Goal: Task Accomplishment & Management: Manage account settings

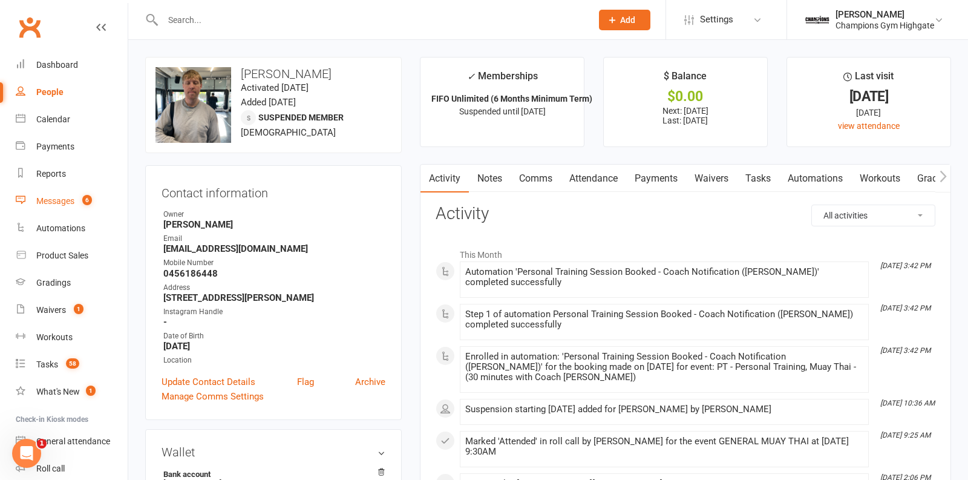
click at [82, 195] on link "Messages 6" at bounding box center [72, 201] width 112 height 27
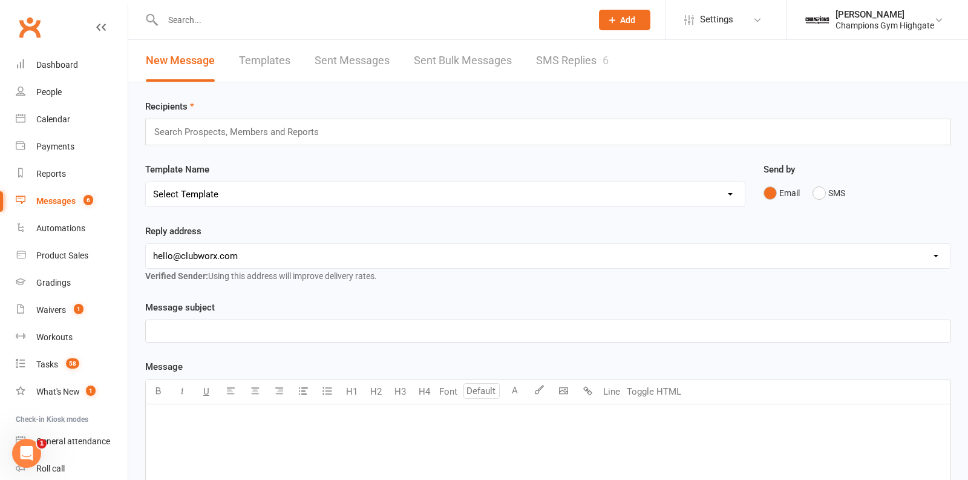
click at [577, 51] on link "SMS Replies 6" at bounding box center [572, 61] width 73 height 42
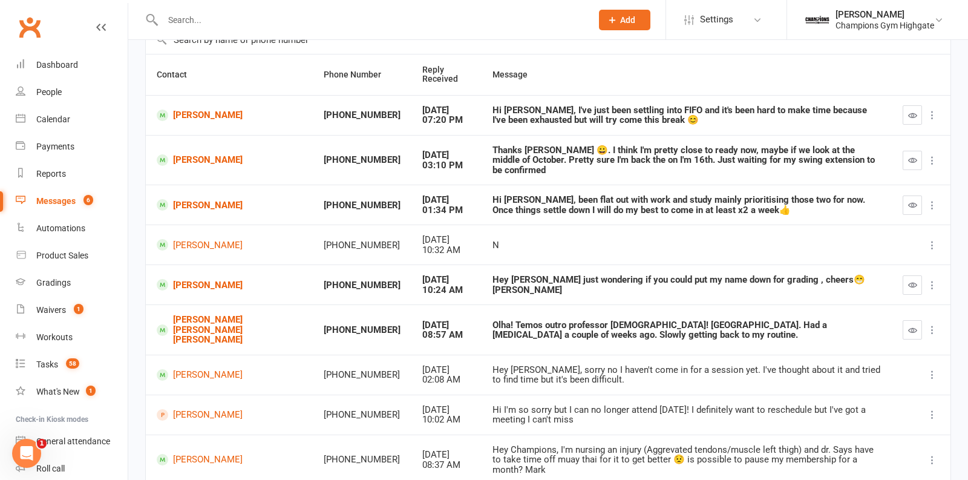
scroll to position [107, 0]
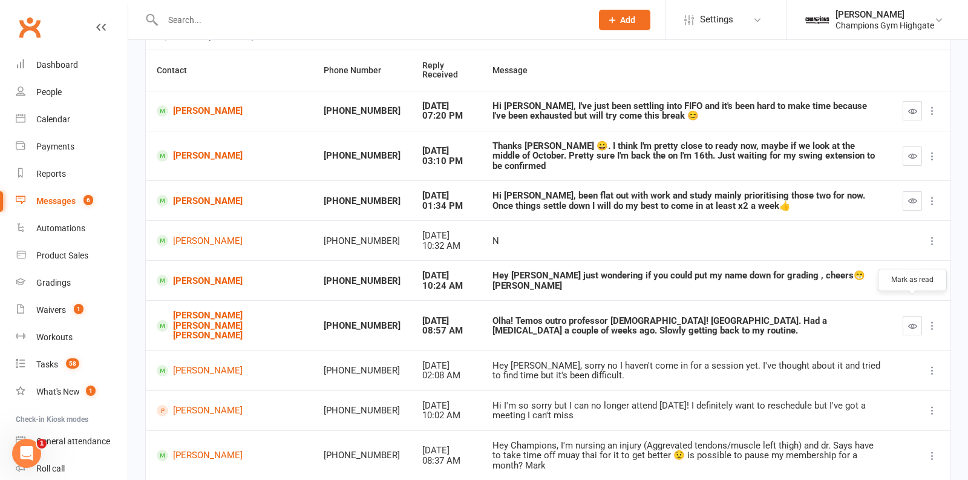
click at [905, 316] on button "button" at bounding box center [912, 325] width 19 height 19
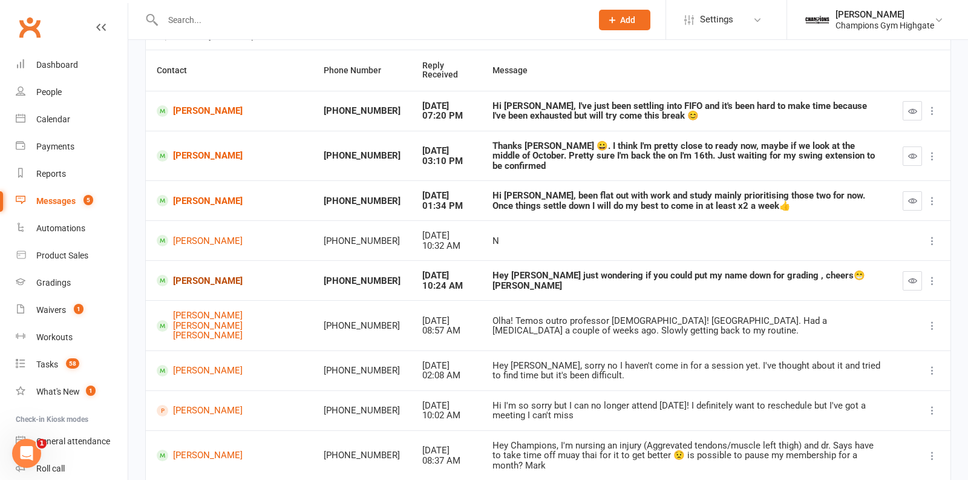
click at [197, 275] on link "[PERSON_NAME]" at bounding box center [229, 280] width 145 height 11
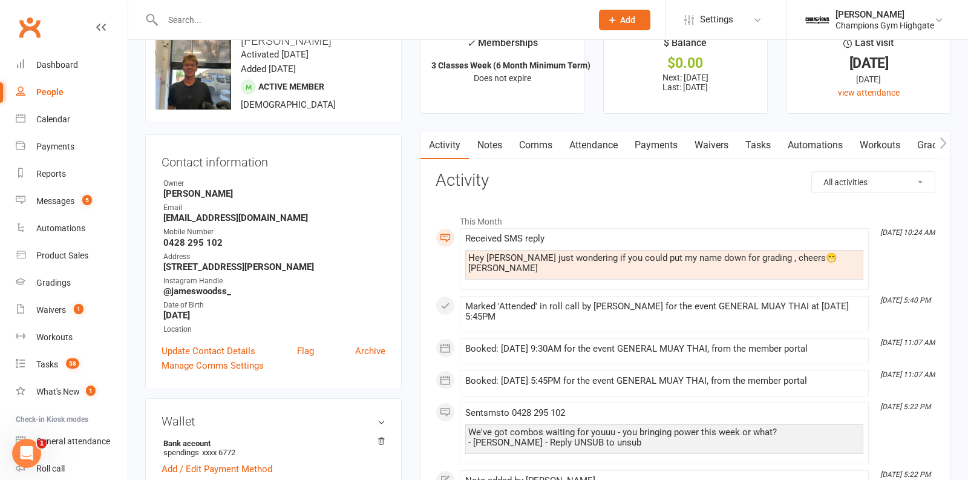
scroll to position [35, 0]
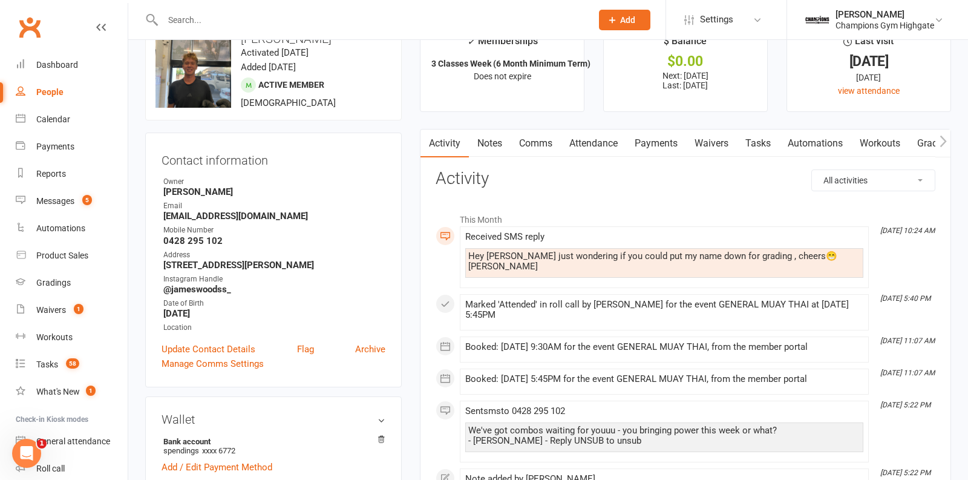
click at [529, 150] on link "Comms" at bounding box center [536, 143] width 50 height 28
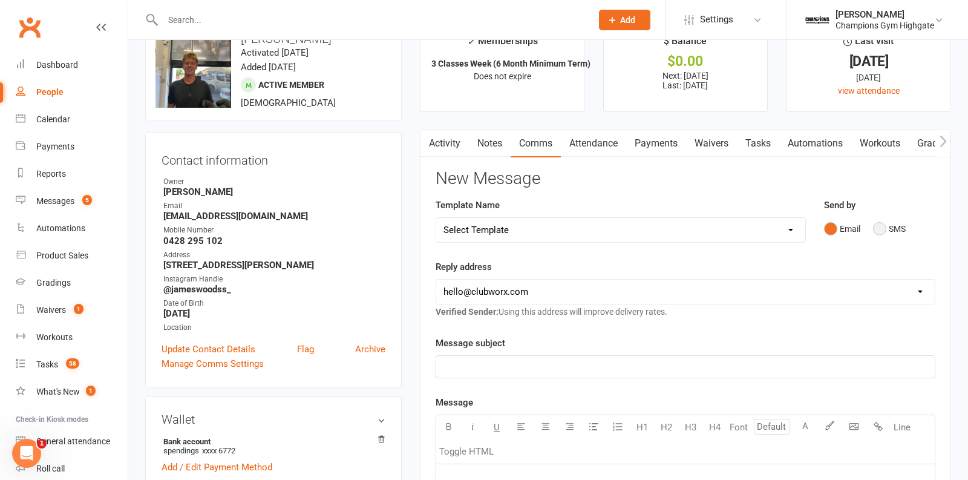
click at [882, 227] on button "SMS" at bounding box center [889, 228] width 33 height 23
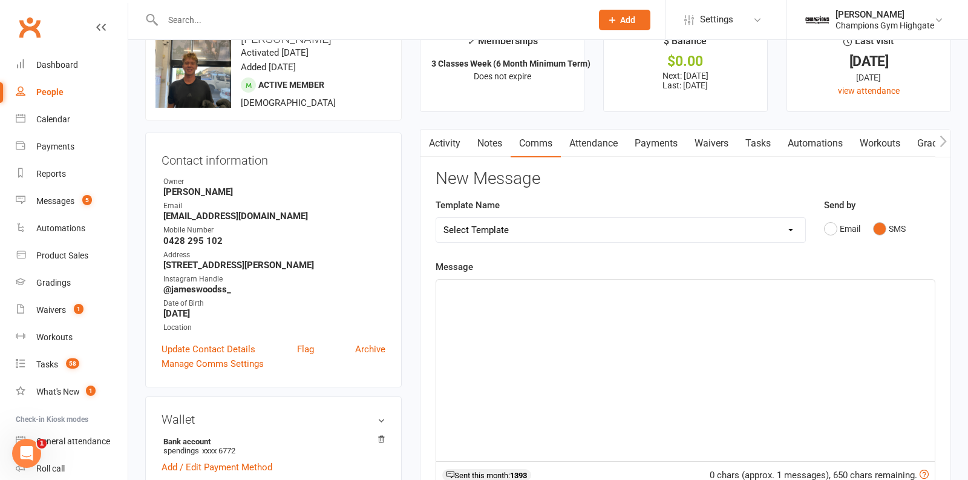
click at [627, 286] on p "﻿" at bounding box center [685, 290] width 484 height 15
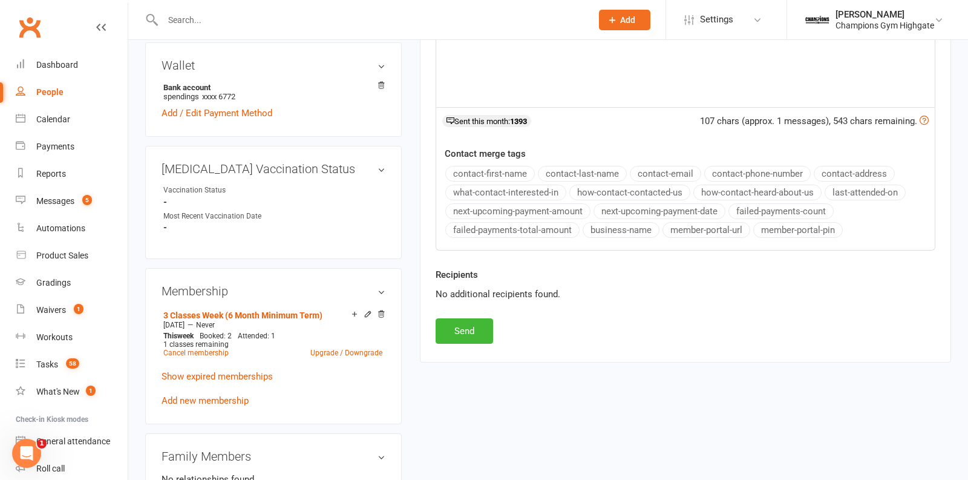
scroll to position [398, 0]
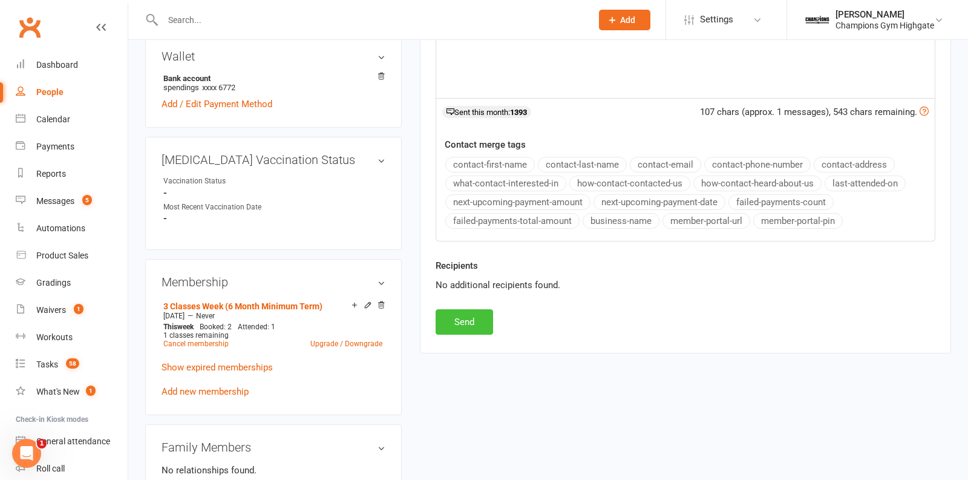
click at [477, 319] on button "Send" at bounding box center [464, 321] width 57 height 25
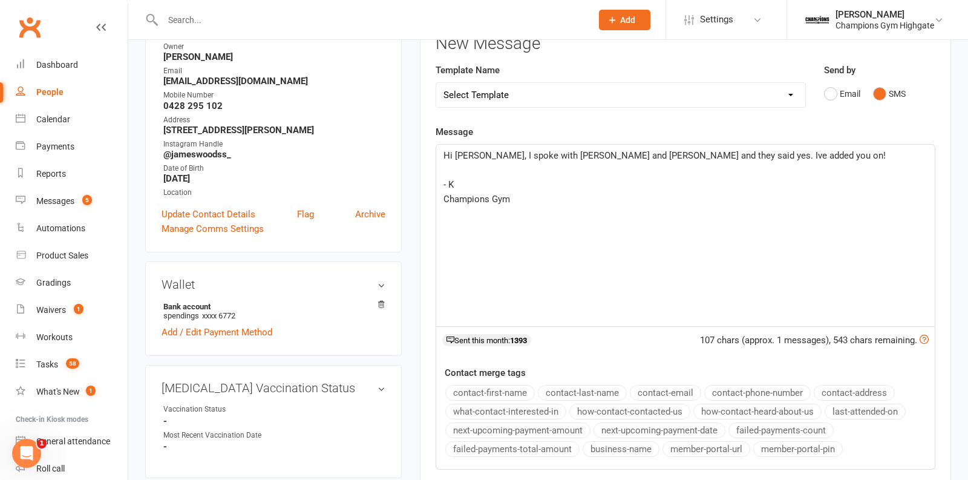
scroll to position [0, 0]
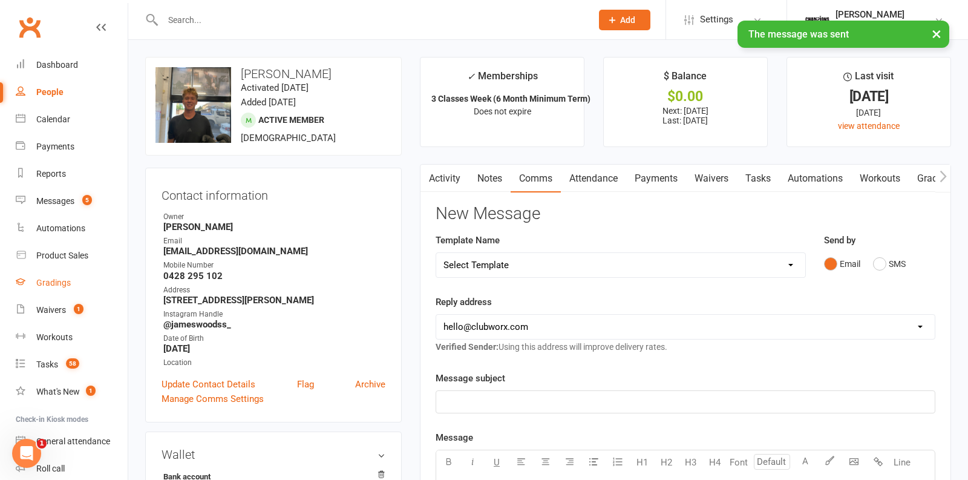
click at [47, 275] on link "Gradings" at bounding box center [72, 282] width 112 height 27
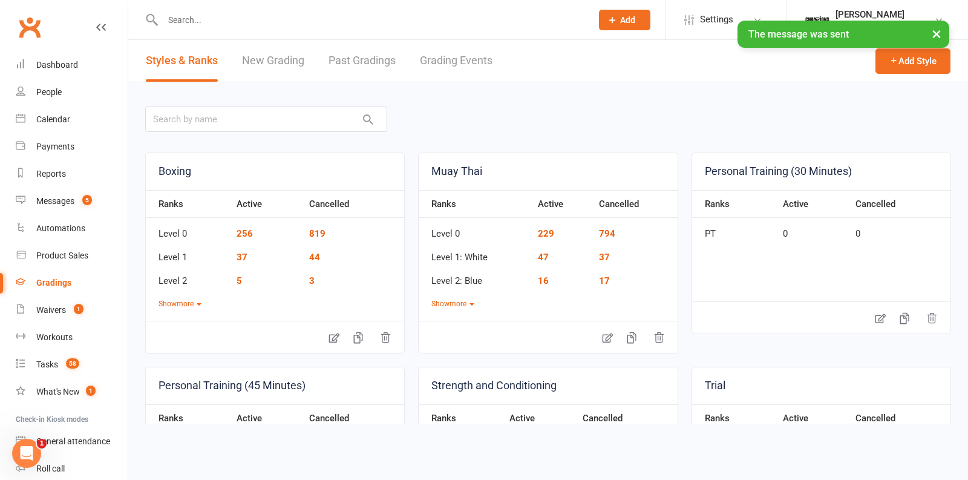
click at [439, 66] on link "Grading Events" at bounding box center [456, 61] width 73 height 42
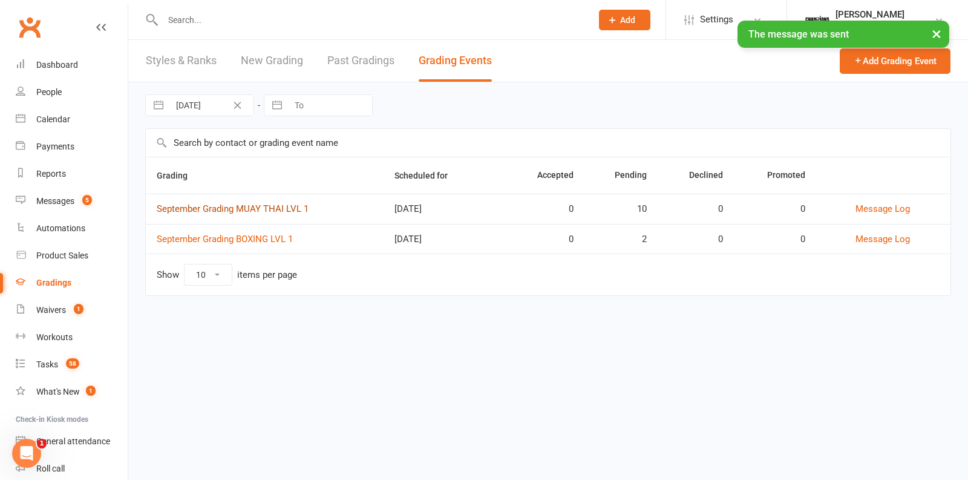
click at [213, 205] on link "September Grading MUAY THAI LVL 1" at bounding box center [233, 208] width 152 height 11
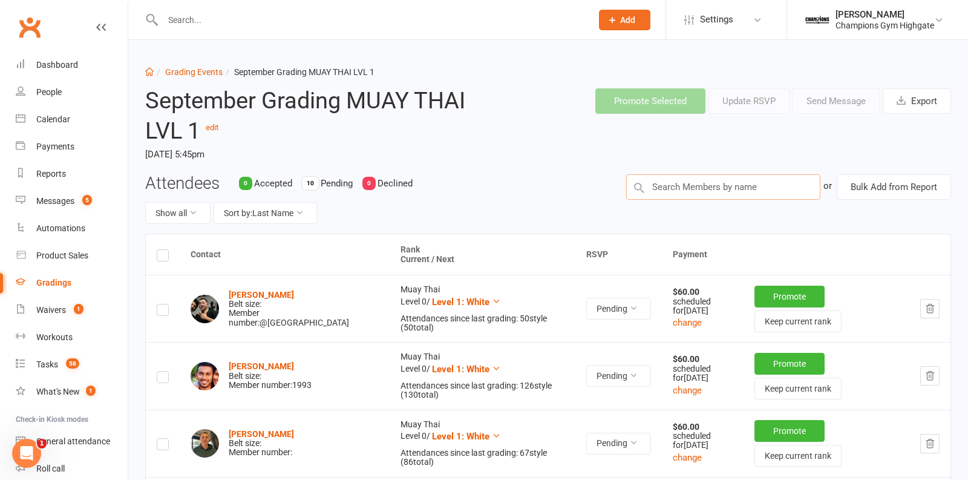
click at [658, 194] on input "text" at bounding box center [723, 186] width 195 height 25
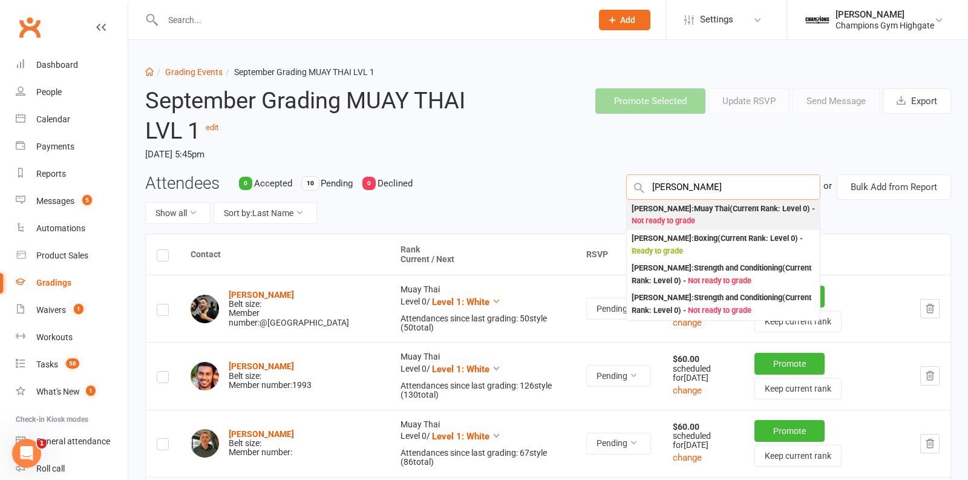
type input "james woo"
click at [716, 218] on div "James Woods : Muay Thai (Current Rank: Level 0 ) - Not ready to grade" at bounding box center [724, 215] width 184 height 25
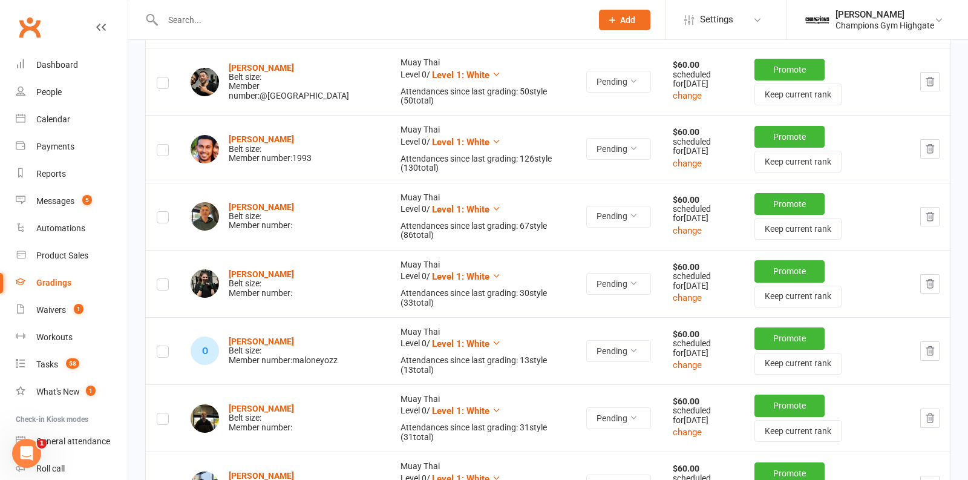
scroll to position [152, 0]
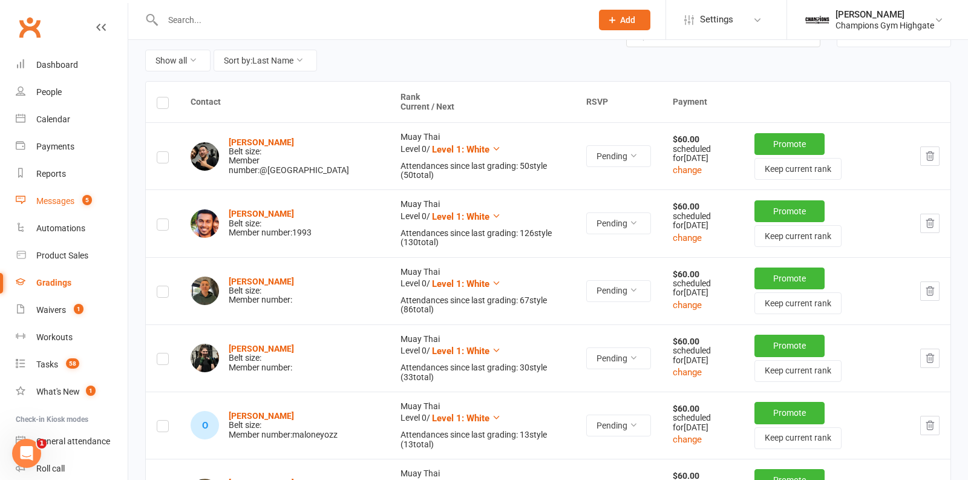
click at [65, 197] on div "Messages" at bounding box center [55, 201] width 38 height 10
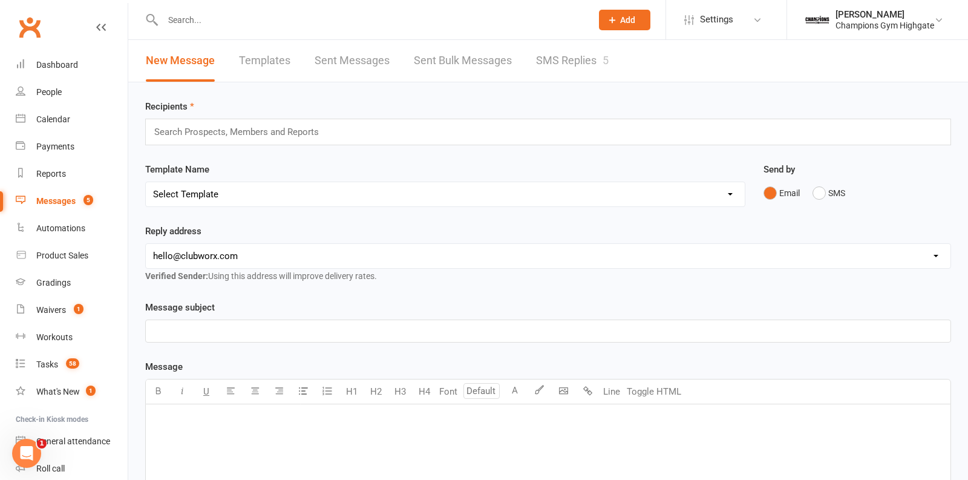
click at [559, 47] on link "SMS Replies 5" at bounding box center [572, 61] width 73 height 42
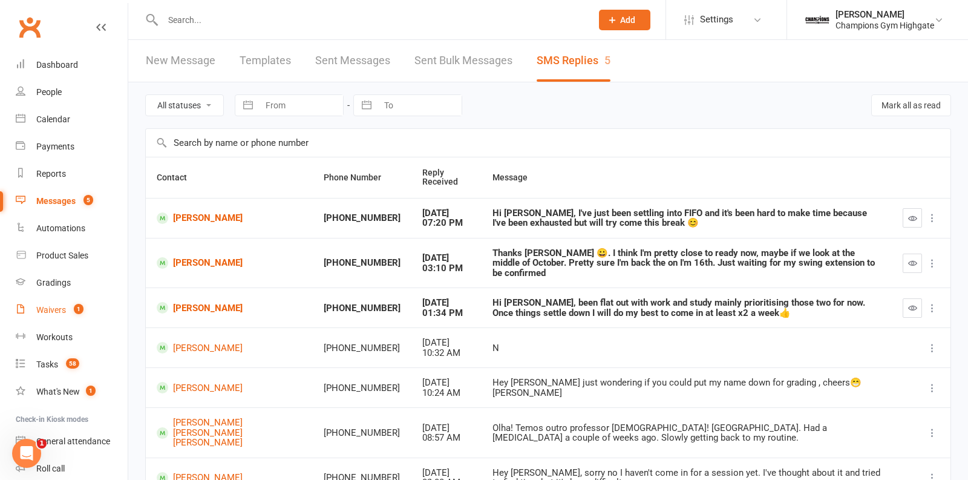
click at [57, 316] on link "Waivers 1" at bounding box center [72, 309] width 112 height 27
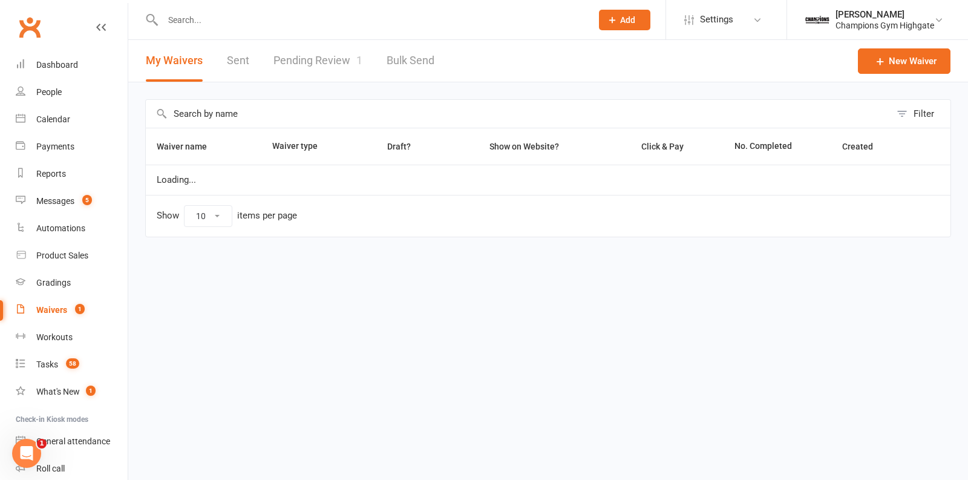
click at [304, 72] on link "Pending Review 1" at bounding box center [317, 61] width 89 height 42
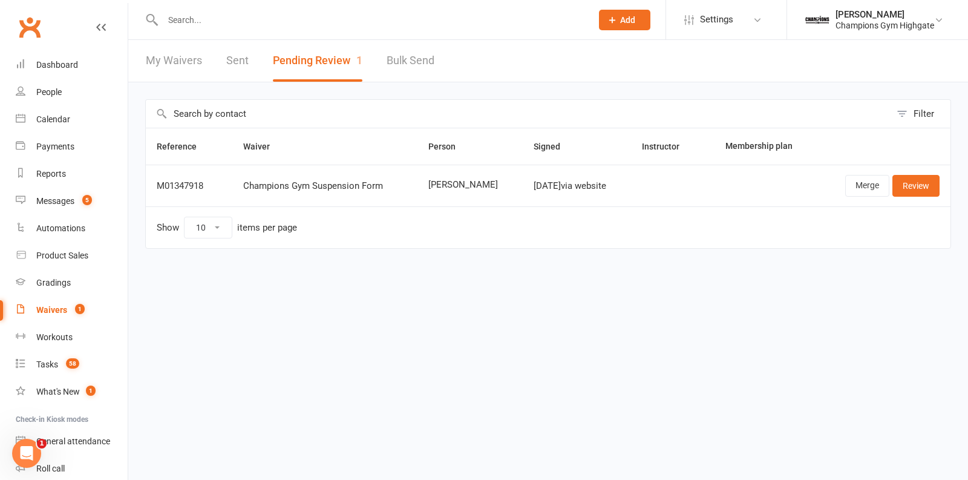
click at [250, 26] on input "text" at bounding box center [371, 19] width 424 height 17
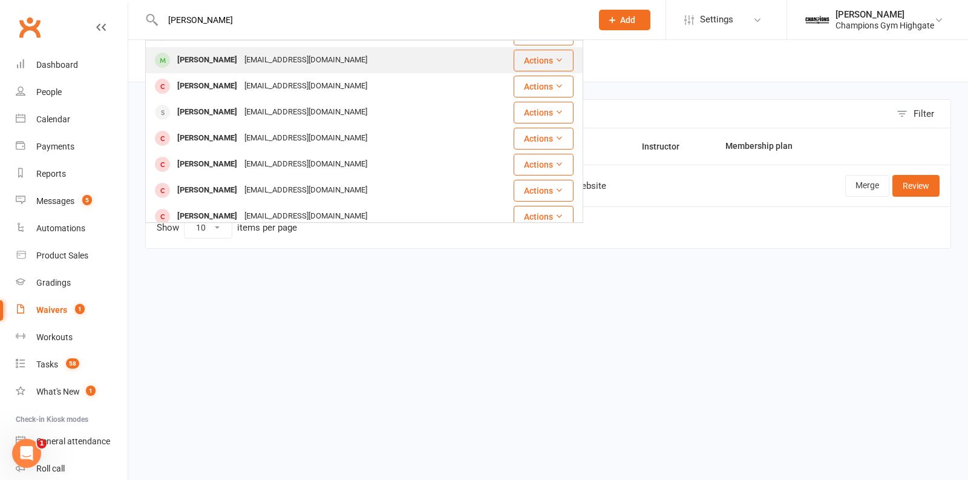
scroll to position [177, 0]
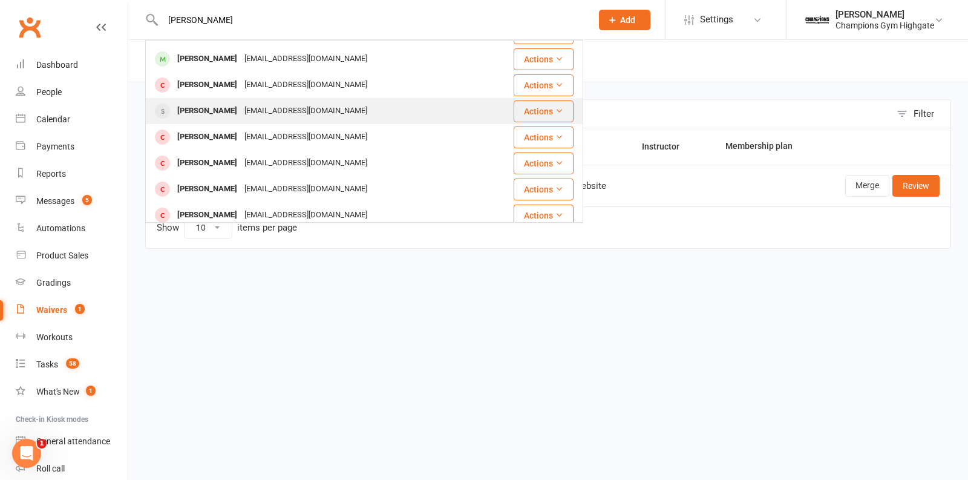
type input "jessica"
click at [270, 110] on div "[EMAIL_ADDRESS][DOMAIN_NAME]" at bounding box center [306, 111] width 130 height 18
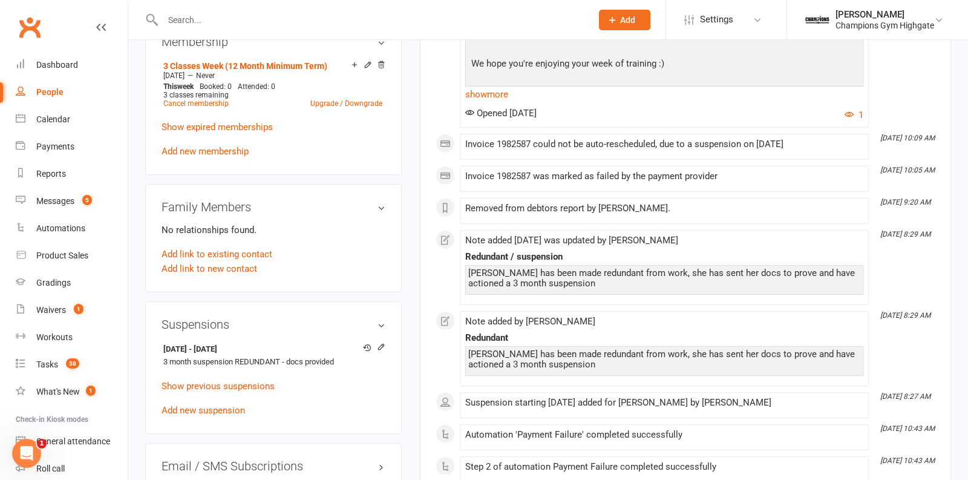
scroll to position [642, 0]
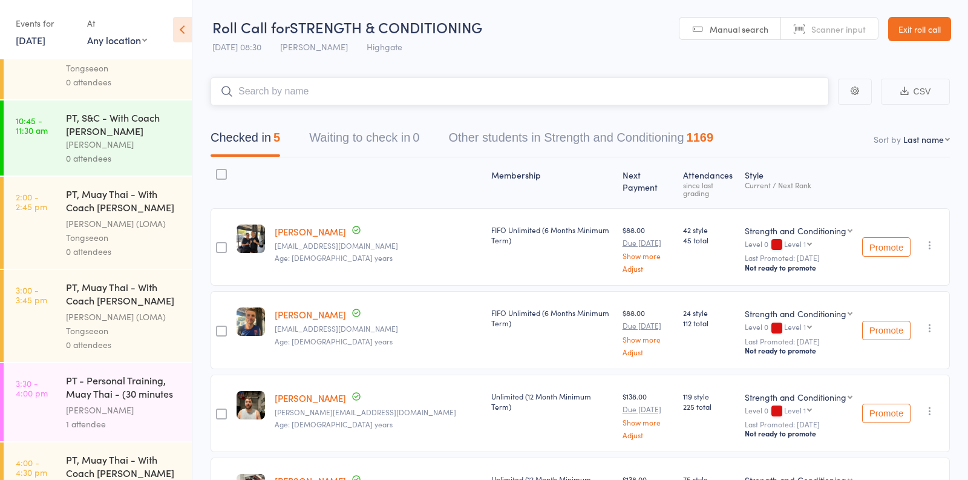
scroll to position [1209, 0]
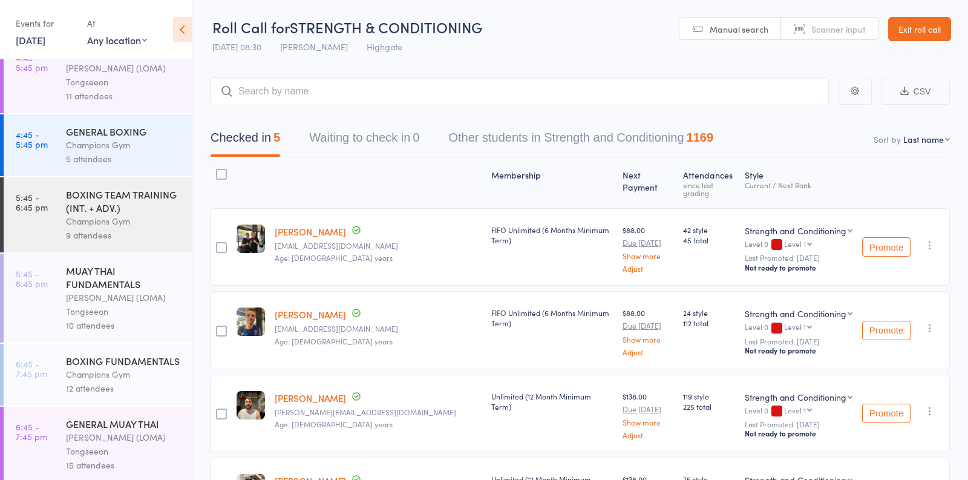
click at [116, 447] on div "Ronnarong (LOMA) Tongseeon" at bounding box center [124, 444] width 116 height 28
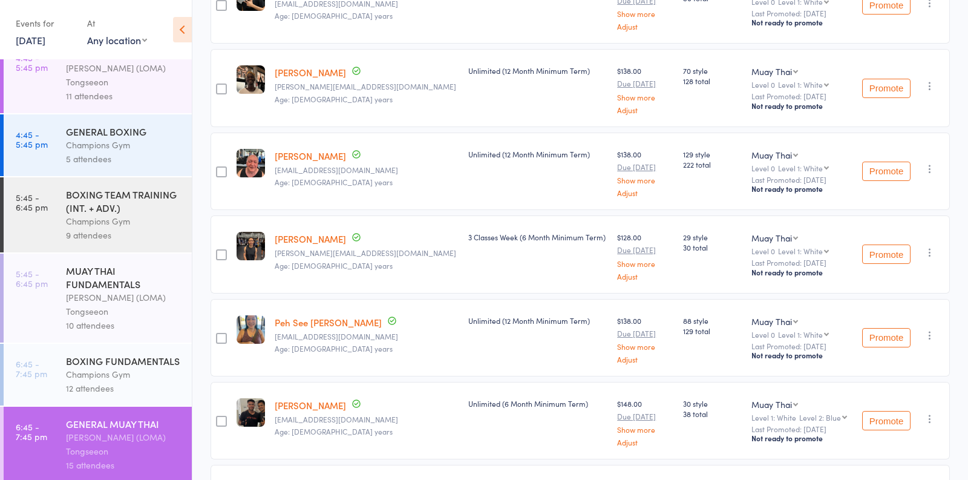
scroll to position [926, 0]
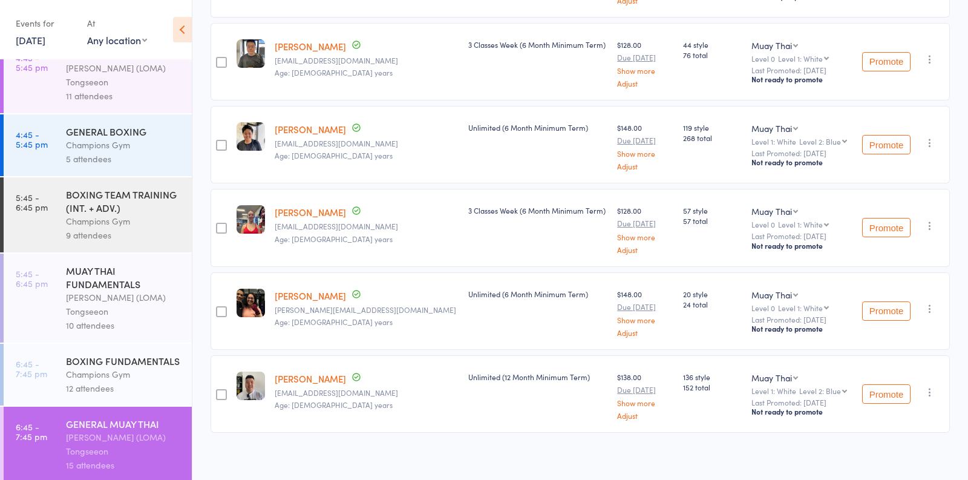
click at [45, 44] on link "10 Sep, 2025" at bounding box center [31, 39] width 30 height 13
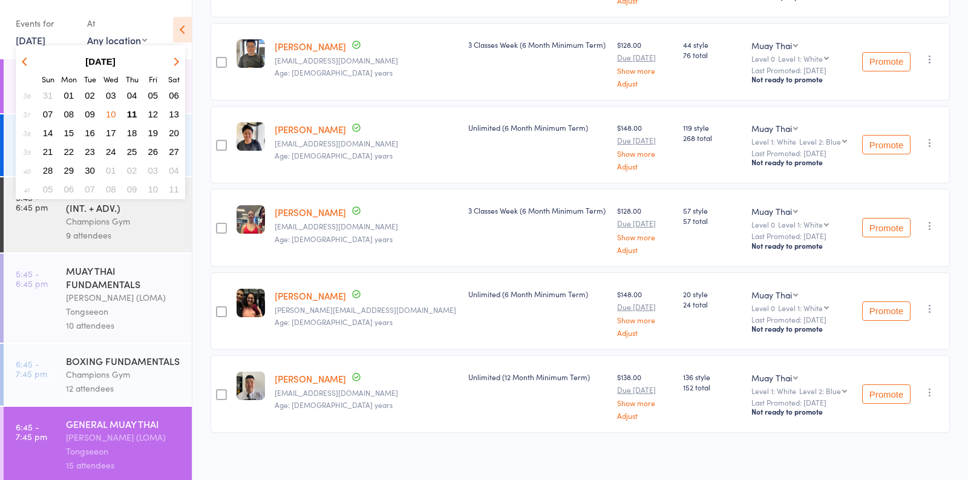
click at [88, 113] on span "09" at bounding box center [90, 114] width 10 height 10
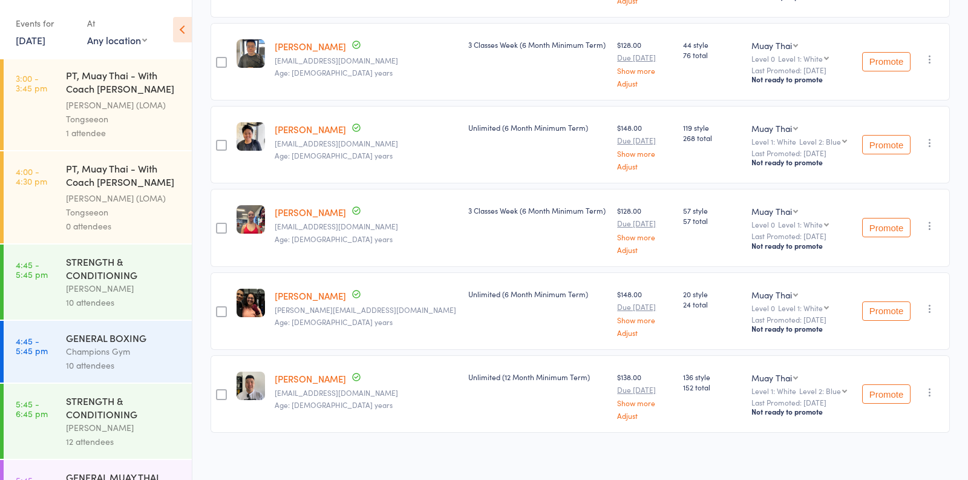
scroll to position [1415, 0]
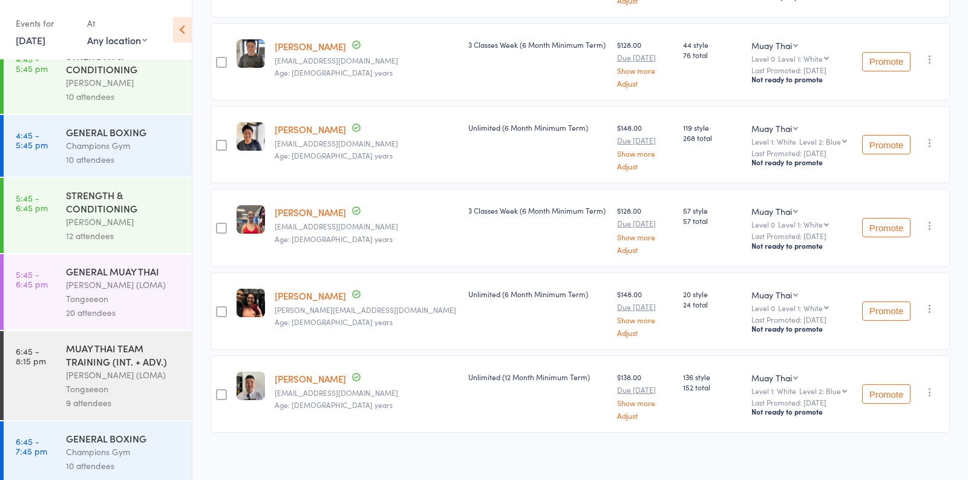
click at [107, 453] on div "Champions Gym" at bounding box center [124, 452] width 116 height 14
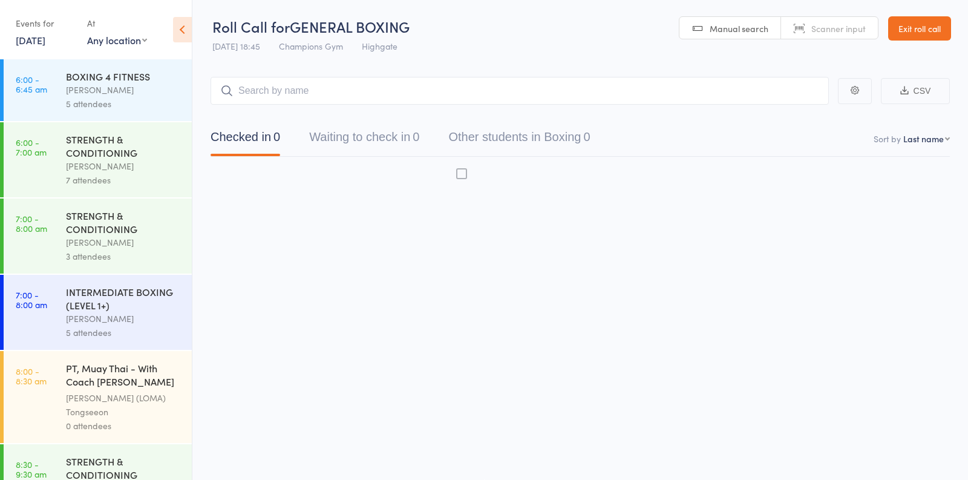
scroll to position [1, 0]
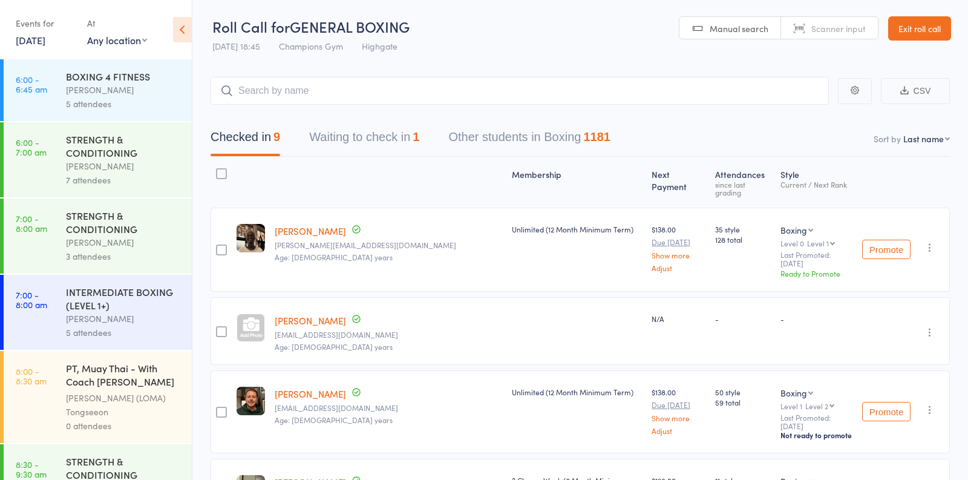
click at [371, 141] on button "Waiting to check in 1" at bounding box center [364, 140] width 110 height 32
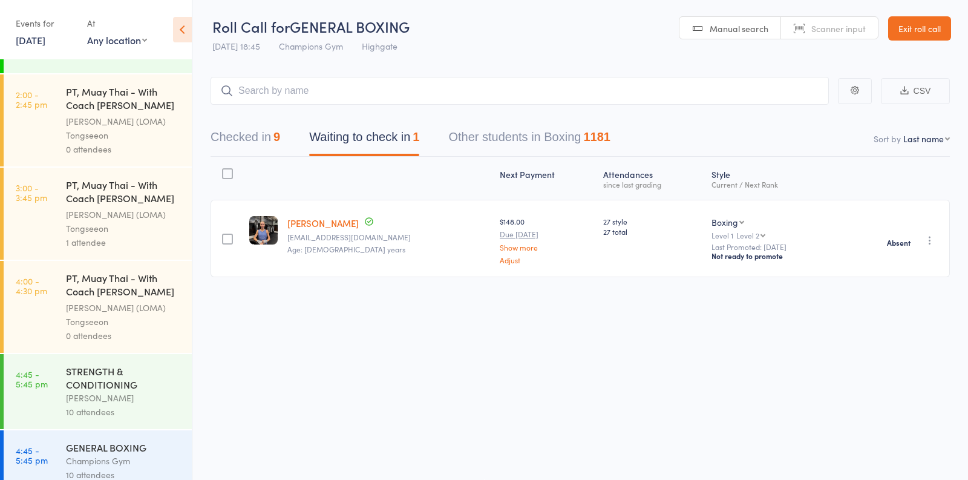
scroll to position [1415, 0]
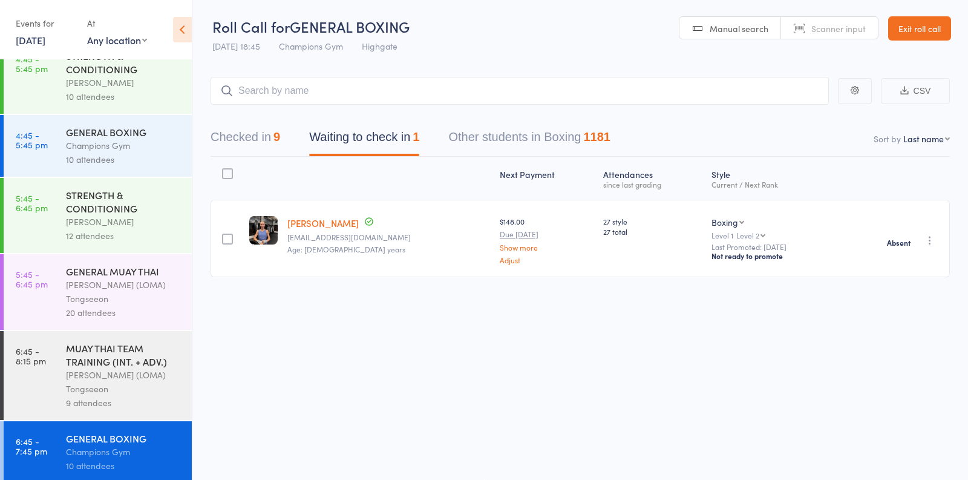
click at [108, 349] on div "MUAY THAI TEAM TRAINING (INT. + ADV.)" at bounding box center [124, 354] width 116 height 27
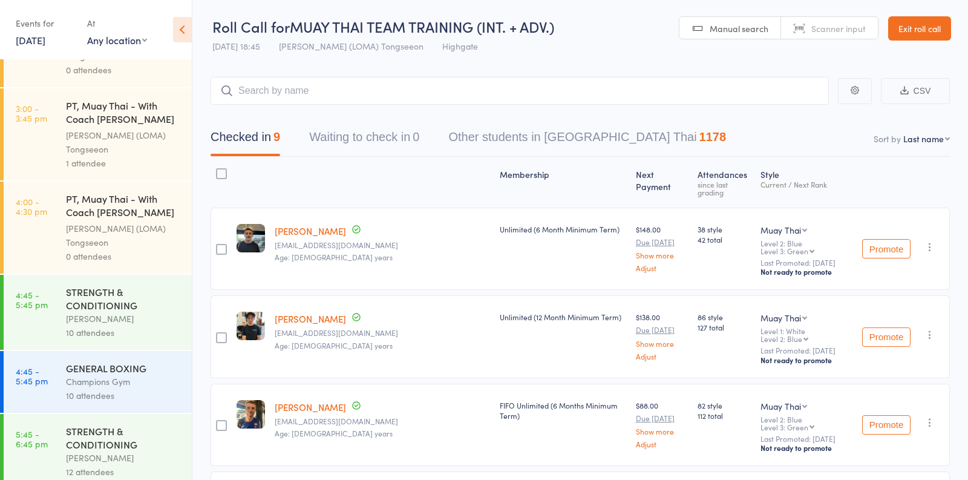
scroll to position [1415, 0]
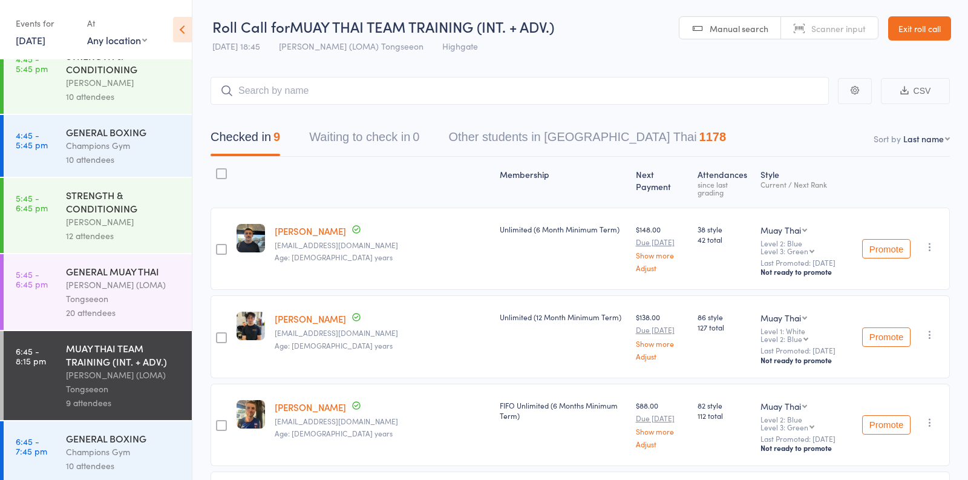
click at [128, 299] on div "Ronnarong (LOMA) Tongseeon" at bounding box center [124, 292] width 116 height 28
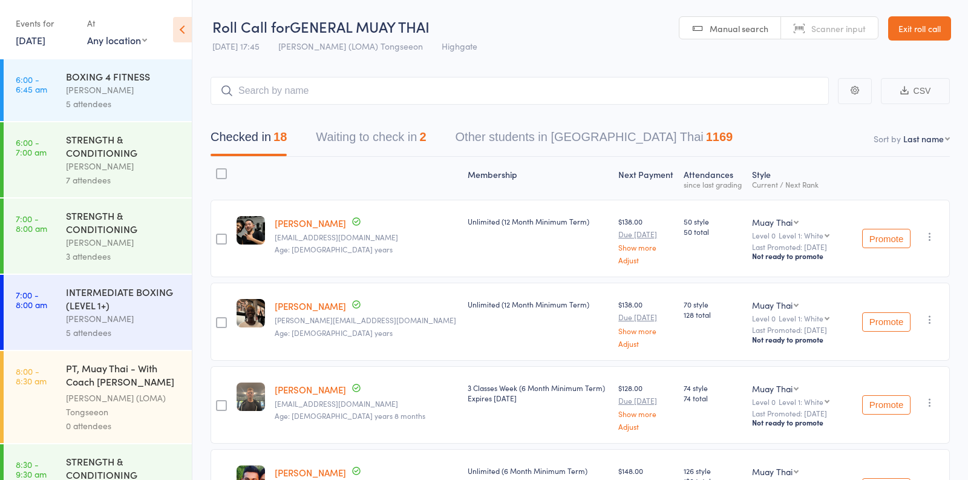
click at [379, 147] on button "Waiting to check in 2" at bounding box center [371, 140] width 110 height 32
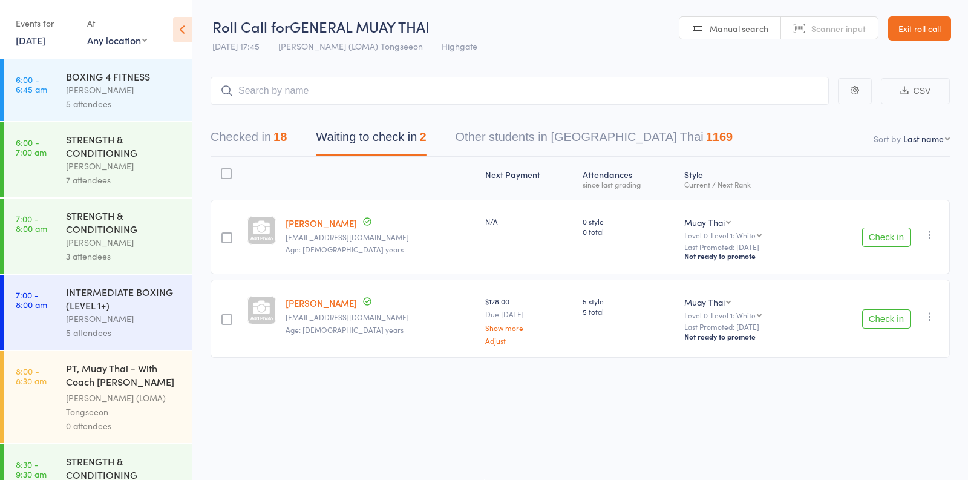
click at [929, 238] on icon "button" at bounding box center [930, 235] width 12 height 12
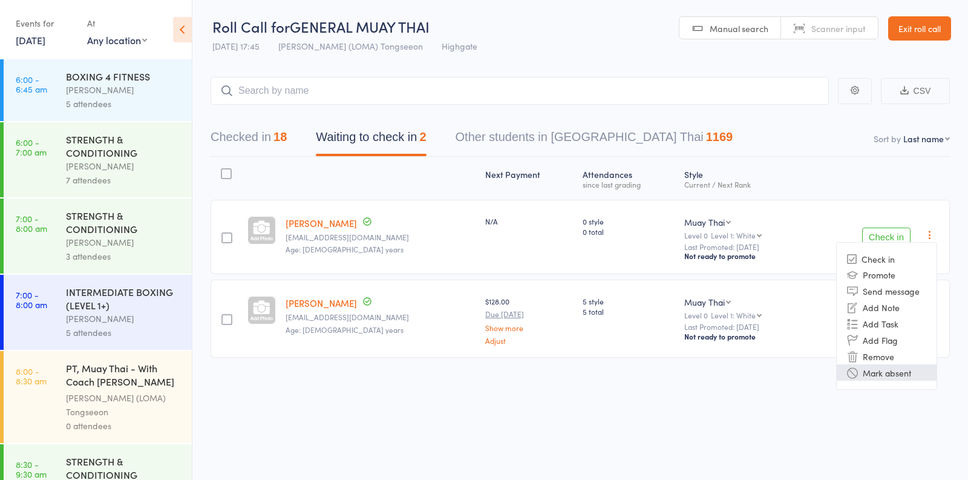
click at [870, 370] on li "Mark absent" at bounding box center [887, 372] width 100 height 16
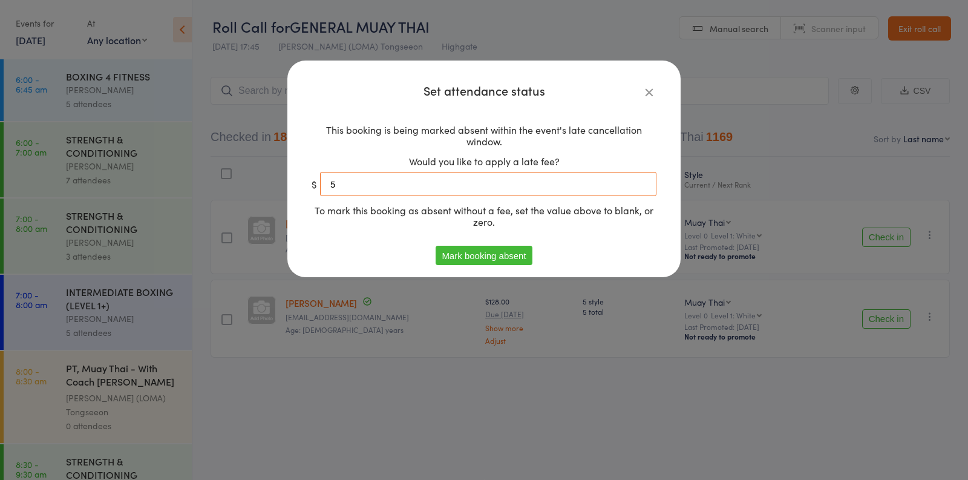
click at [455, 188] on input "5" at bounding box center [488, 184] width 336 height 24
type input "0"
click at [460, 258] on button "Mark booking absent" at bounding box center [484, 255] width 96 height 19
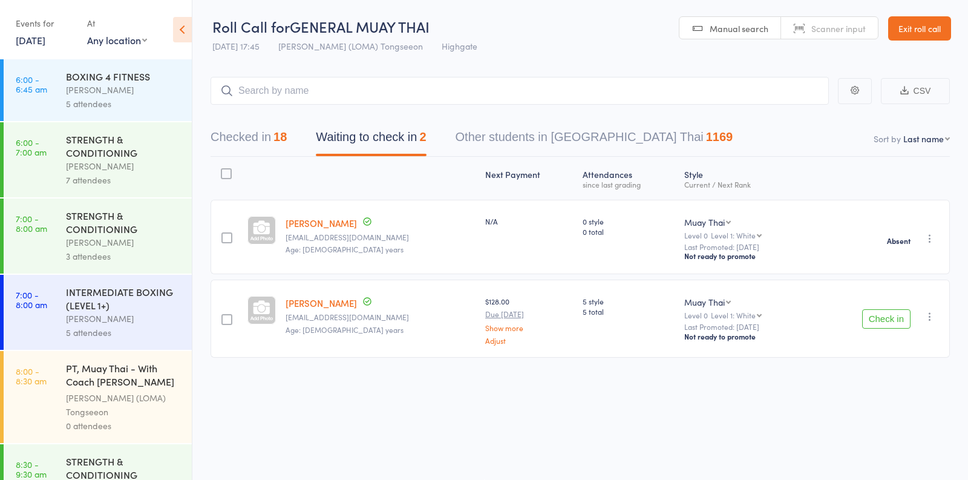
click at [929, 315] on icon "button" at bounding box center [930, 316] width 12 height 12
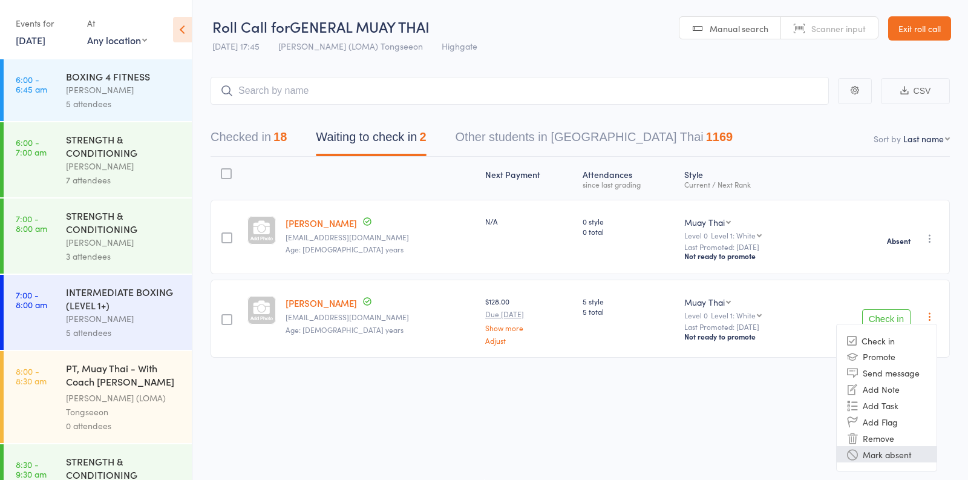
click at [874, 448] on li "Mark absent" at bounding box center [887, 454] width 100 height 16
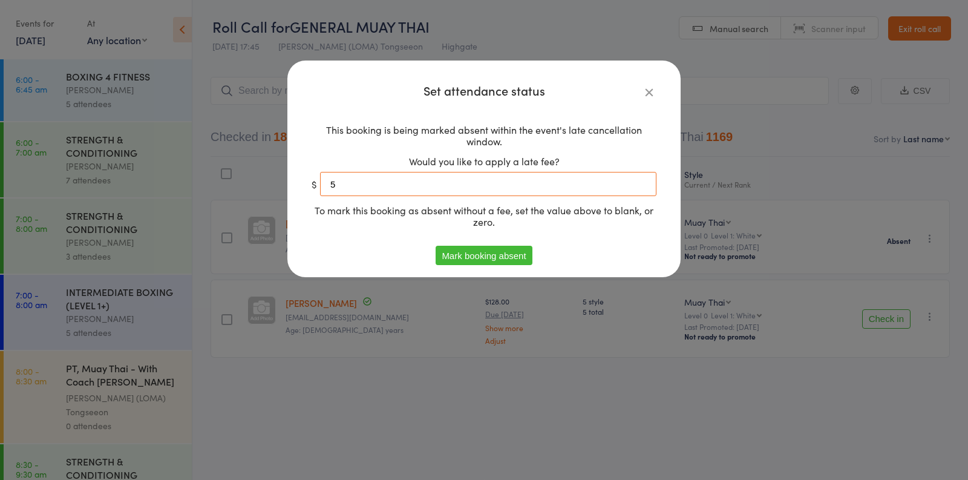
click at [388, 182] on input "5" at bounding box center [488, 184] width 336 height 24
type input "0"
click at [457, 255] on button "Mark booking absent" at bounding box center [484, 255] width 96 height 19
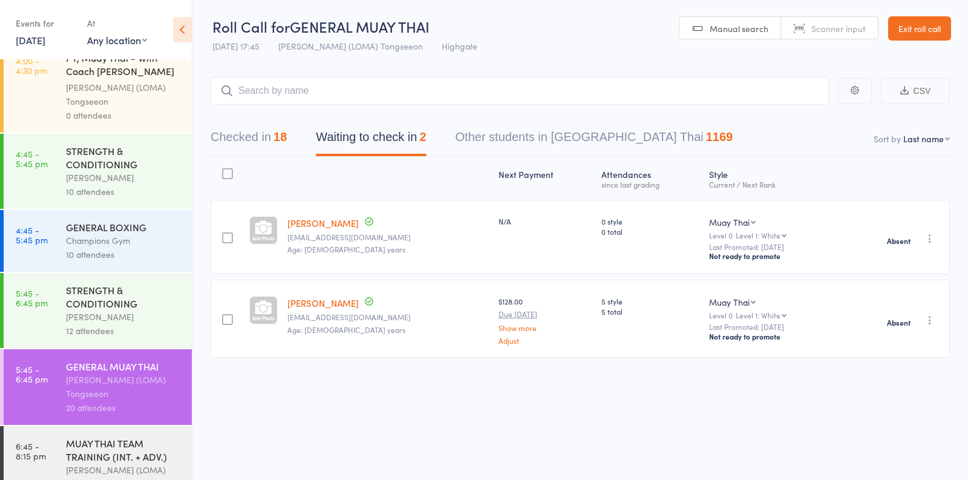
scroll to position [1293, 0]
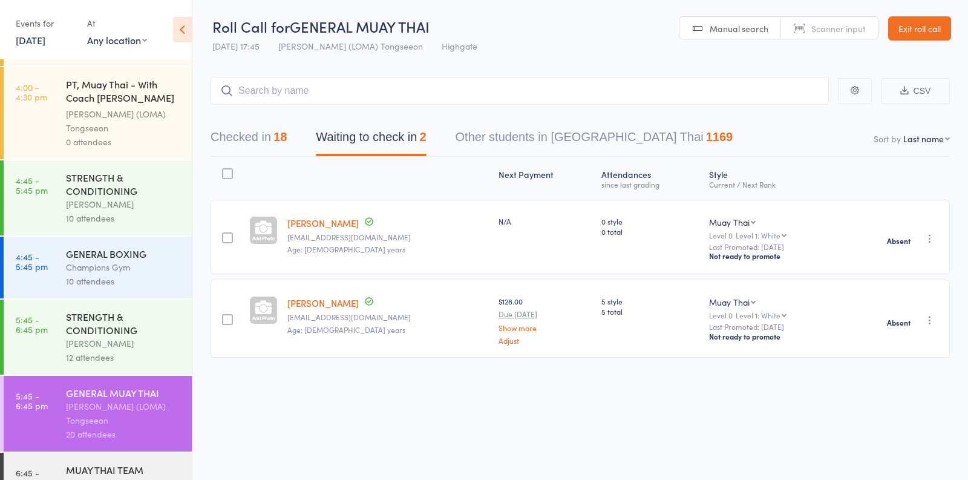
click at [109, 341] on div "Vincenzo Marroni" at bounding box center [124, 343] width 116 height 14
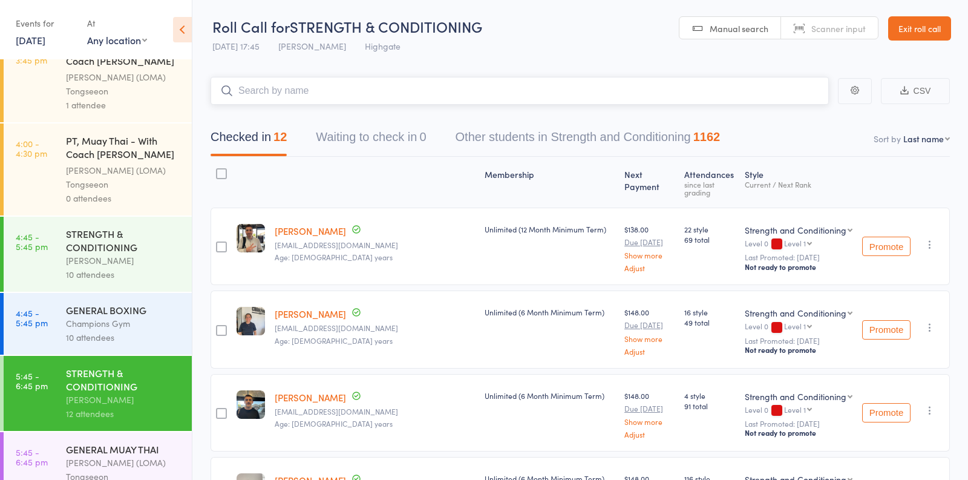
scroll to position [1415, 0]
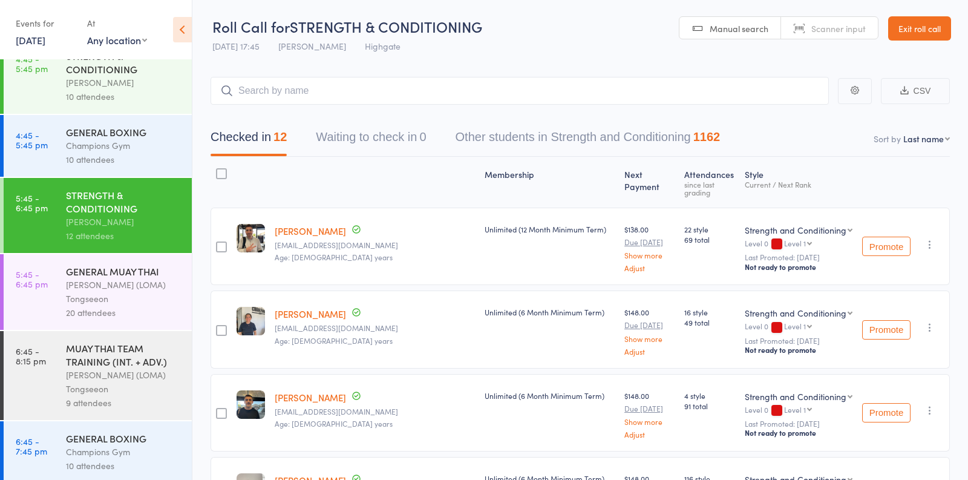
click at [73, 125] on div "GENERAL BOXING" at bounding box center [124, 131] width 116 height 13
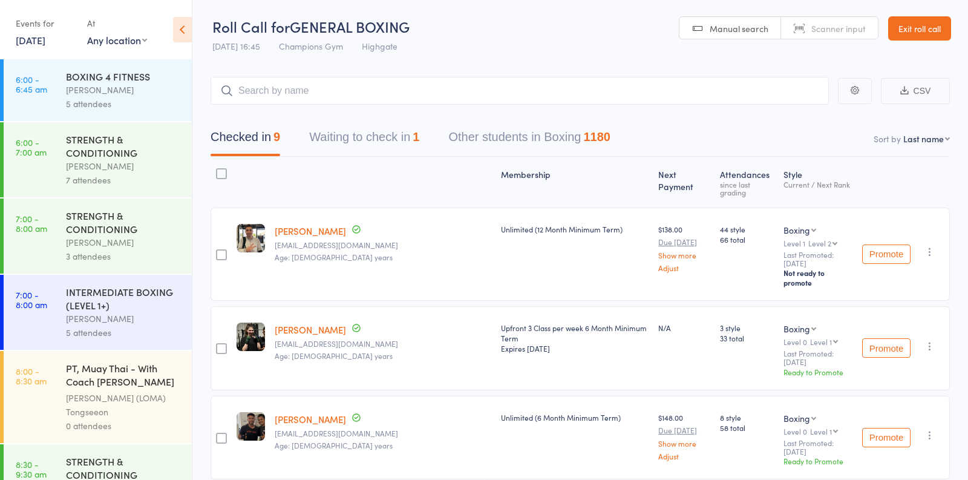
scroll to position [13, 0]
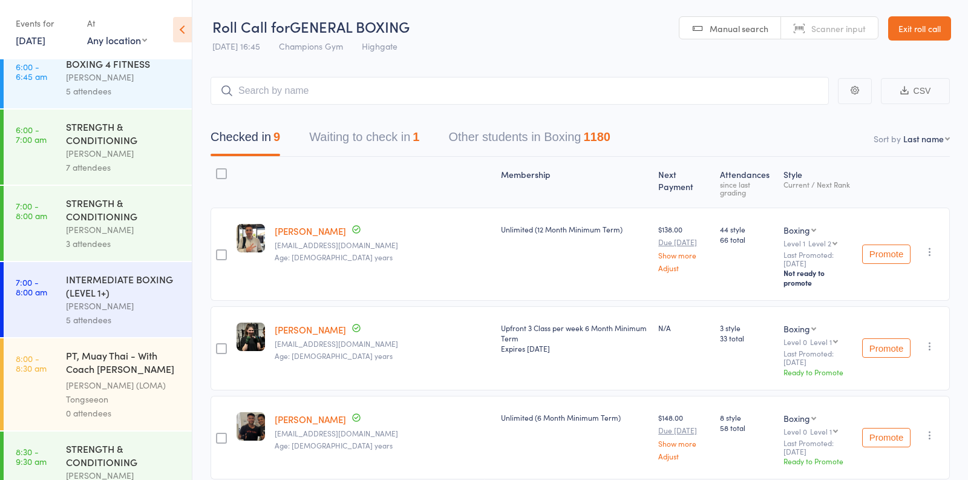
click at [385, 119] on div "Checked in 9 Waiting to check in 1 Other students in Boxing 1180" at bounding box center [580, 131] width 739 height 52
click at [359, 150] on button "Waiting to check in 1" at bounding box center [364, 140] width 110 height 32
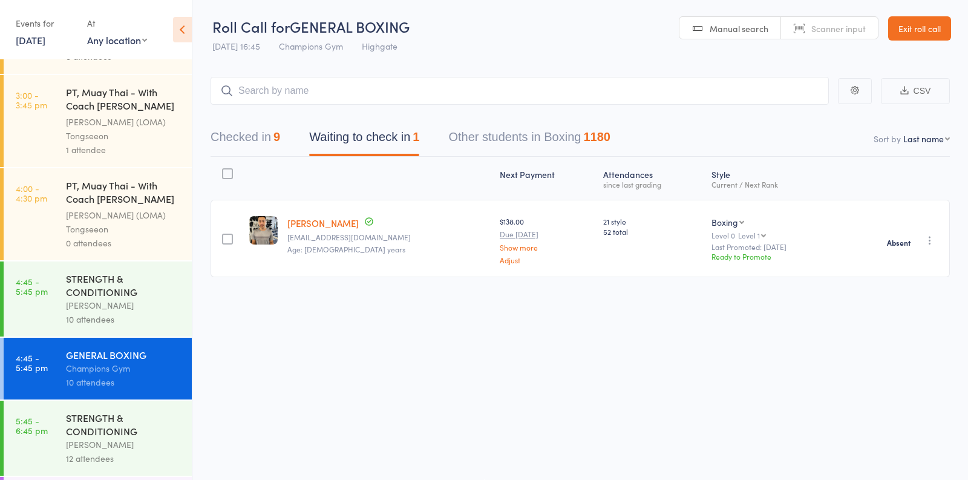
scroll to position [1190, 0]
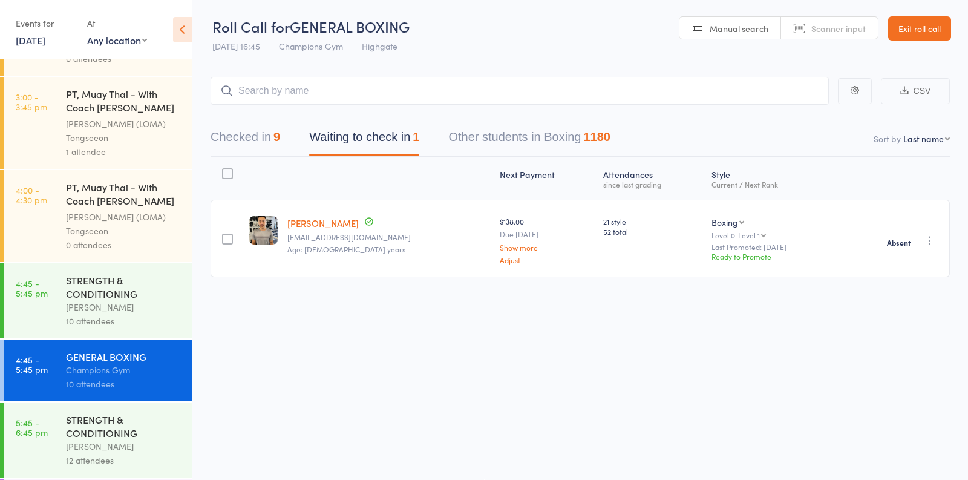
click at [119, 314] on div "10 attendees" at bounding box center [124, 321] width 116 height 14
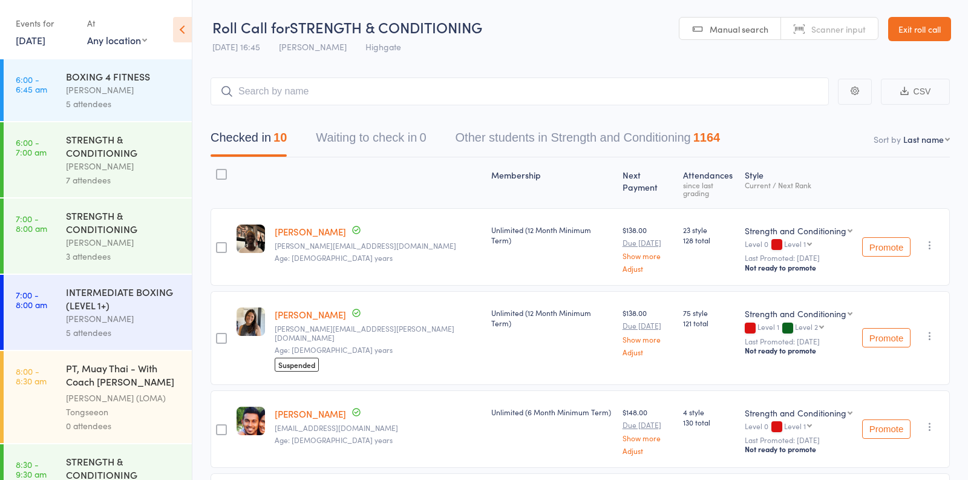
click at [152, 103] on div "5 attendees" at bounding box center [124, 104] width 116 height 14
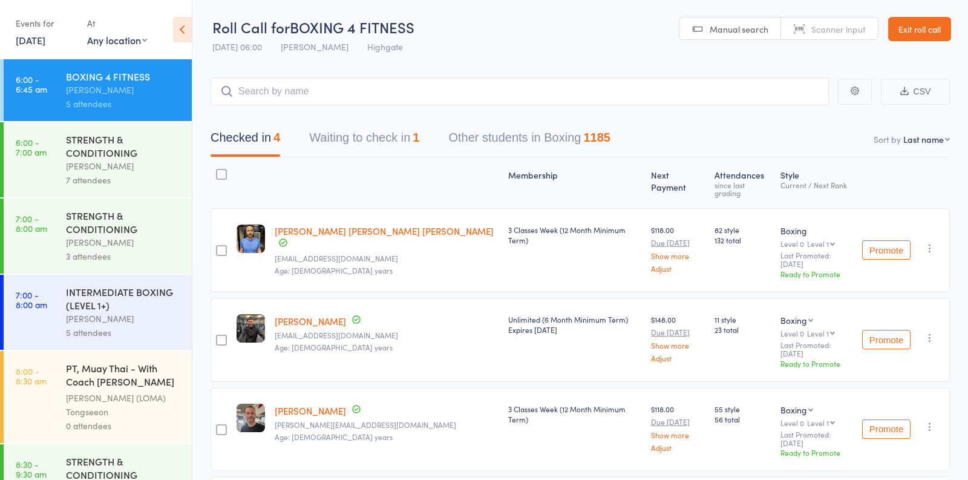
click at [375, 136] on button "Waiting to check in 1" at bounding box center [364, 141] width 110 height 32
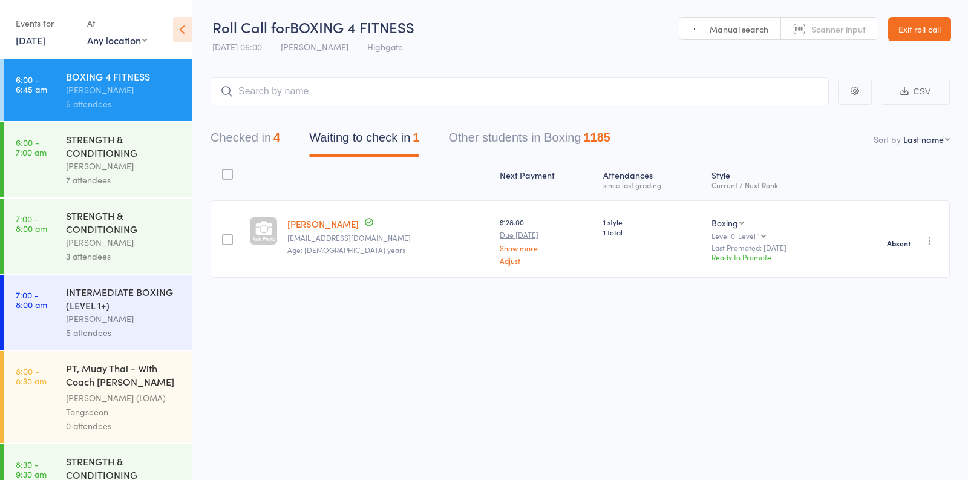
click at [267, 138] on button "Checked in 4" at bounding box center [246, 141] width 70 height 32
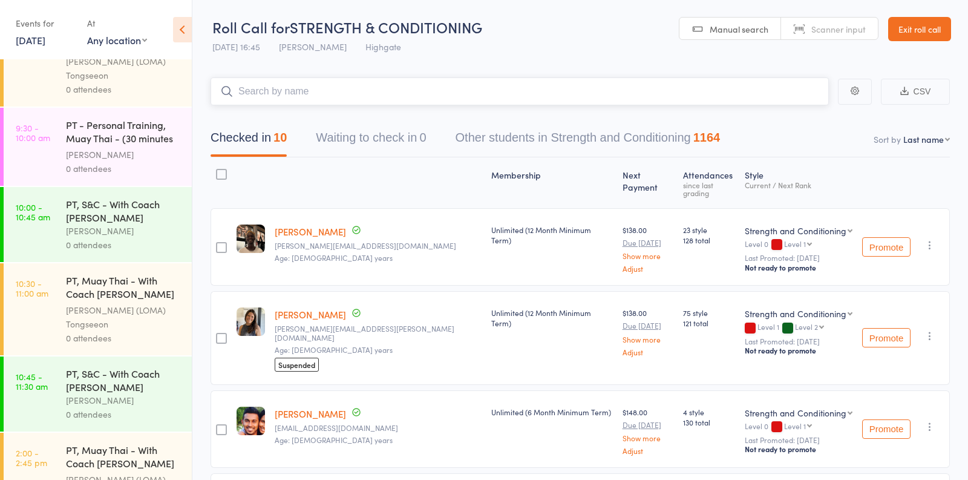
scroll to position [1415, 0]
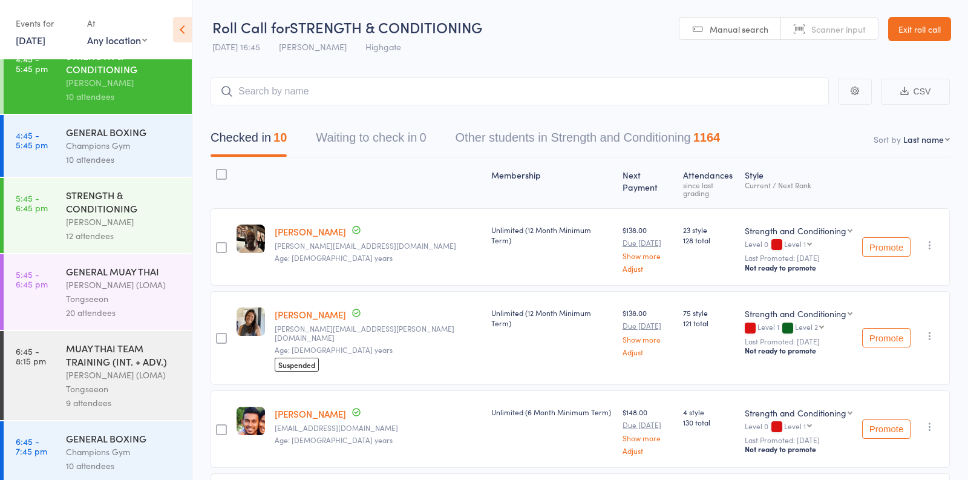
click at [84, 451] on div "Champions Gym" at bounding box center [124, 452] width 116 height 14
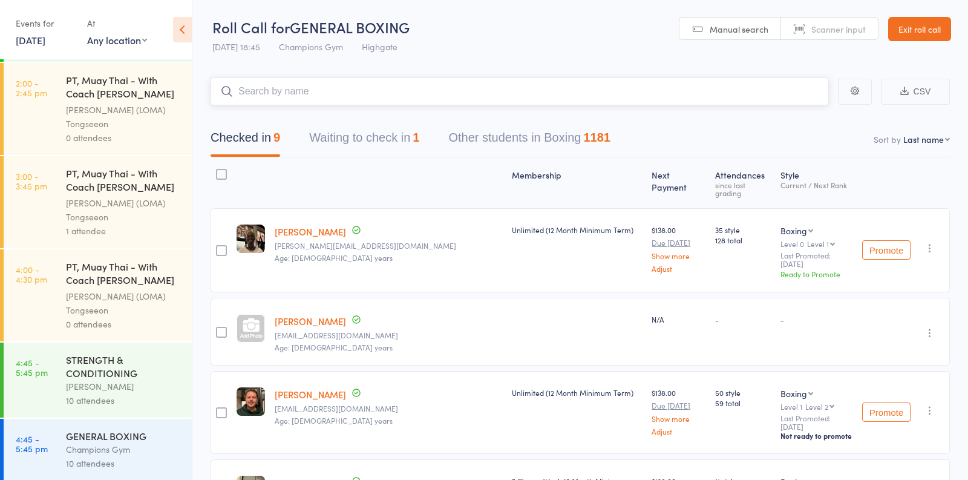
scroll to position [1415, 0]
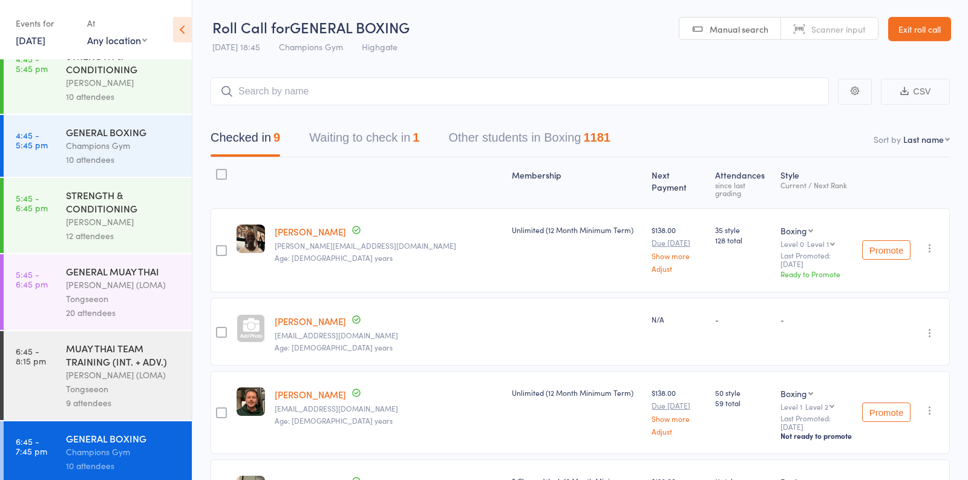
click at [110, 390] on div "Ronnarong (LOMA) Tongseeon" at bounding box center [124, 382] width 116 height 28
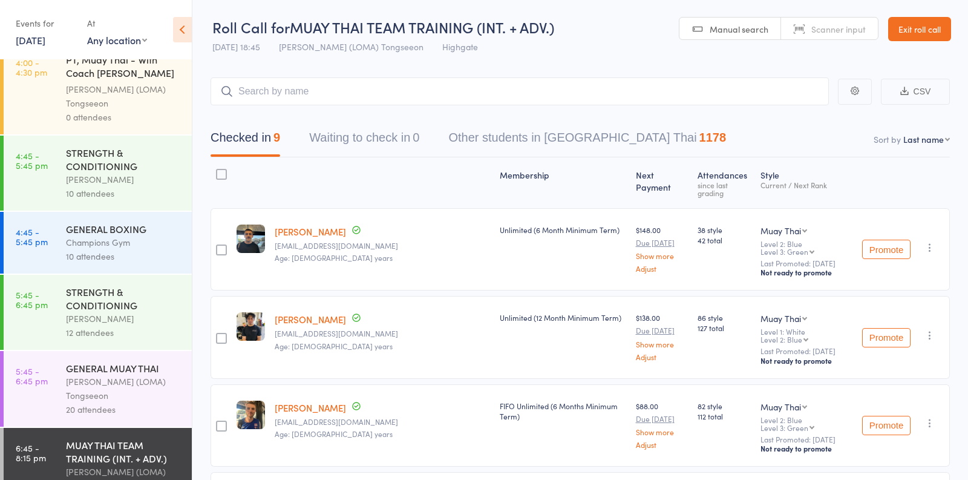
scroll to position [1415, 0]
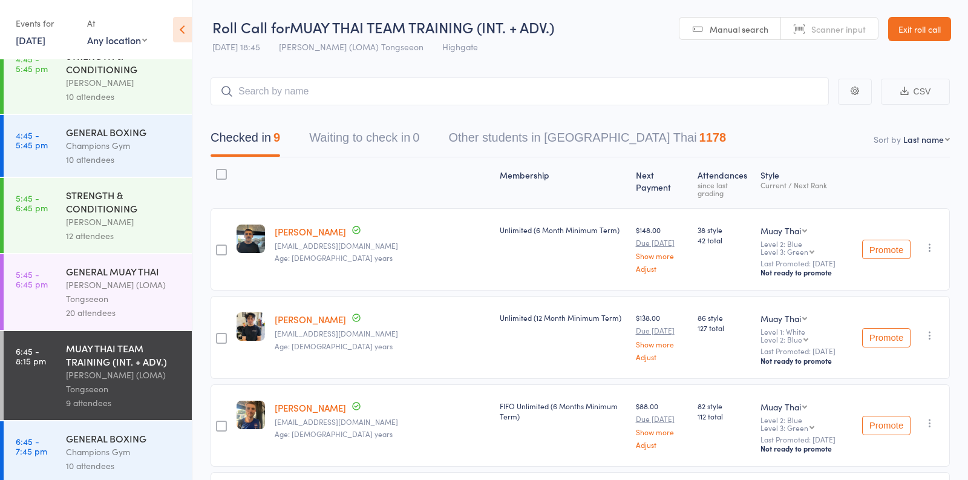
click at [132, 306] on div "20 attendees" at bounding box center [124, 313] width 116 height 14
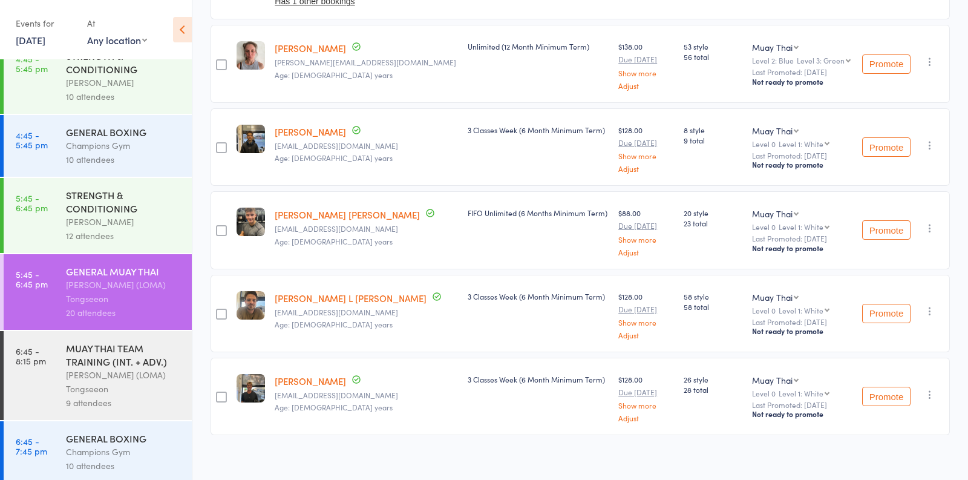
scroll to position [1405, 0]
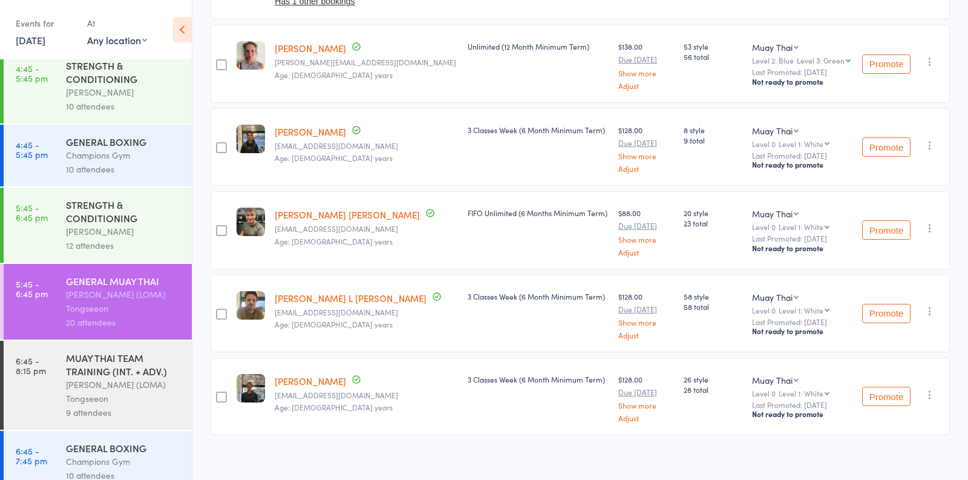
click at [148, 240] on div "12 attendees" at bounding box center [124, 245] width 116 height 14
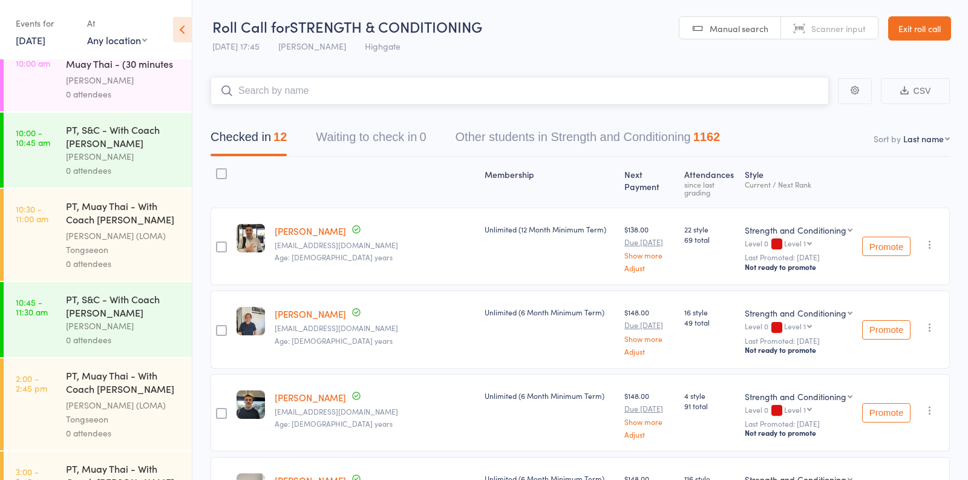
scroll to position [1415, 0]
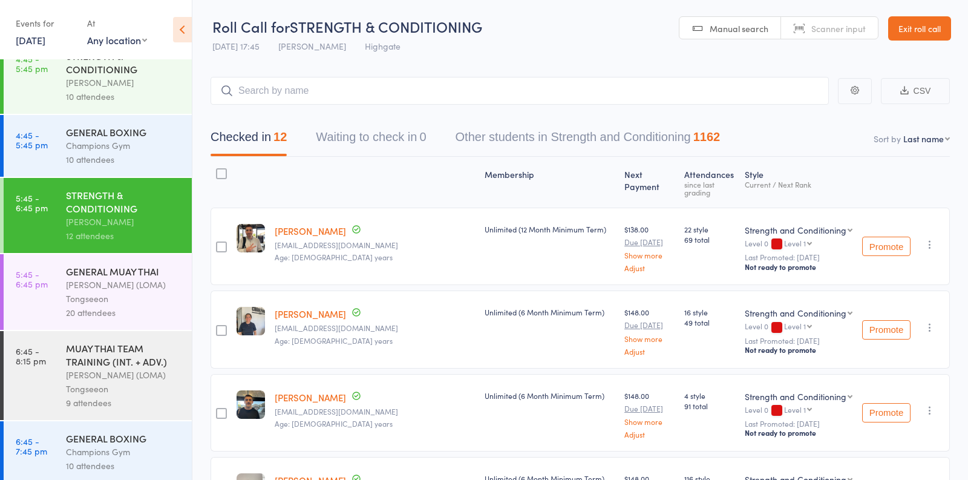
click at [138, 154] on div "10 attendees" at bounding box center [124, 159] width 116 height 14
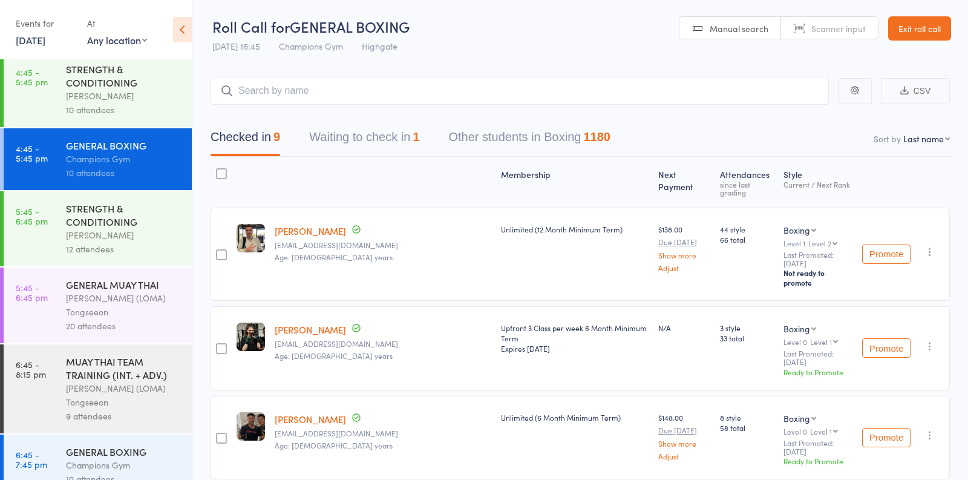
scroll to position [1399, 0]
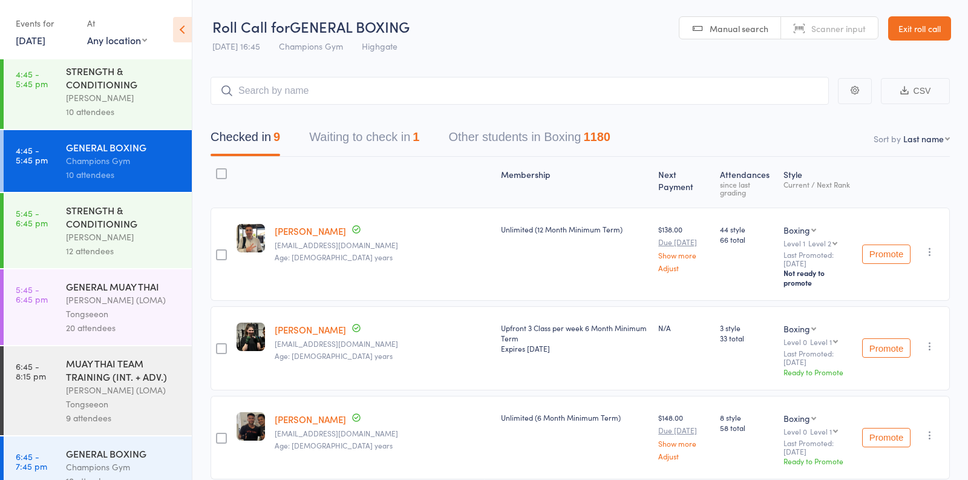
click at [151, 105] on div "10 attendees" at bounding box center [124, 112] width 116 height 14
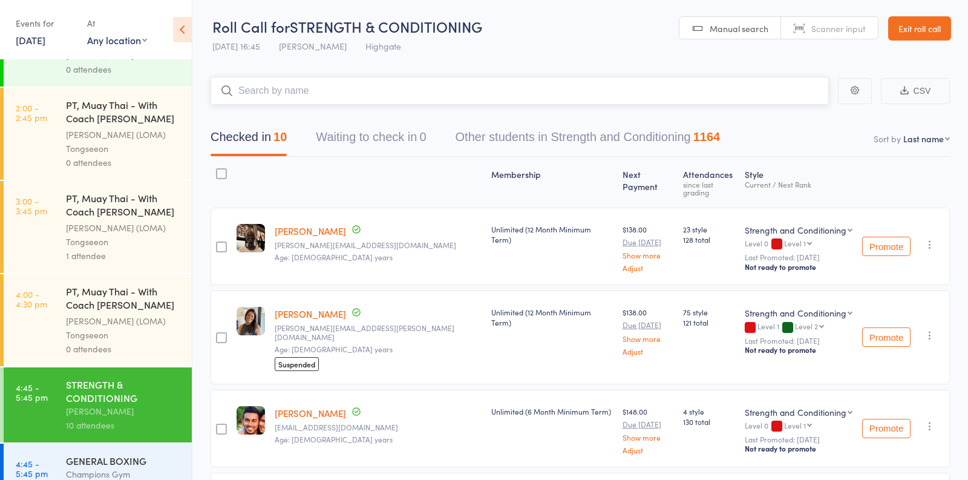
scroll to position [1415, 0]
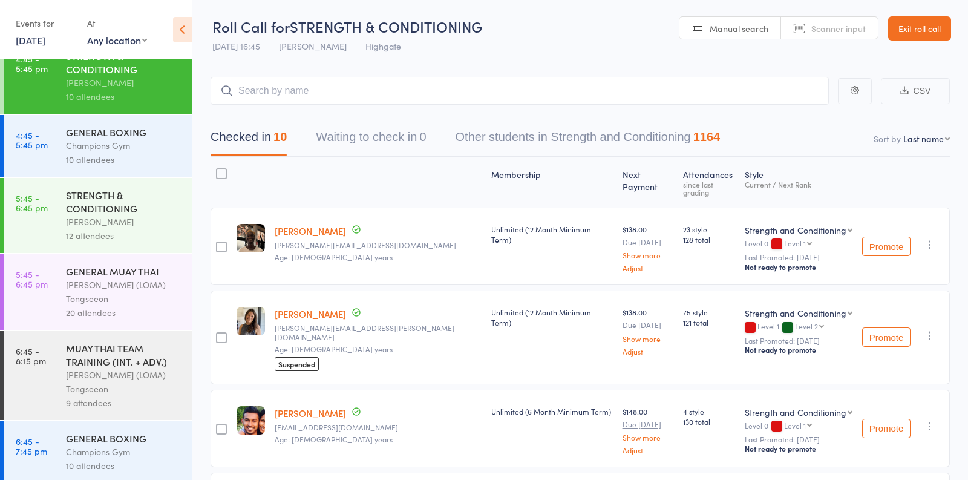
click at [134, 229] on div "12 attendees" at bounding box center [124, 236] width 116 height 14
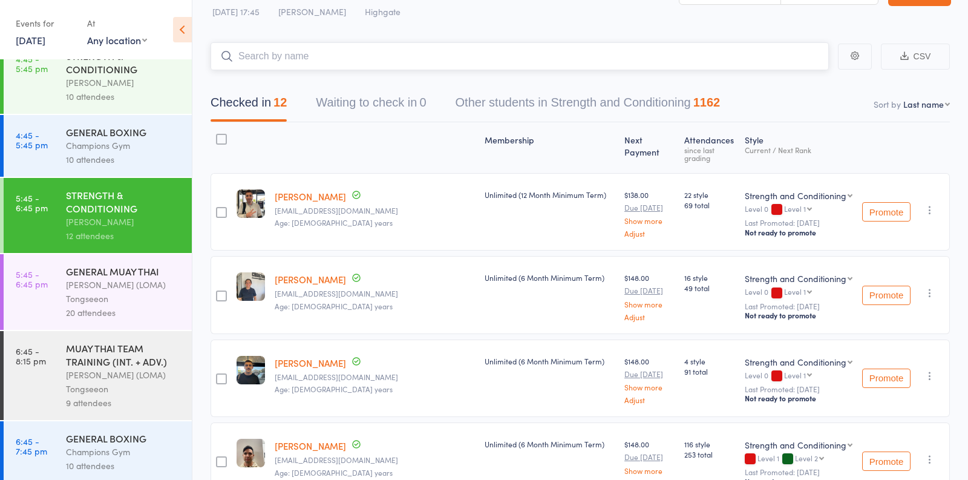
scroll to position [36, 0]
click at [30, 42] on link "9 Sep, 2025" at bounding box center [31, 39] width 30 height 13
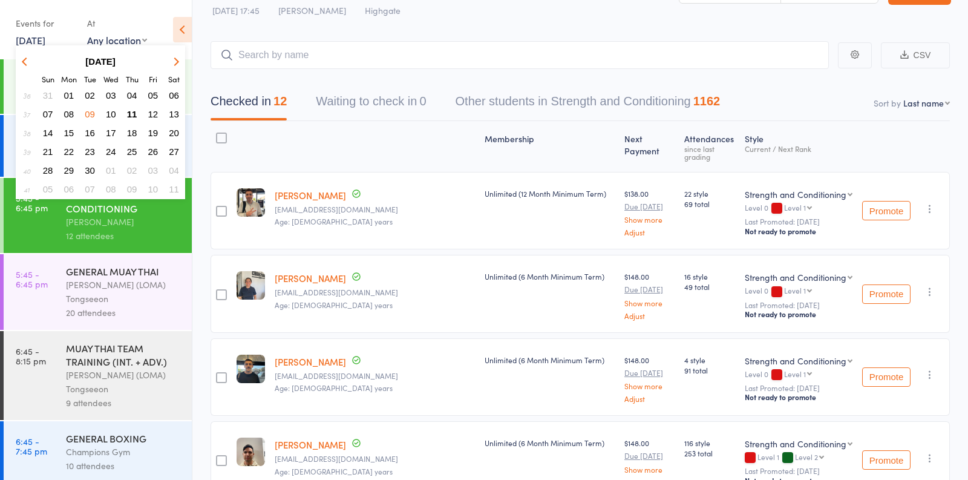
click at [134, 114] on span "11" at bounding box center [132, 114] width 10 height 10
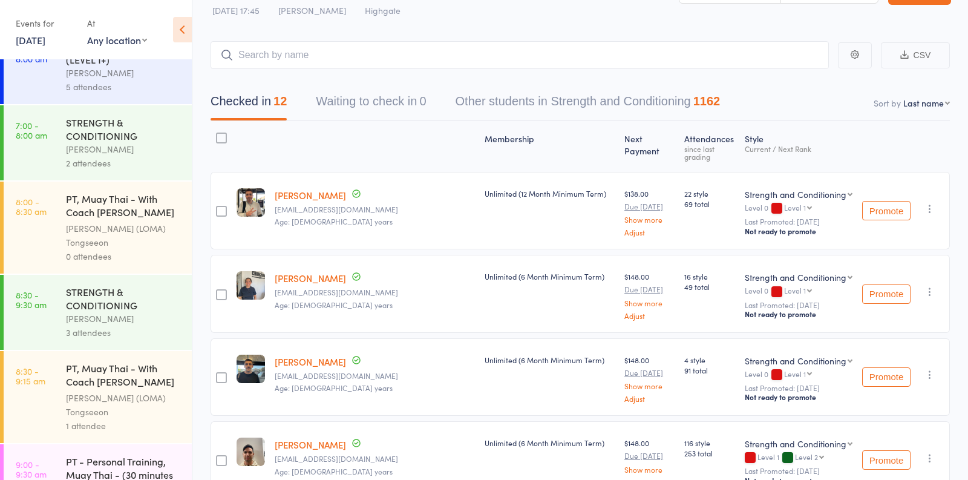
scroll to position [0, 0]
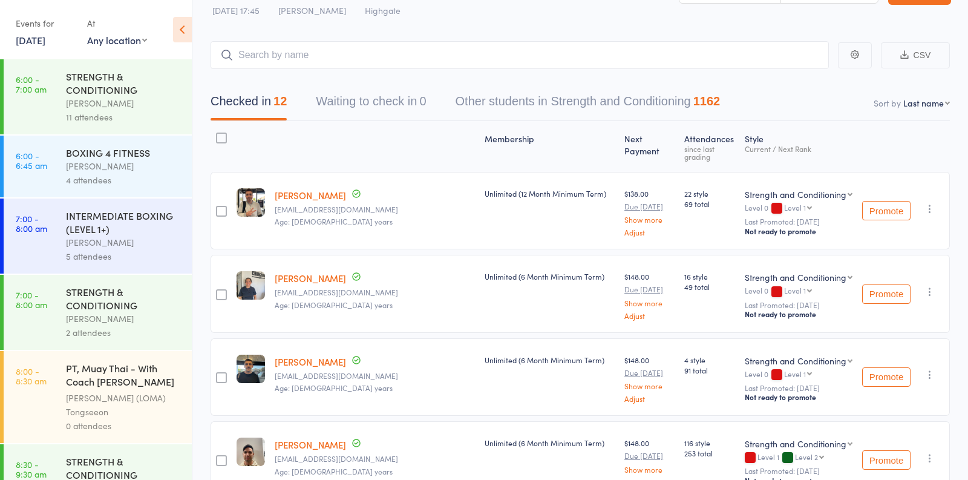
click at [141, 100] on div "Vincenzo Marroni" at bounding box center [124, 103] width 116 height 14
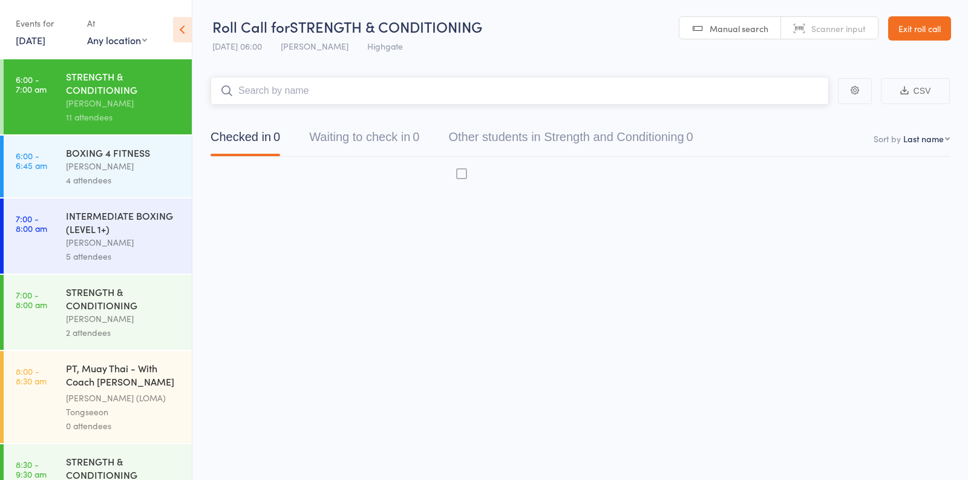
scroll to position [1, 0]
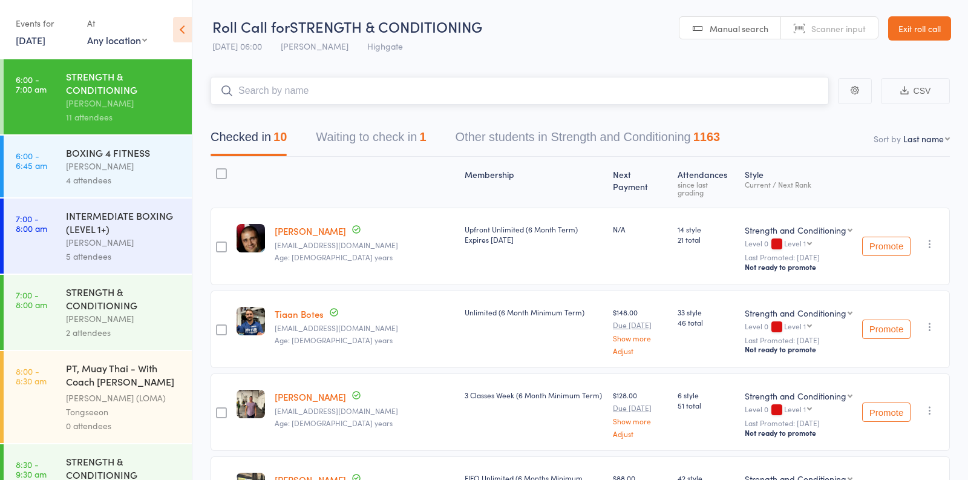
click at [376, 133] on button "Waiting to check in 1" at bounding box center [371, 140] width 110 height 32
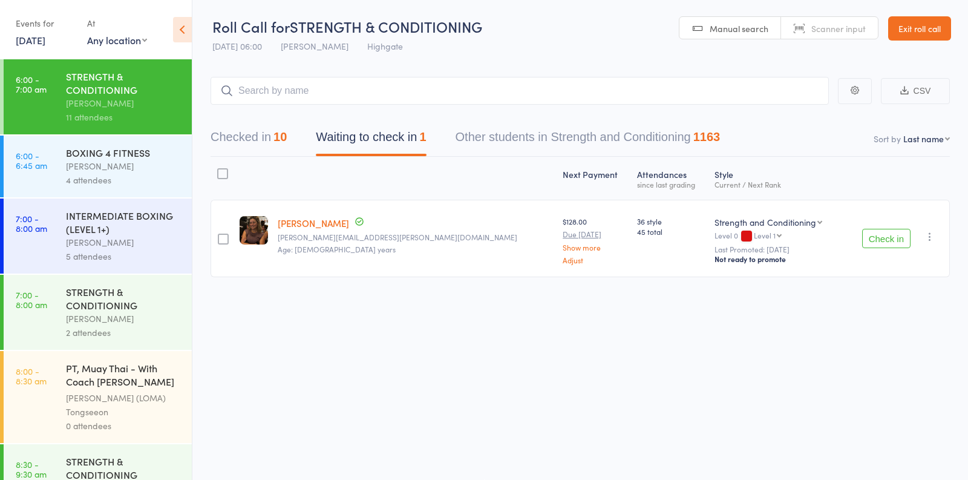
click at [929, 234] on icon "button" at bounding box center [930, 237] width 12 height 12
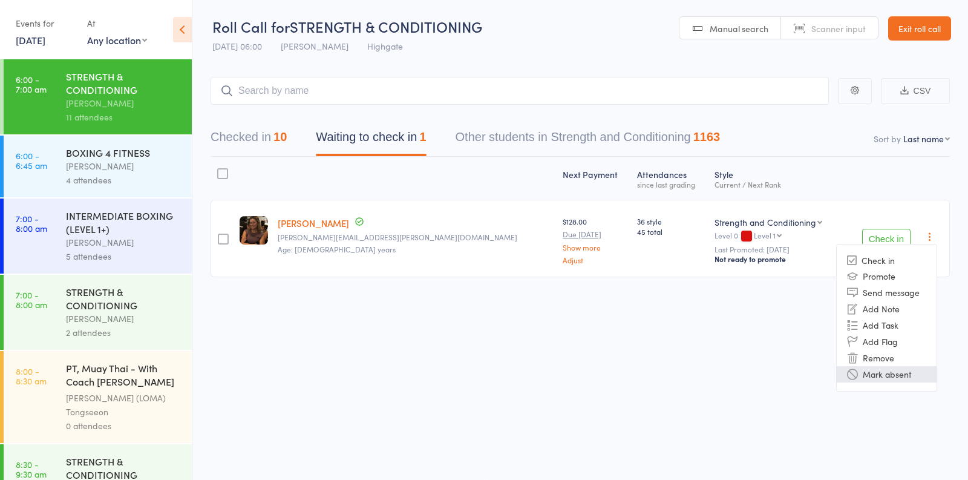
click at [875, 376] on li "Mark absent" at bounding box center [887, 374] width 100 height 16
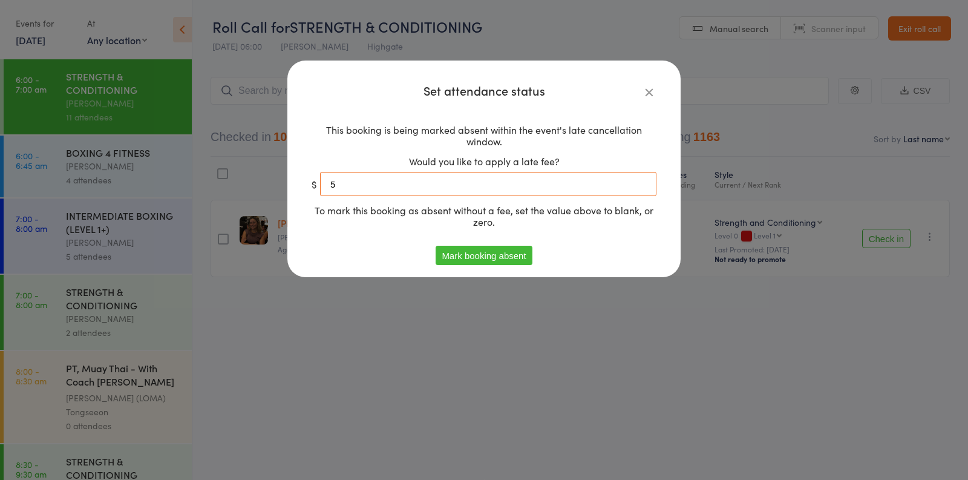
click at [372, 182] on input "5" at bounding box center [488, 184] width 336 height 24
type input "0"
click at [450, 265] on div "Set attendance status This booking is being marked absent within the event's la…" at bounding box center [483, 169] width 393 height 217
click at [450, 260] on button "Mark booking absent" at bounding box center [484, 255] width 96 height 19
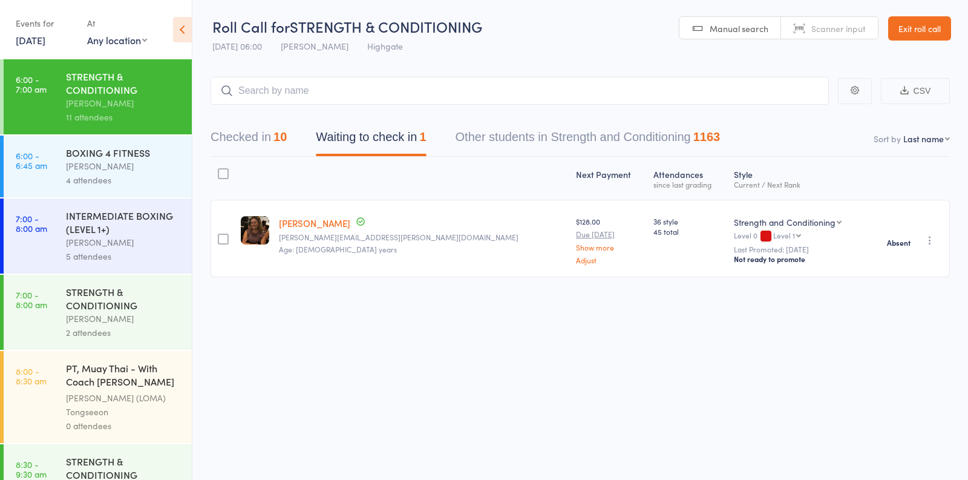
click at [130, 166] on div "Oscar Brant" at bounding box center [124, 166] width 116 height 14
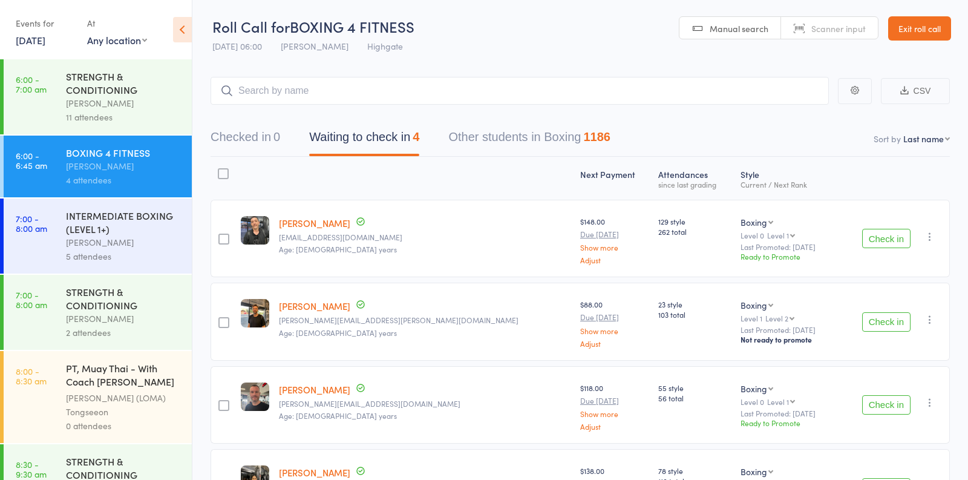
scroll to position [99, 0]
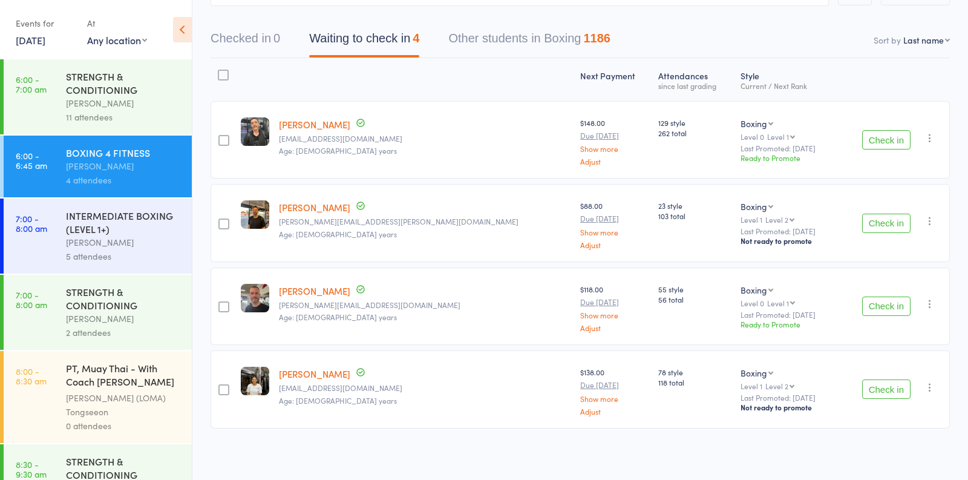
click at [879, 225] on button "Check in" at bounding box center [886, 223] width 48 height 19
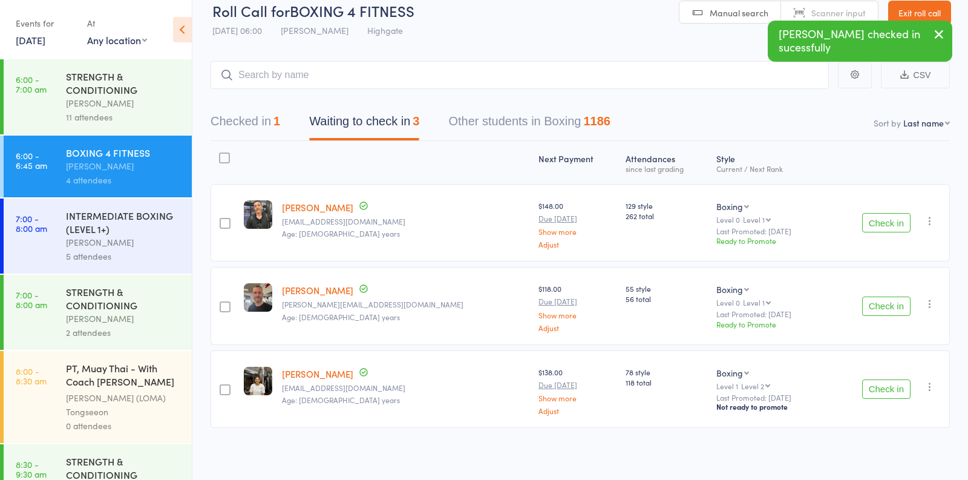
click at [875, 308] on button "Check in" at bounding box center [886, 305] width 48 height 19
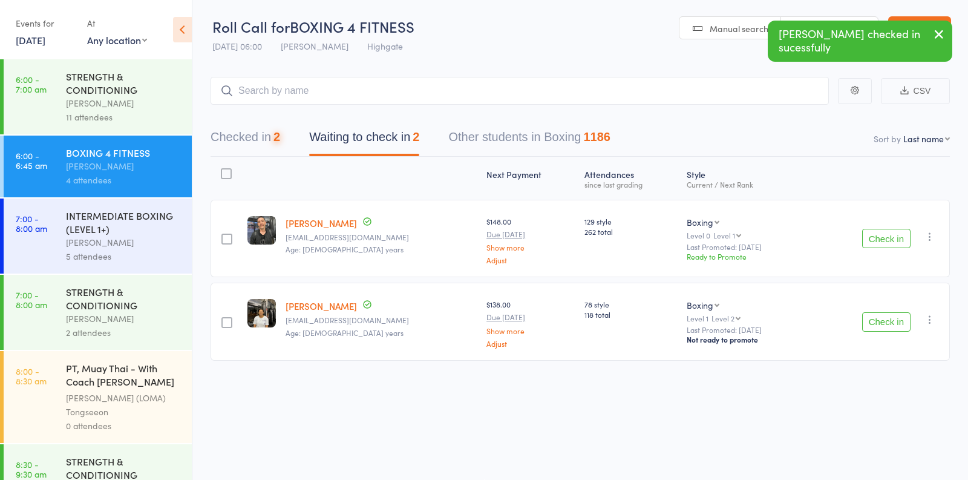
click at [872, 328] on button "Check in" at bounding box center [886, 321] width 48 height 19
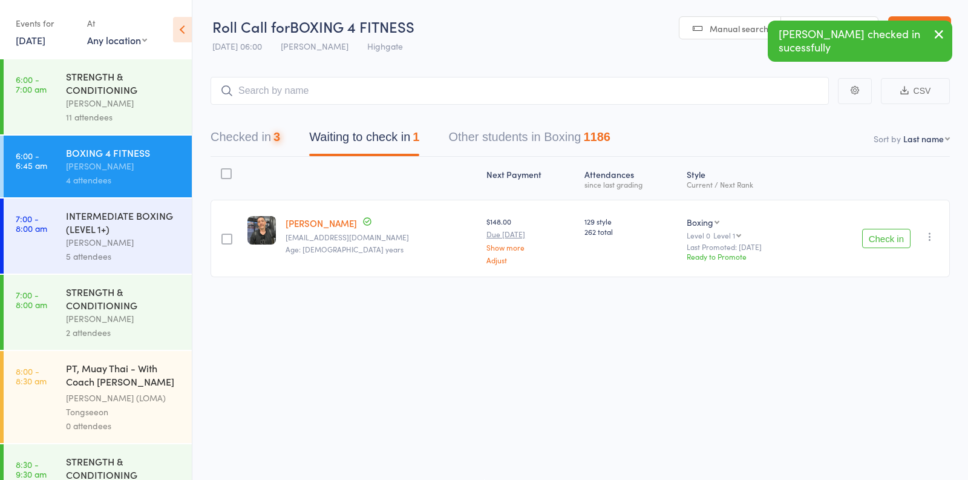
click at [883, 247] on button "Check in" at bounding box center [886, 238] width 48 height 19
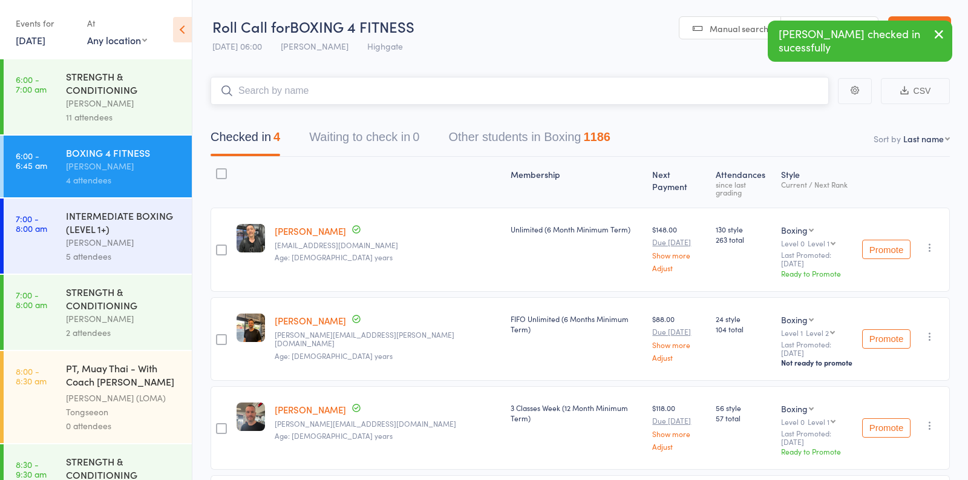
click at [365, 94] on input "search" at bounding box center [520, 91] width 618 height 28
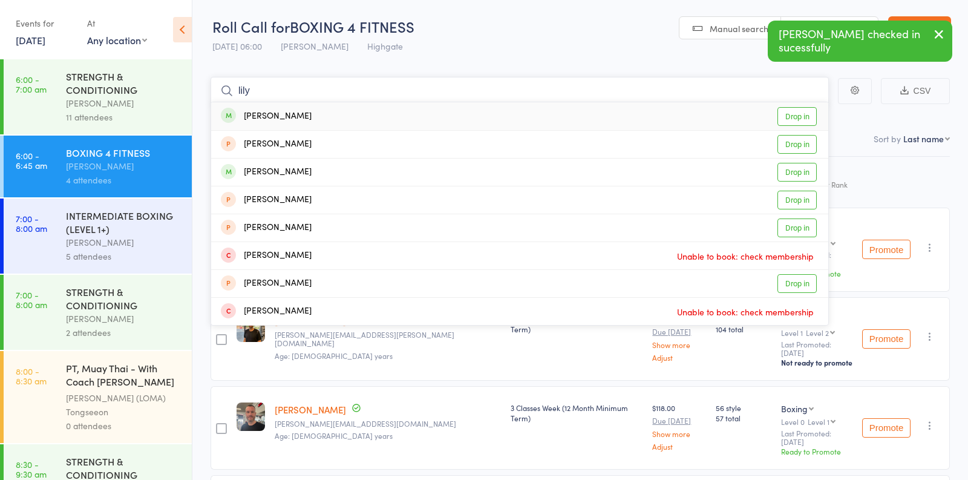
type input "lily"
click at [802, 116] on link "Drop in" at bounding box center [796, 116] width 39 height 19
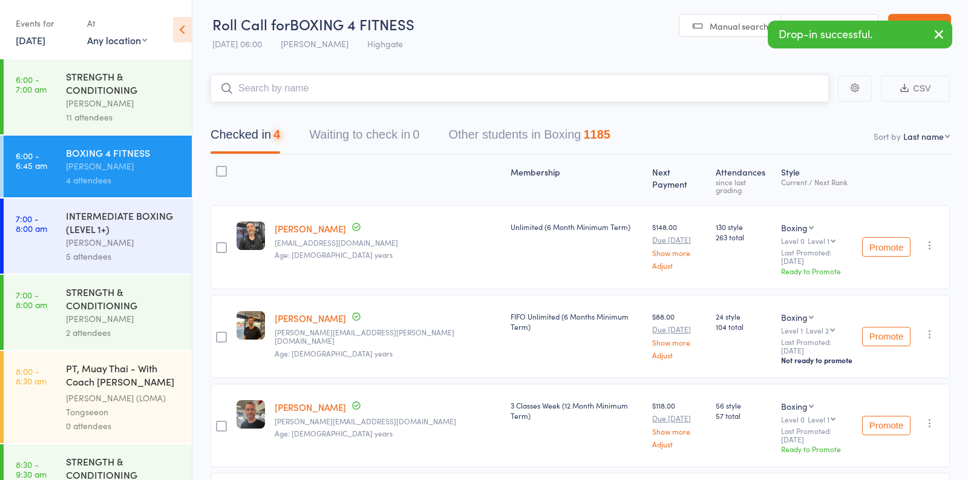
scroll to position [0, 0]
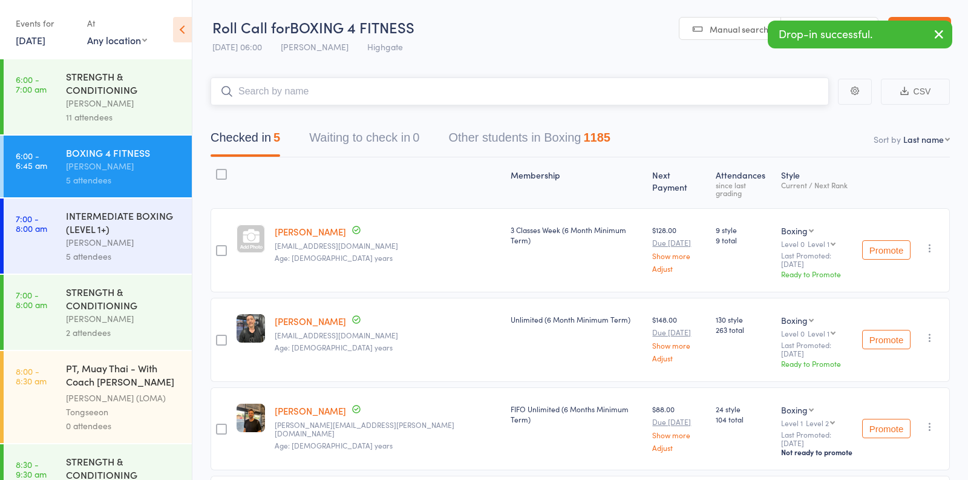
click at [346, 92] on input "search" at bounding box center [520, 91] width 618 height 28
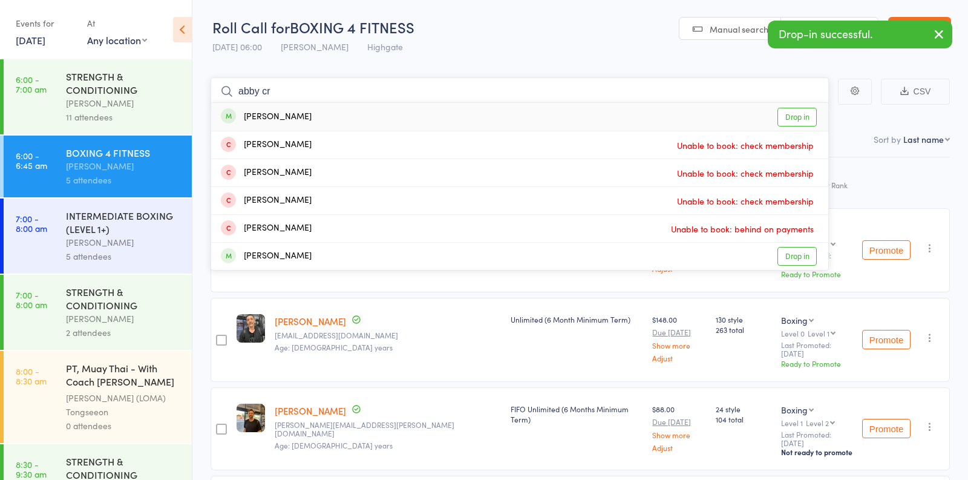
type input "abby cr"
click at [787, 119] on link "Drop in" at bounding box center [796, 117] width 39 height 19
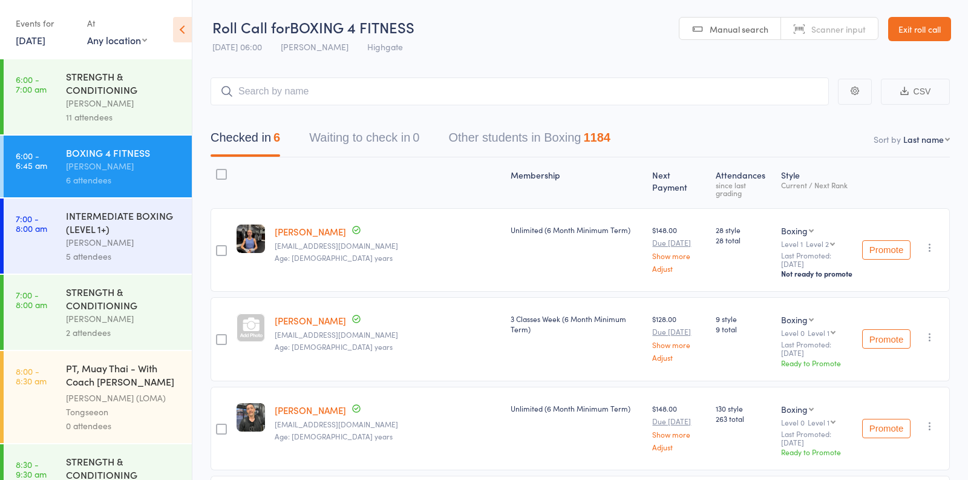
click at [162, 227] on div "INTERMEDIATE BOXING (LEVEL 1+)" at bounding box center [124, 222] width 116 height 27
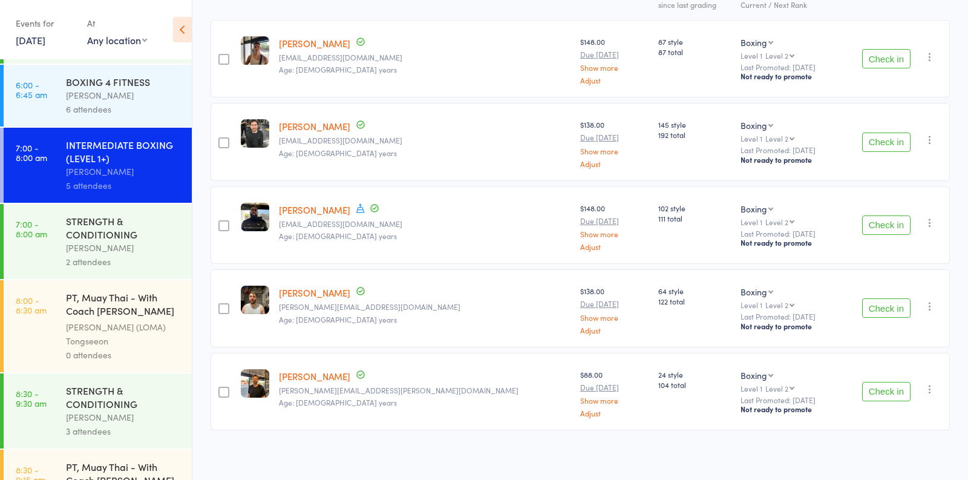
scroll to position [76, 0]
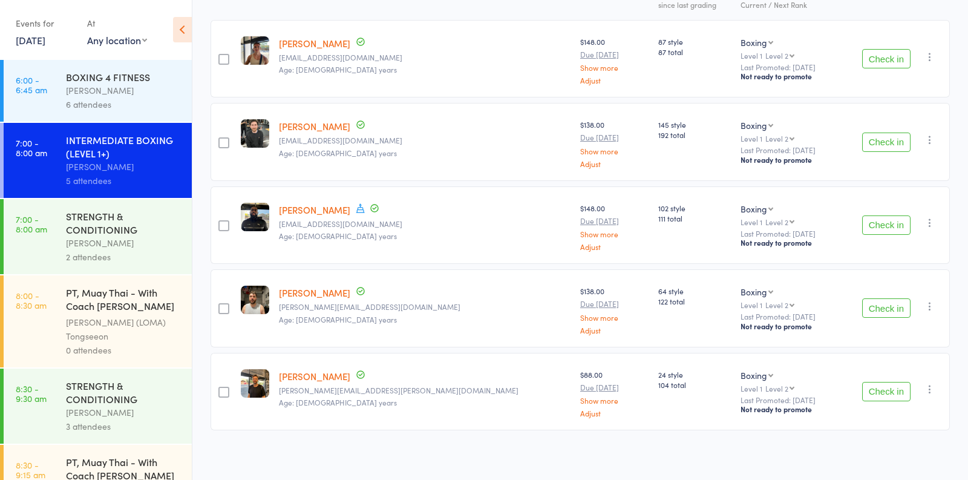
click at [119, 264] on div "2 attendees" at bounding box center [124, 257] width 116 height 14
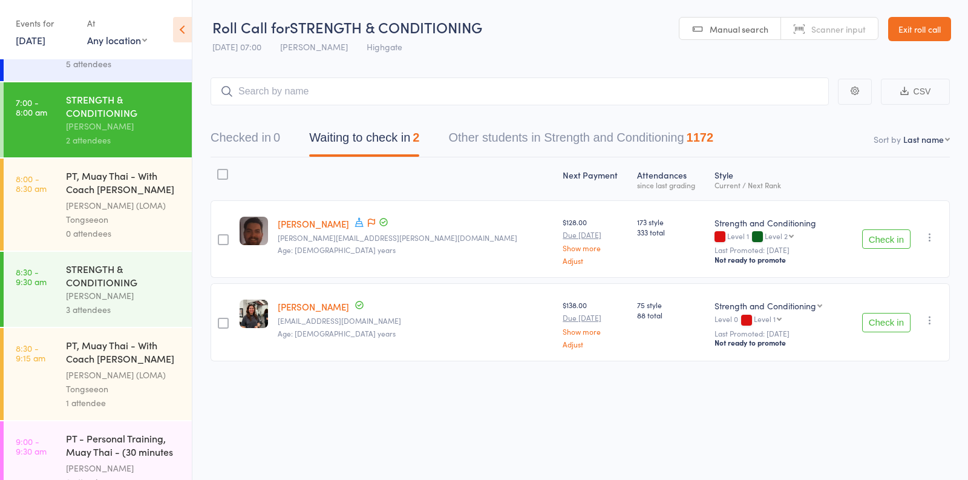
scroll to position [200, 0]
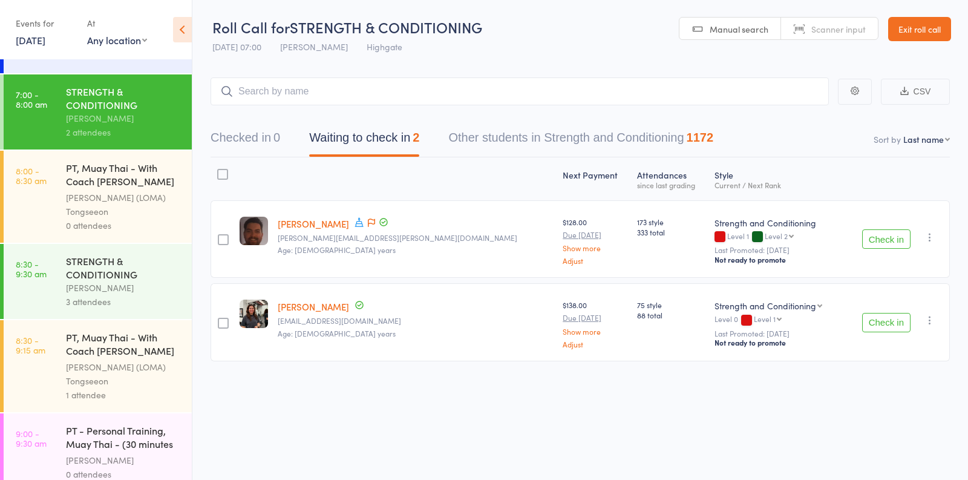
click at [172, 296] on div "3 attendees" at bounding box center [124, 302] width 116 height 14
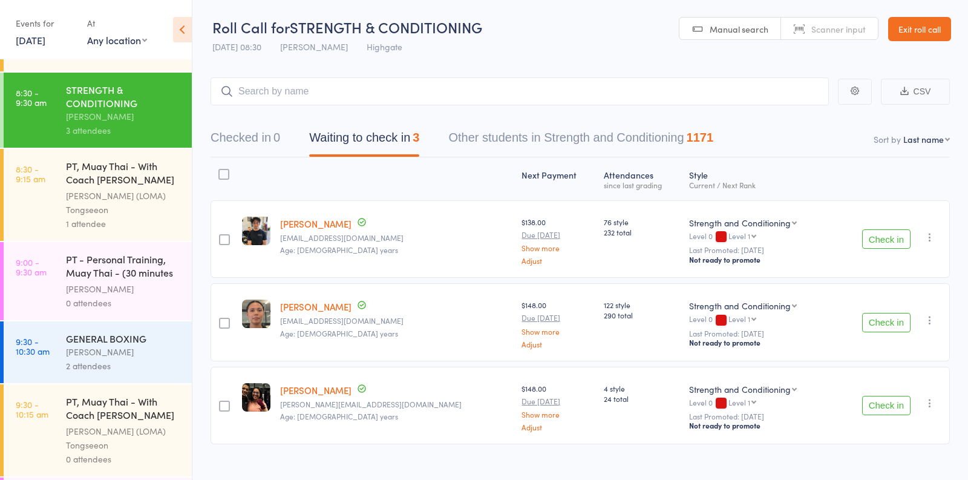
scroll to position [436, 0]
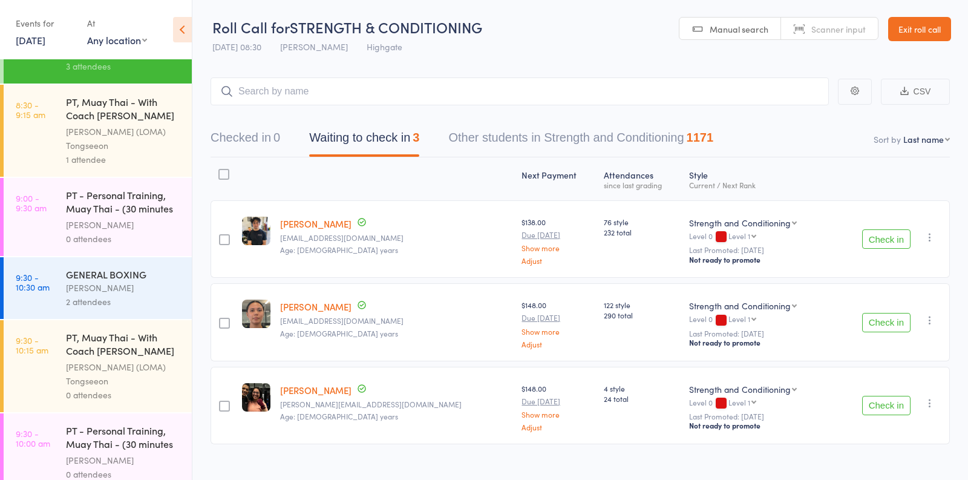
click at [172, 296] on div "2 attendees" at bounding box center [124, 302] width 116 height 14
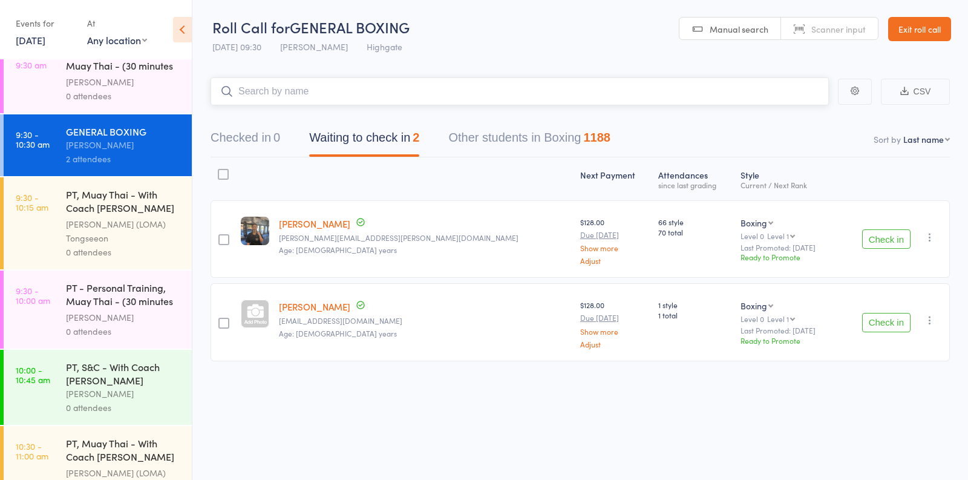
scroll to position [576, 0]
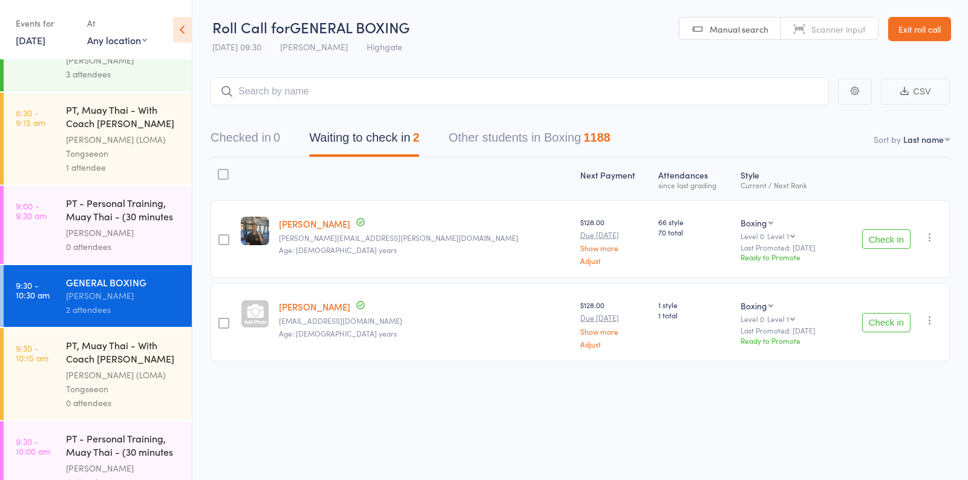
scroll to position [428, 0]
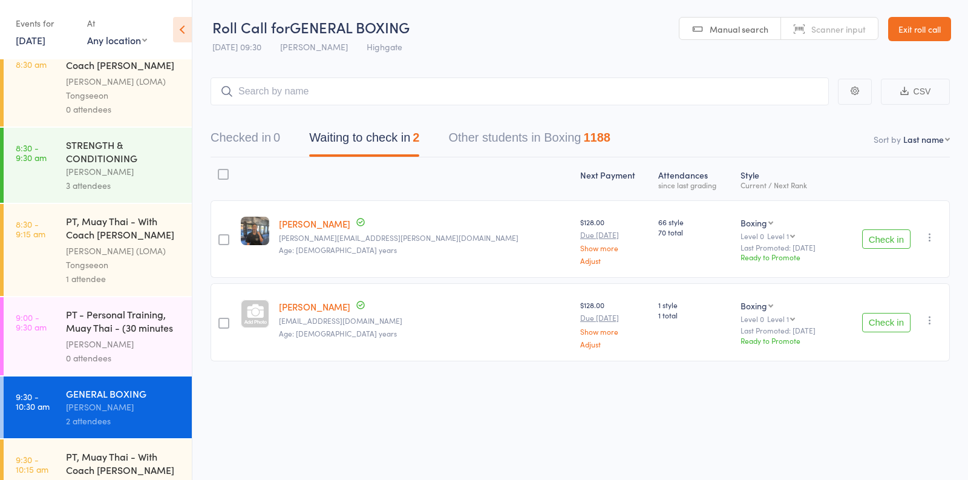
scroll to position [317, 0]
click at [117, 258] on div "Ronnarong (LOMA) Tongseeon" at bounding box center [124, 257] width 116 height 28
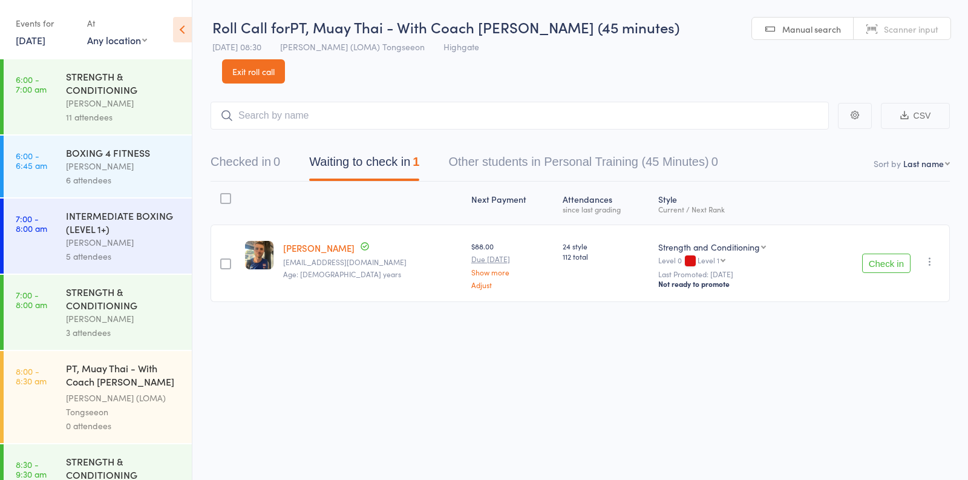
click at [291, 241] on link "[PERSON_NAME]" at bounding box center [318, 247] width 71 height 13
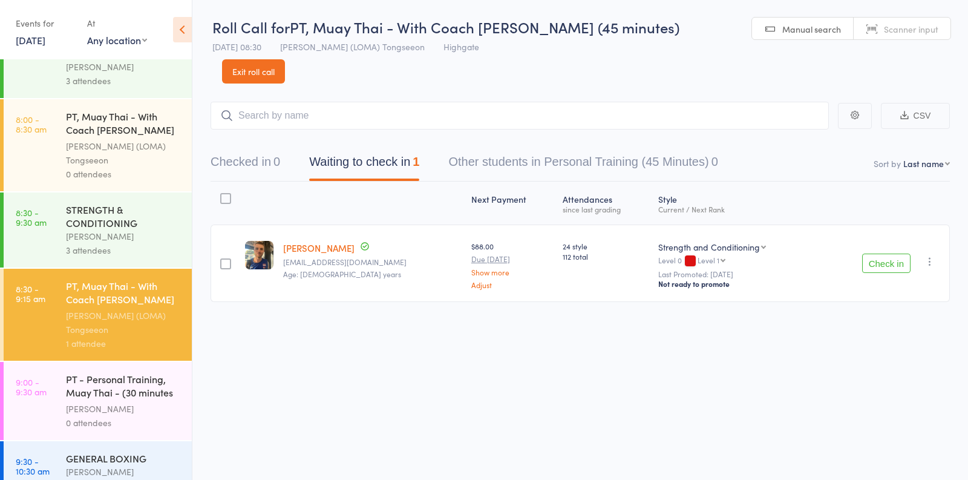
scroll to position [257, 0]
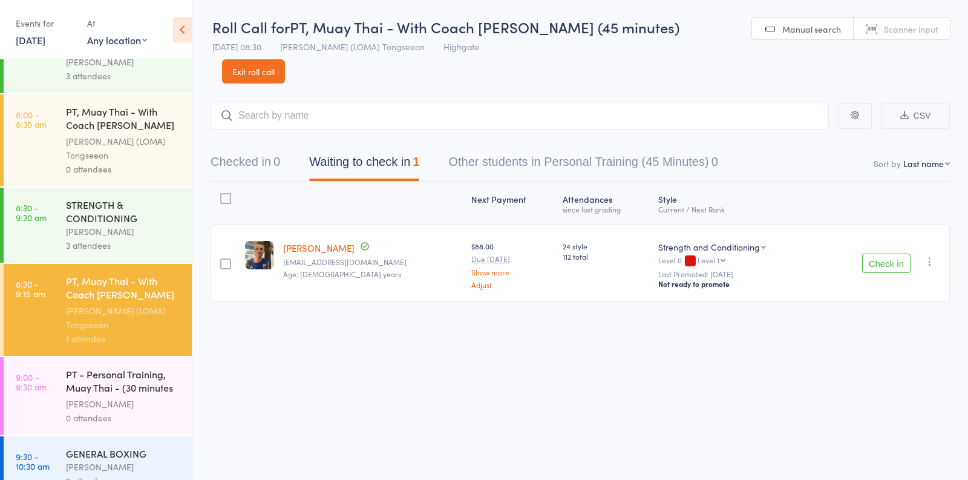
click at [929, 255] on icon "button" at bounding box center [930, 261] width 12 height 12
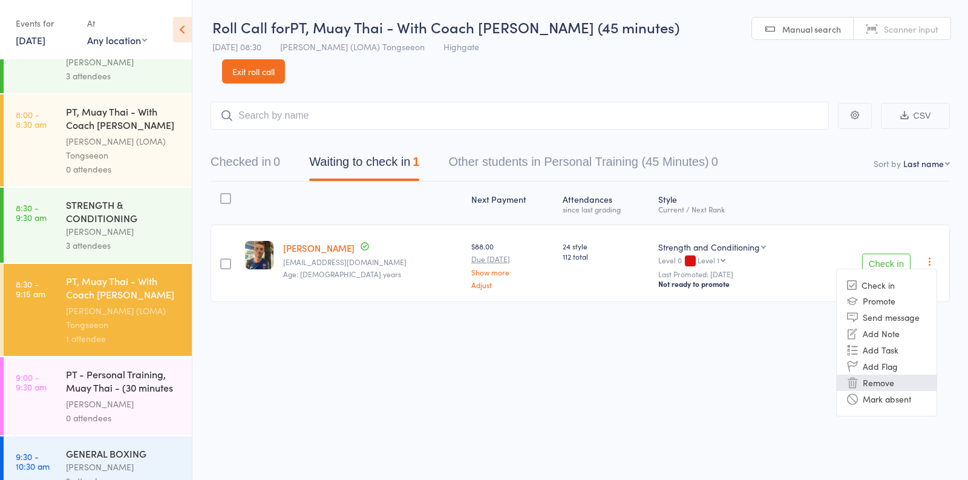
click at [880, 375] on li "Remove" at bounding box center [887, 383] width 100 height 16
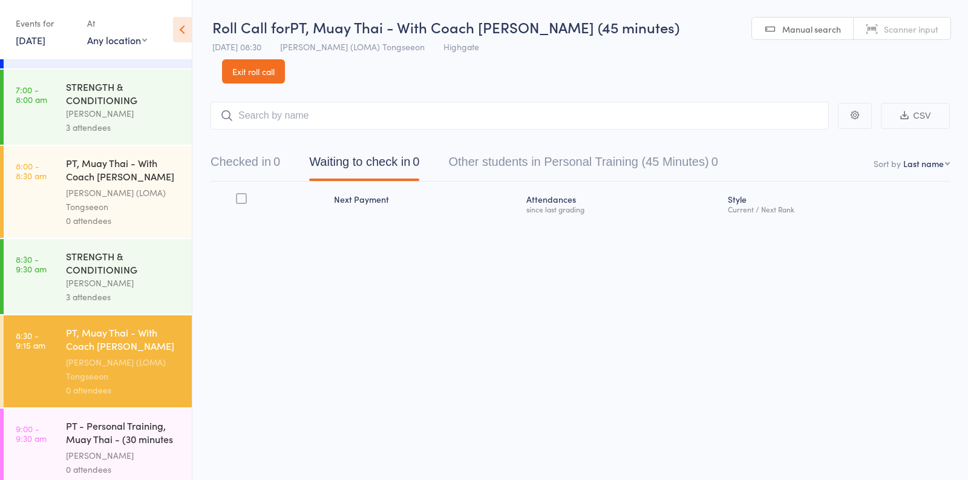
scroll to position [0, 0]
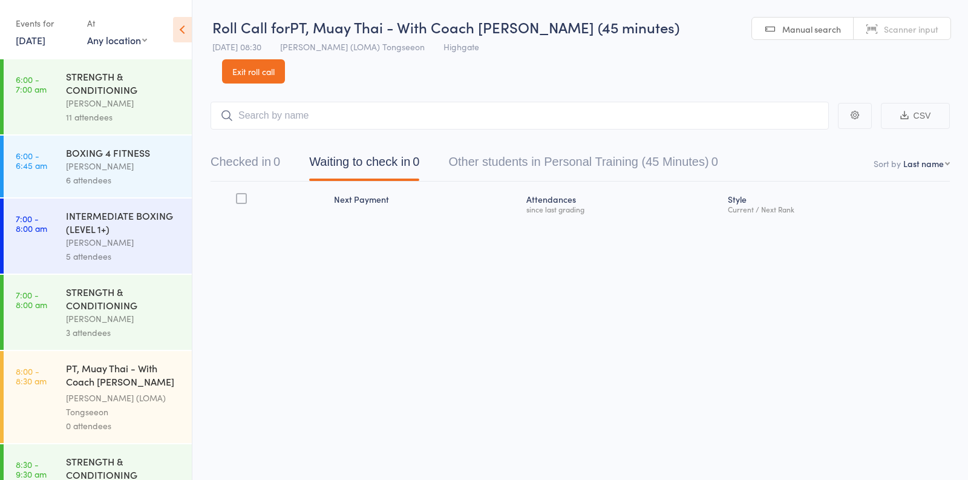
click at [159, 248] on div "Oscar Brant" at bounding box center [124, 242] width 116 height 14
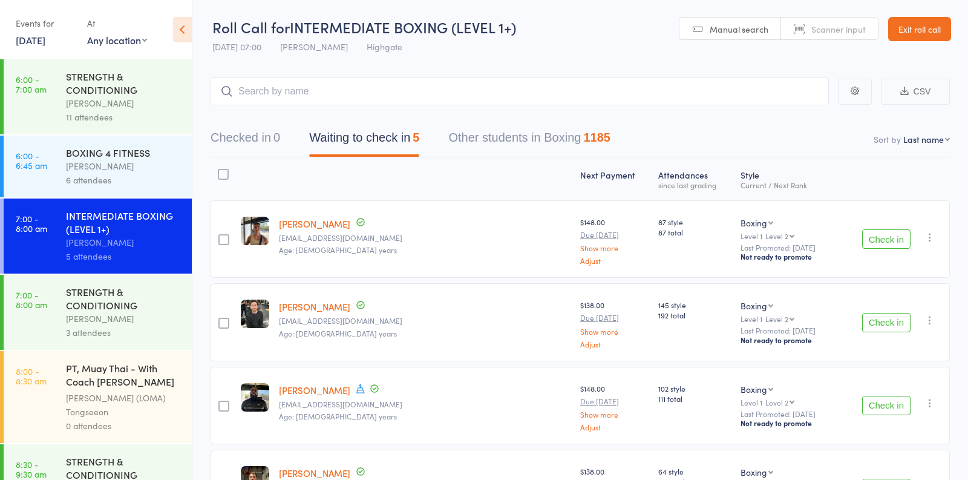
click at [895, 246] on button "Check in" at bounding box center [886, 238] width 48 height 19
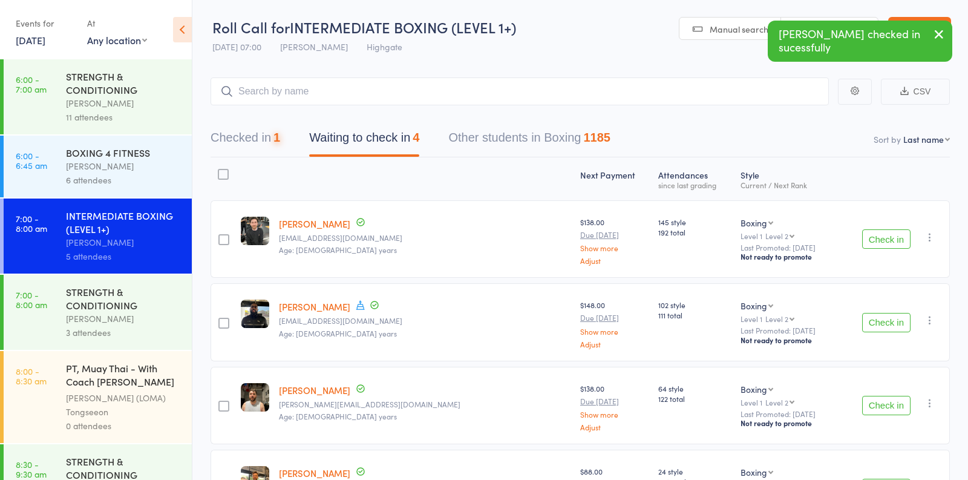
click at [895, 246] on button "Check in" at bounding box center [886, 238] width 48 height 19
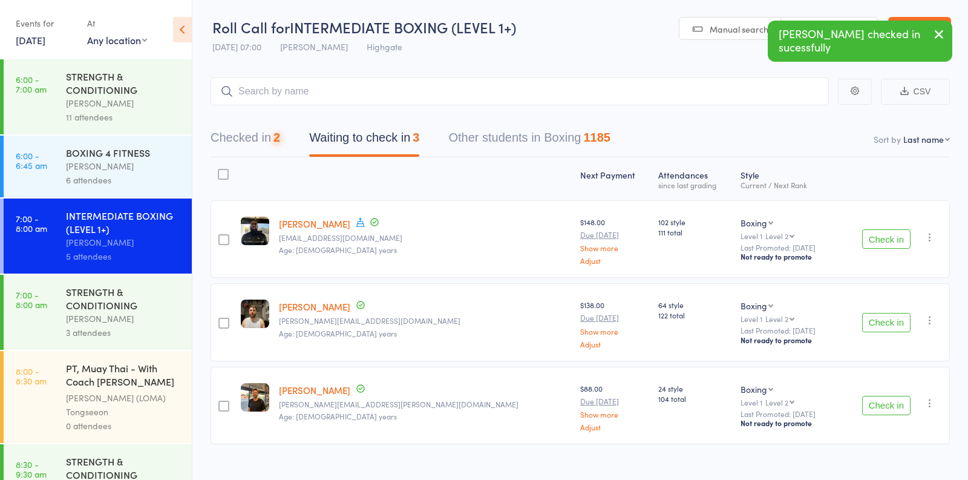
click at [895, 246] on button "Check in" at bounding box center [886, 238] width 48 height 19
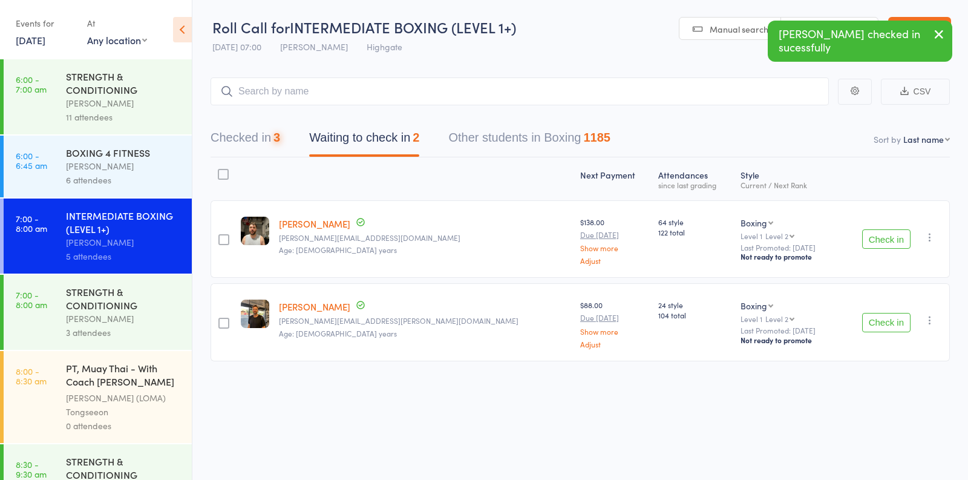
click at [895, 246] on button "Check in" at bounding box center [886, 238] width 48 height 19
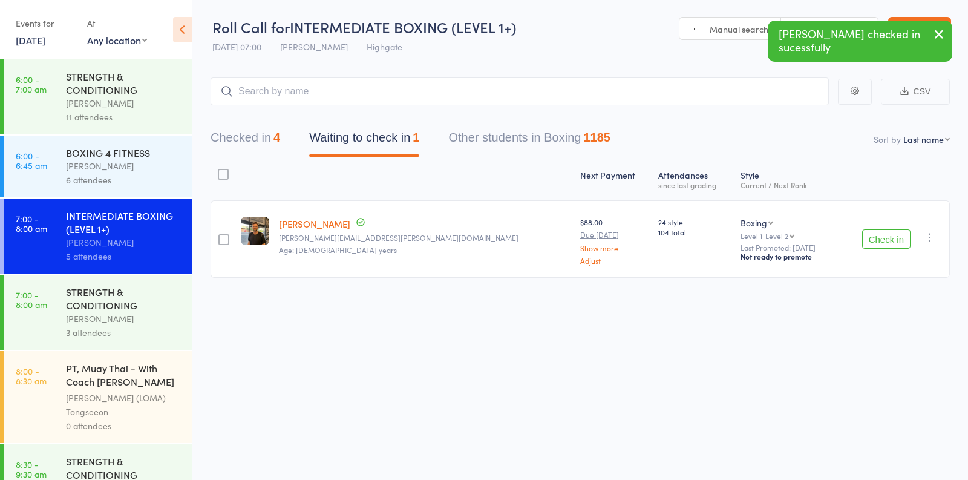
click at [895, 246] on button "Check in" at bounding box center [886, 238] width 48 height 19
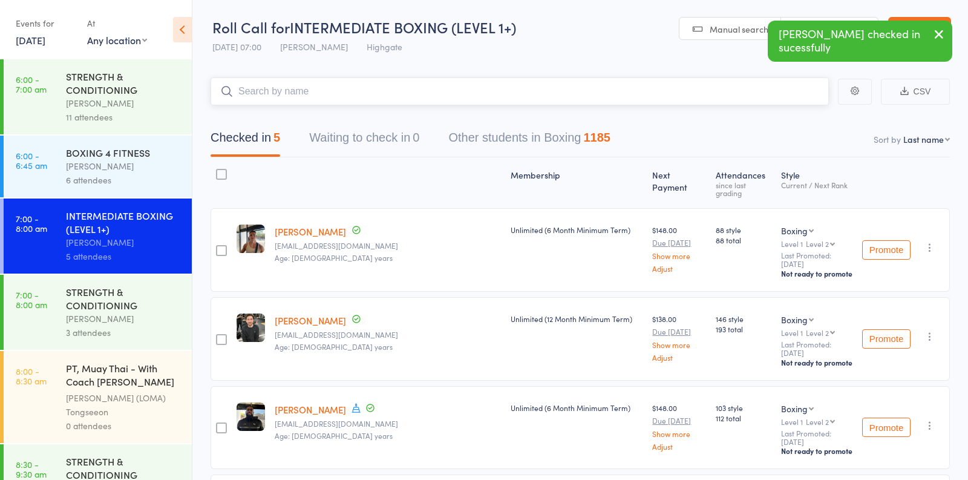
click at [312, 82] on input "search" at bounding box center [520, 91] width 618 height 28
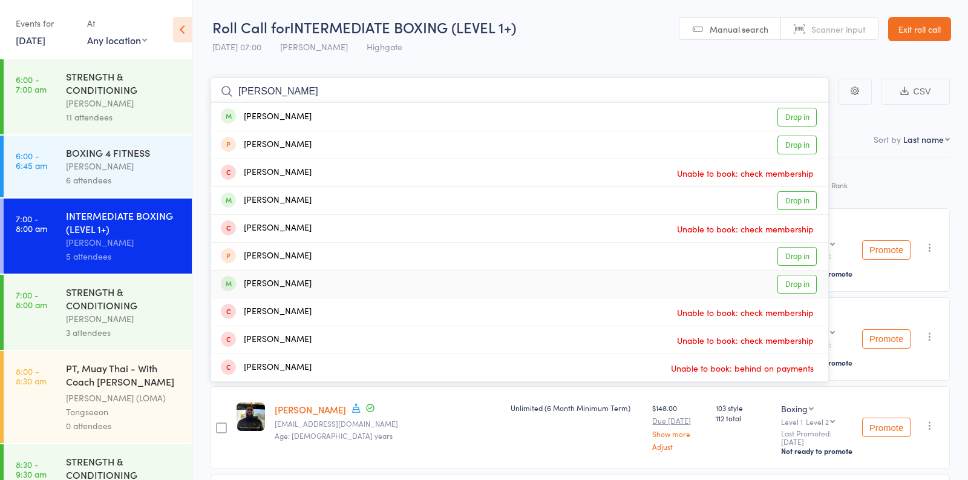
type input "andrew"
click at [799, 286] on link "Drop in" at bounding box center [796, 284] width 39 height 19
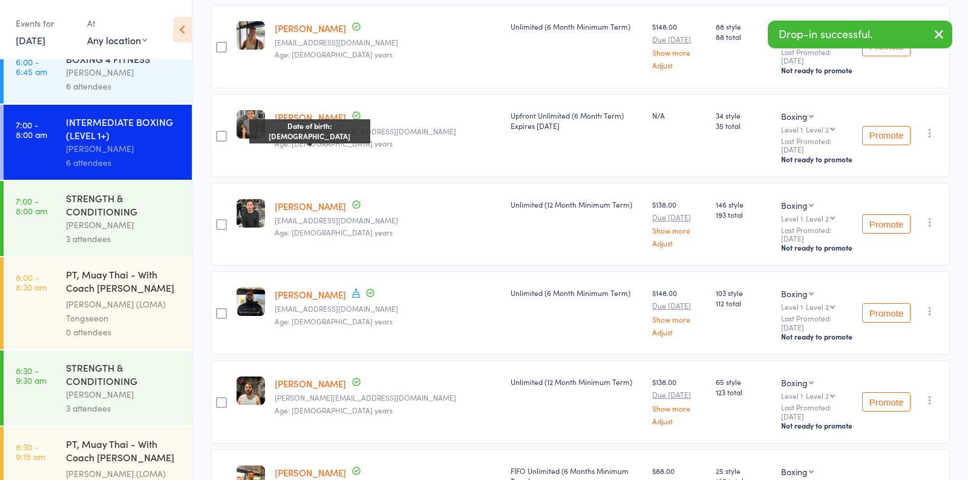
scroll to position [201, 0]
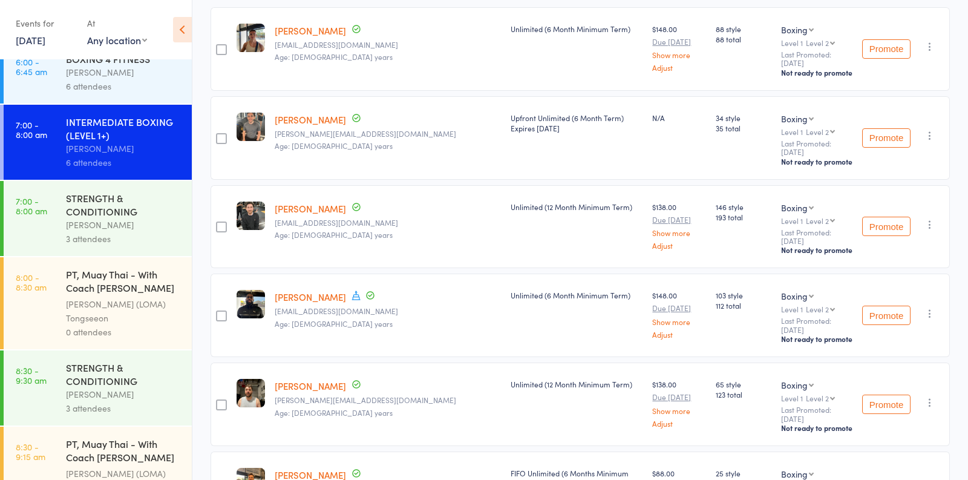
click at [122, 240] on div "3 attendees" at bounding box center [124, 239] width 116 height 14
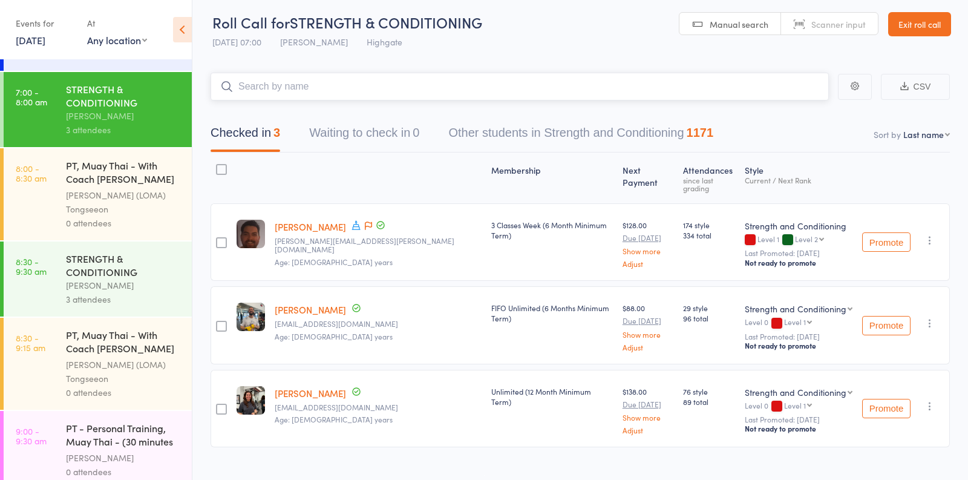
scroll to position [206, 0]
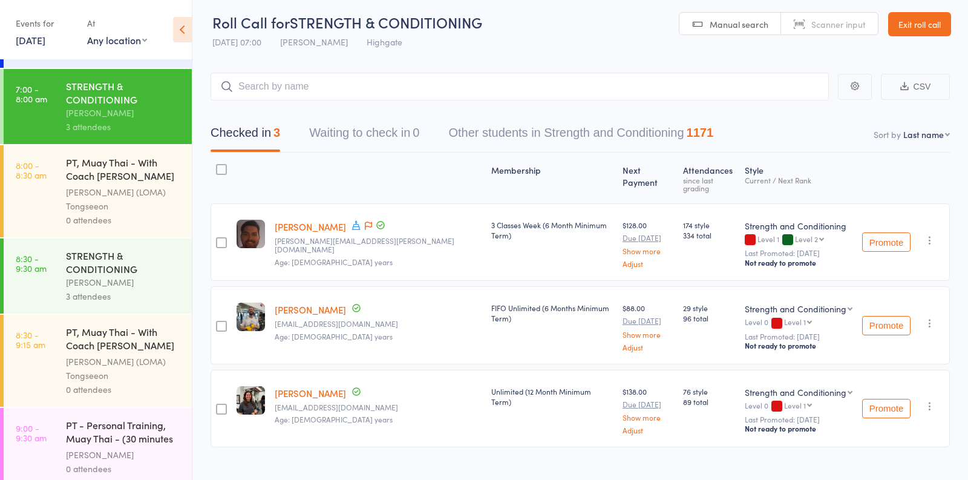
click at [142, 287] on div "Vincenzo Marroni" at bounding box center [124, 282] width 116 height 14
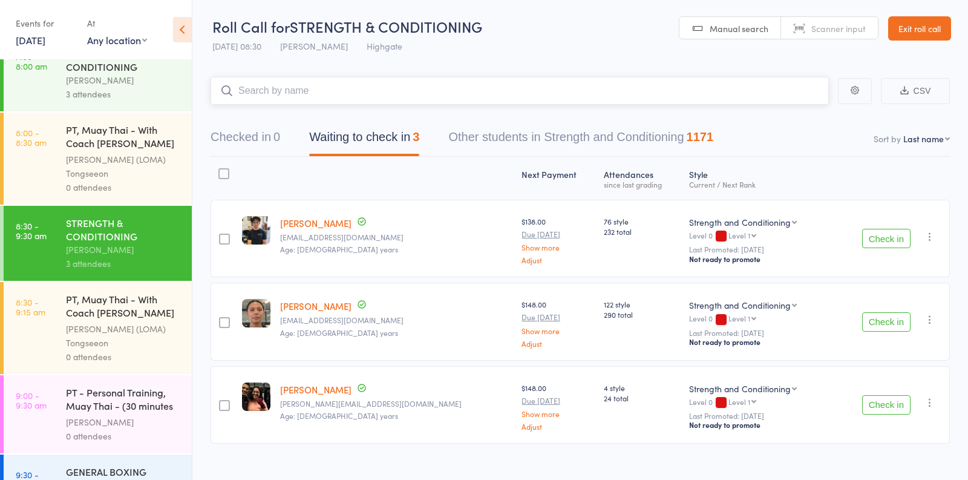
scroll to position [239, 0]
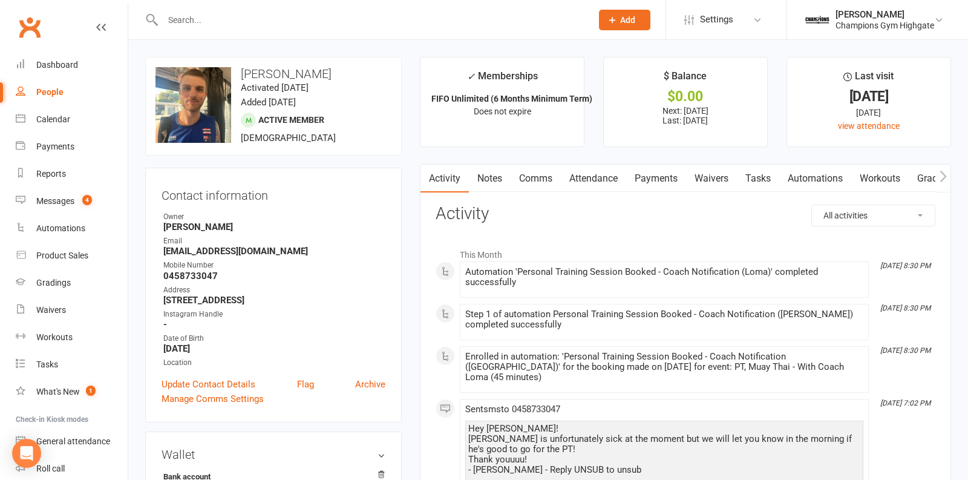
click at [529, 180] on link "Comms" at bounding box center [536, 179] width 50 height 28
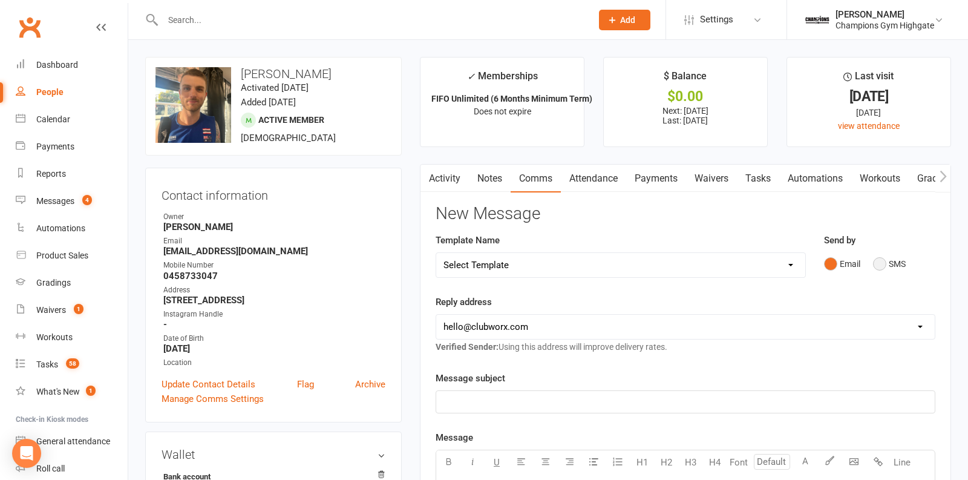
click at [892, 274] on button "SMS" at bounding box center [889, 263] width 33 height 23
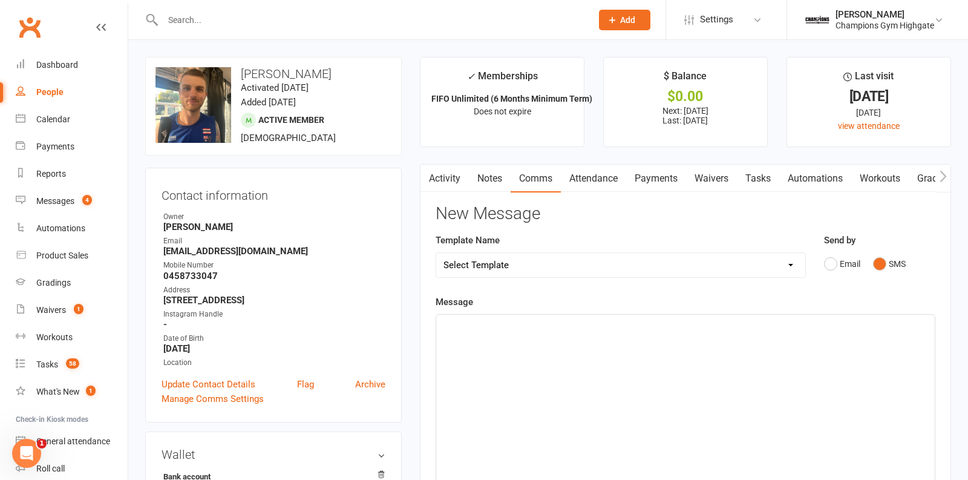
click at [609, 365] on div "﻿" at bounding box center [685, 406] width 499 height 182
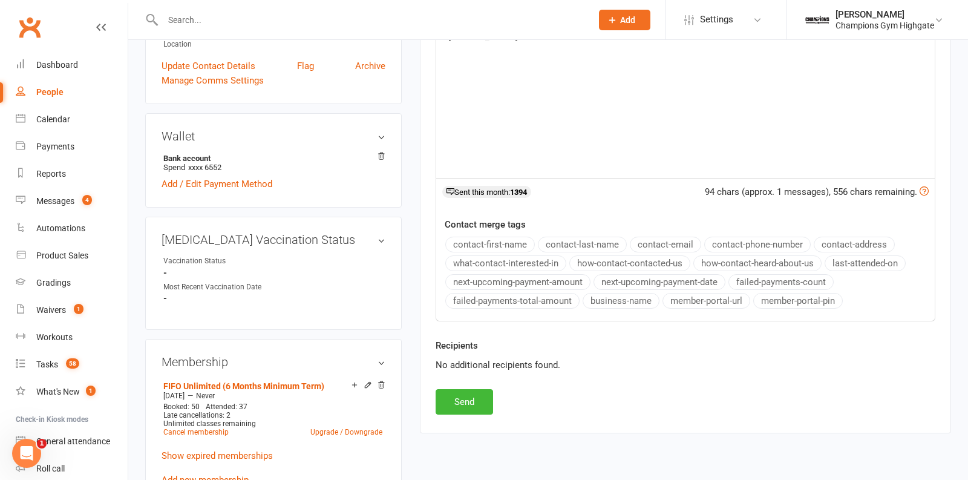
scroll to position [337, 0]
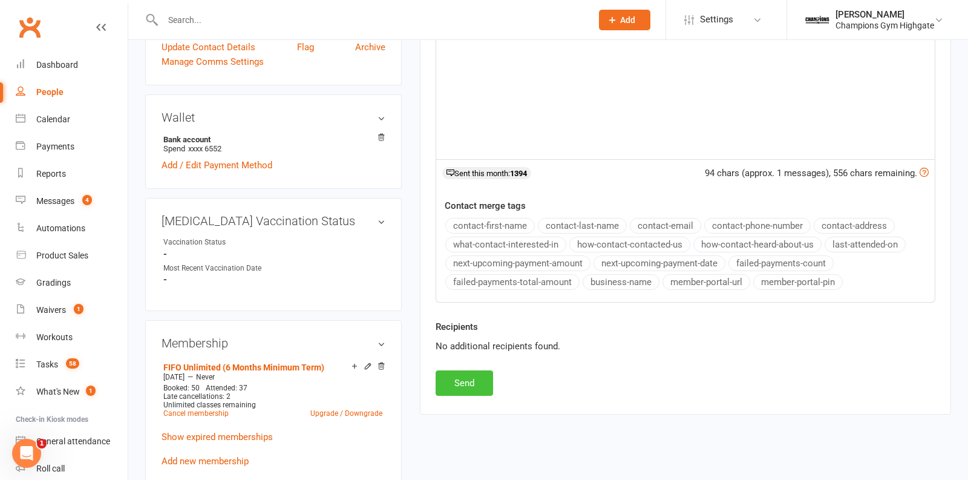
click at [466, 385] on button "Send" at bounding box center [464, 382] width 57 height 25
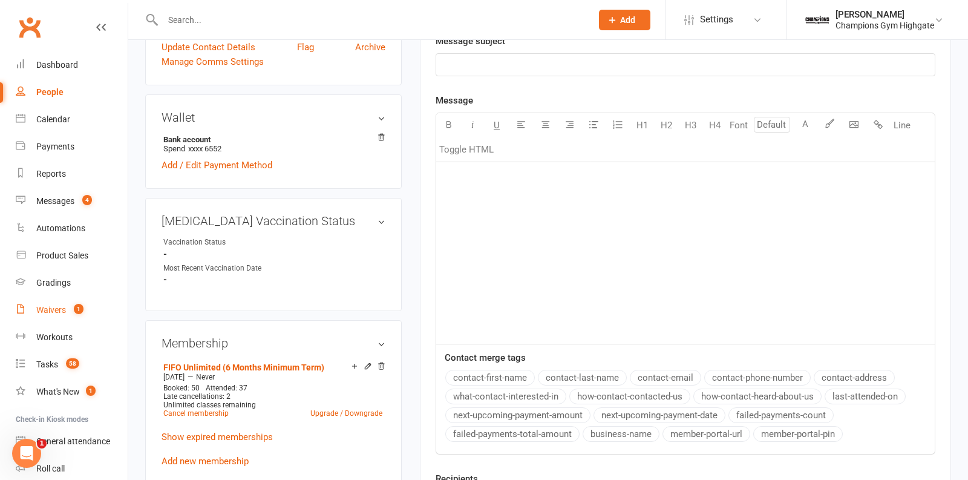
click at [64, 310] on div "Waivers" at bounding box center [51, 310] width 30 height 10
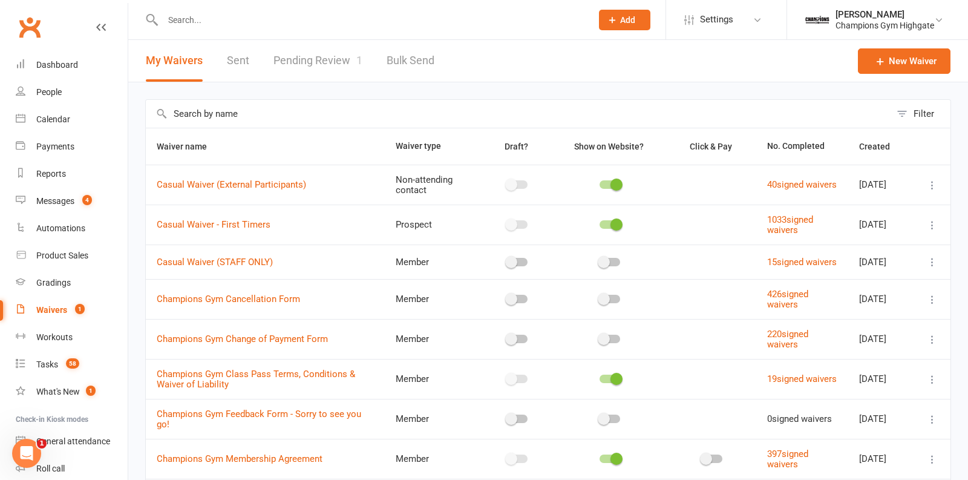
click at [310, 56] on link "Pending Review 1" at bounding box center [317, 61] width 89 height 42
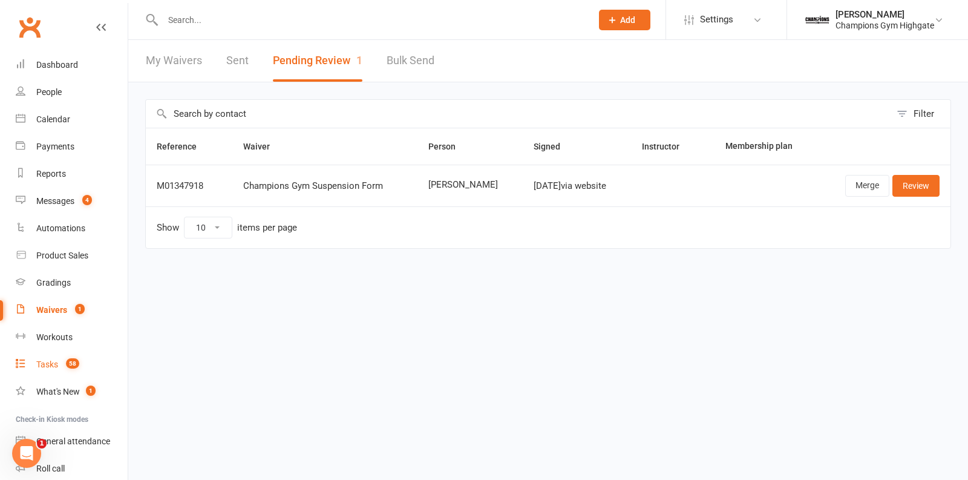
click at [49, 361] on div "Tasks" at bounding box center [47, 364] width 22 height 10
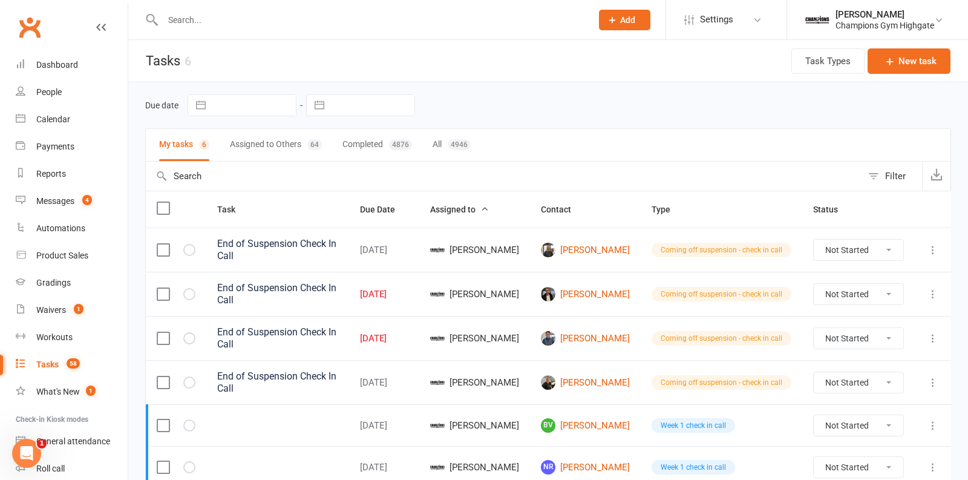
scroll to position [43, 0]
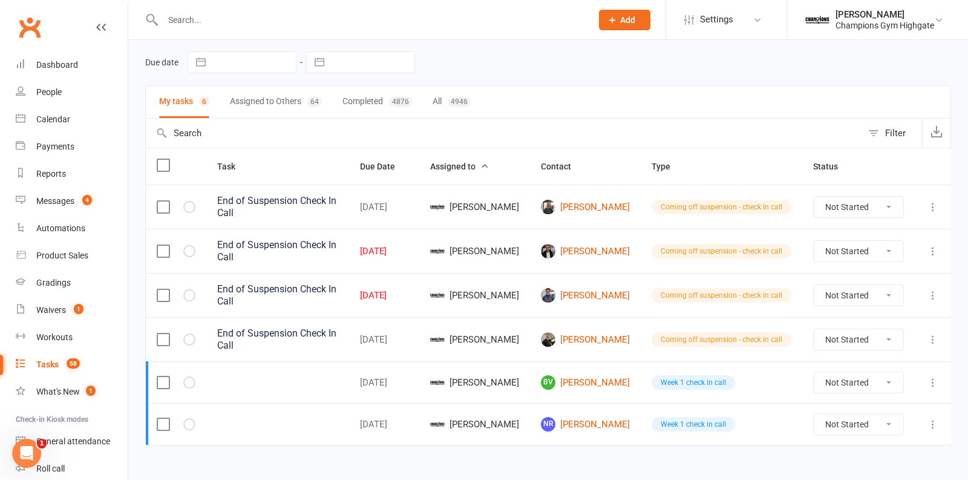
click at [239, 24] on input "text" at bounding box center [371, 19] width 424 height 17
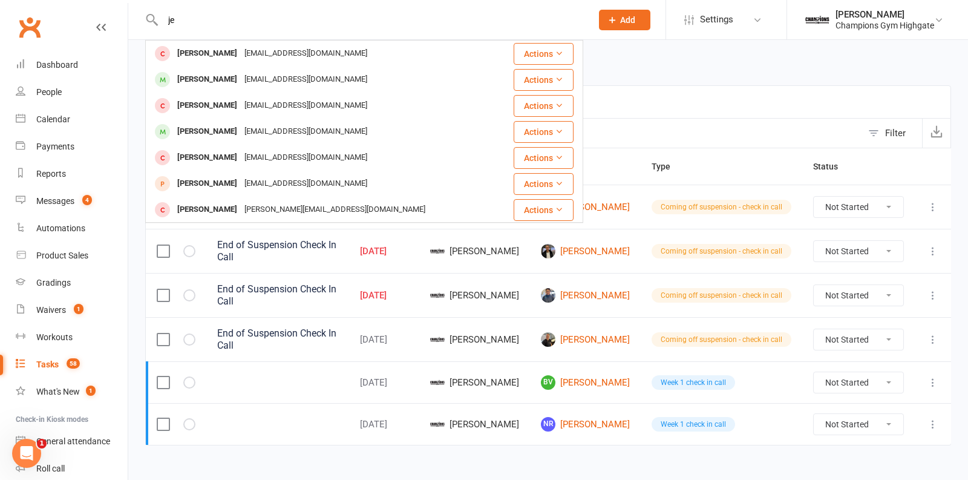
type input "j"
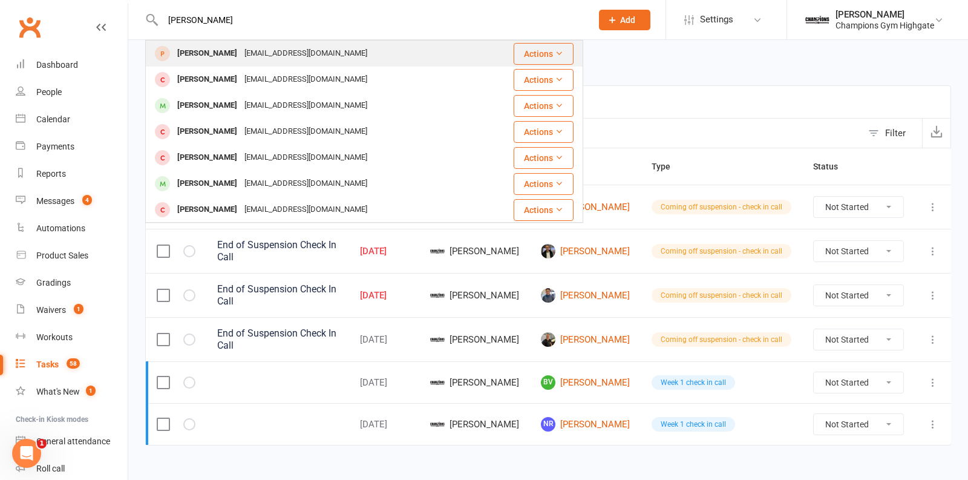
type input "[PERSON_NAME]"
click at [272, 51] on div "[EMAIL_ADDRESS][DOMAIN_NAME]" at bounding box center [306, 54] width 130 height 18
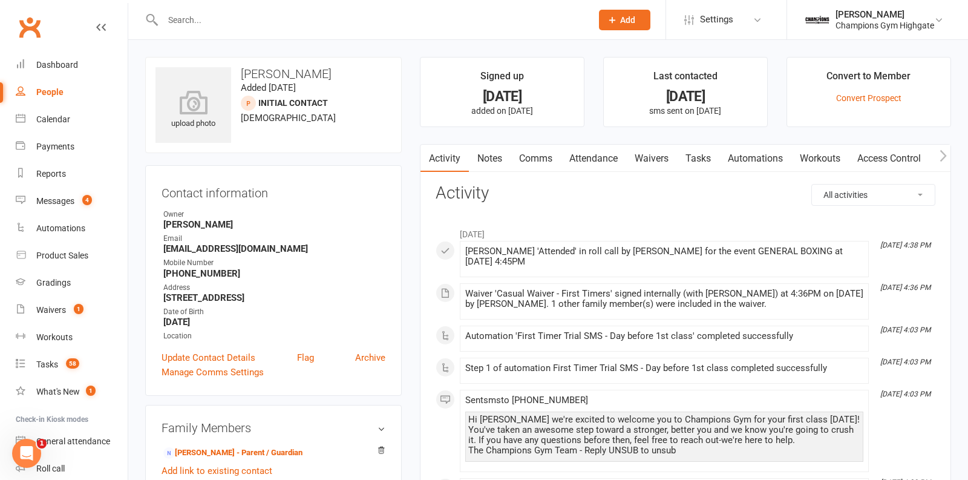
click at [222, 21] on input "text" at bounding box center [371, 19] width 424 height 17
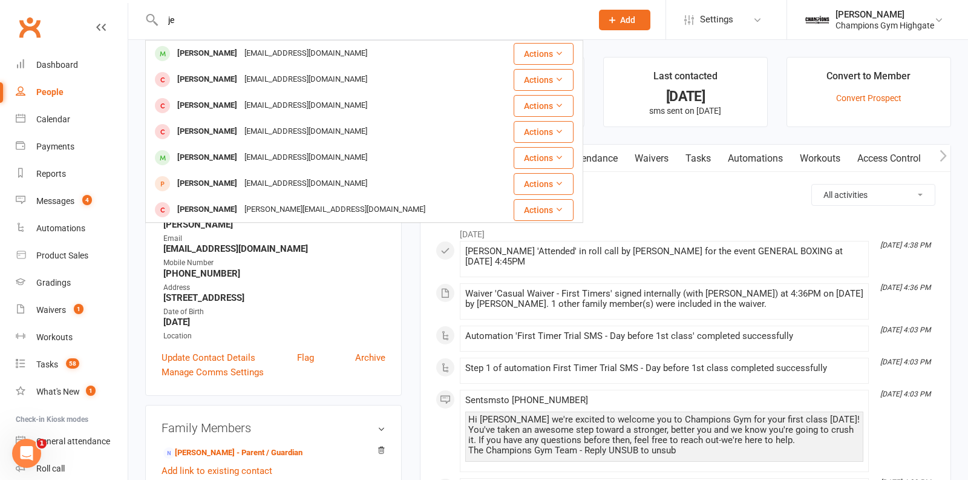
type input "j"
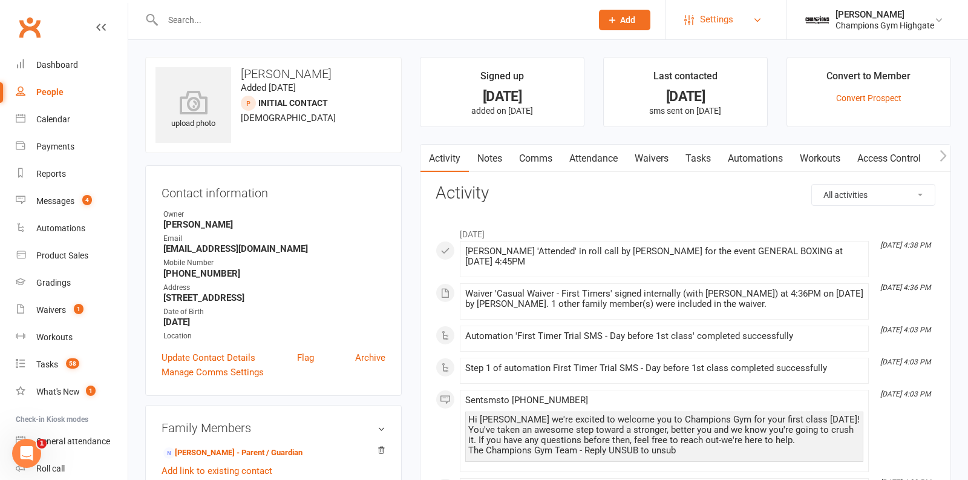
click at [731, 19] on span "Settings" at bounding box center [716, 19] width 33 height 27
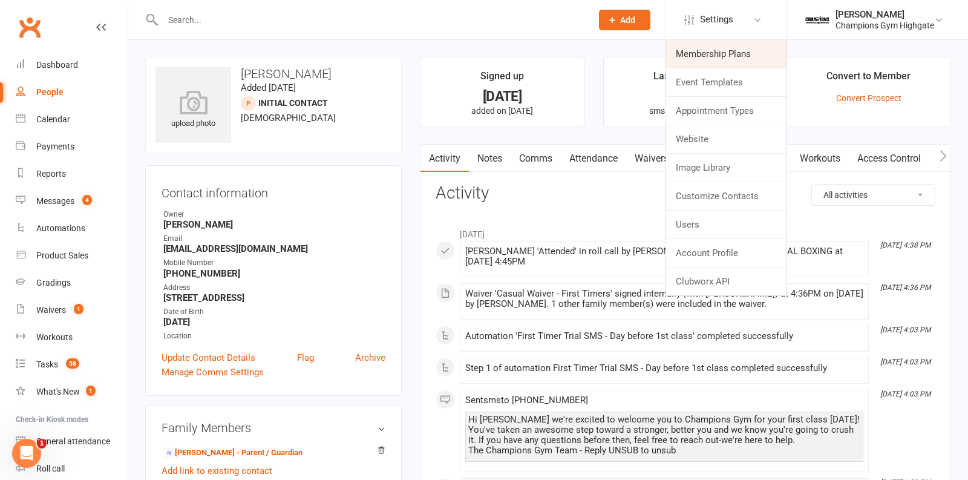
click at [708, 62] on link "Membership Plans" at bounding box center [726, 54] width 120 height 28
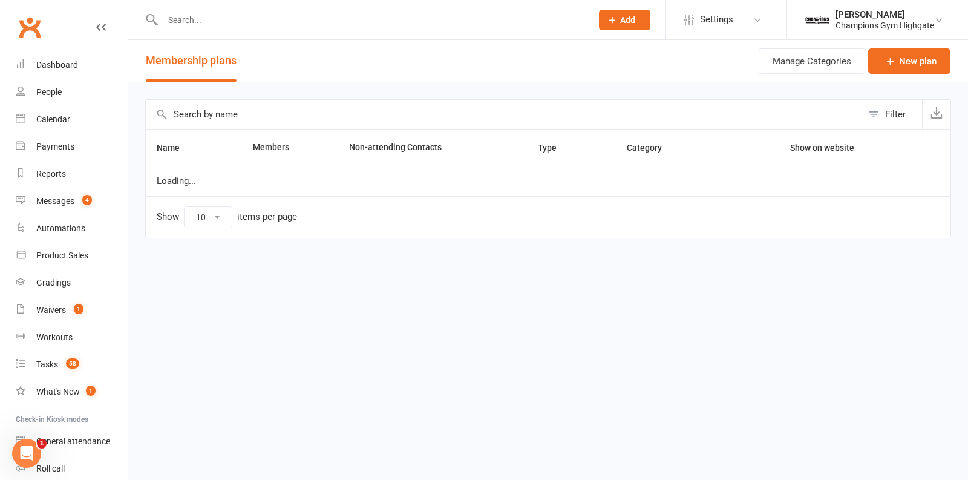
select select "100"
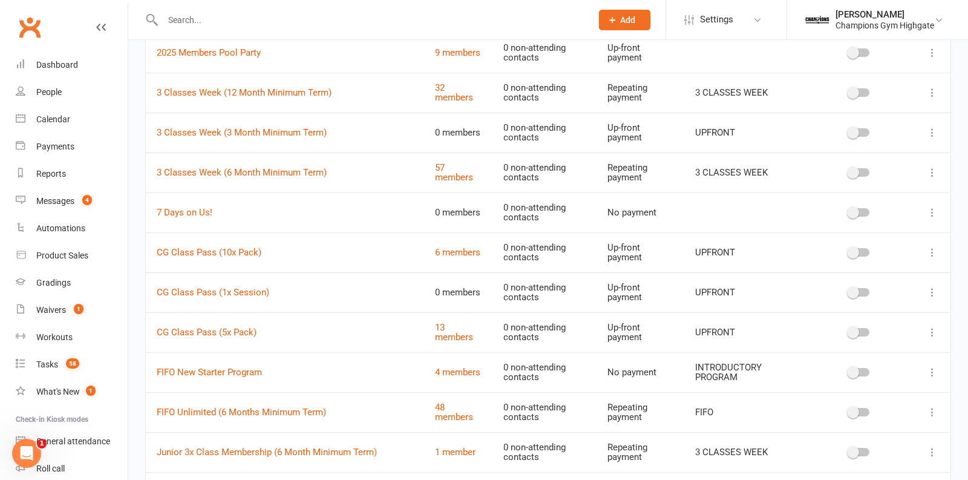
scroll to position [142, 0]
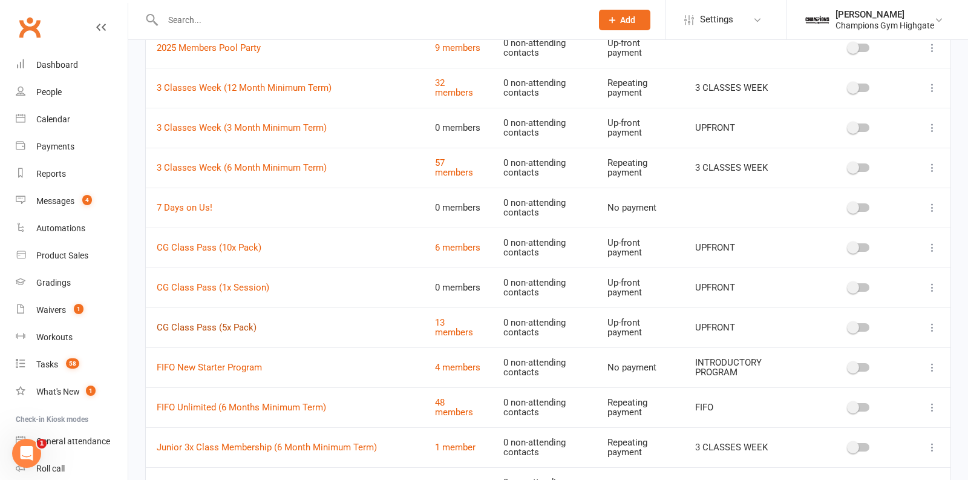
click at [199, 326] on link "CG Class Pass (5x Pack)" at bounding box center [207, 327] width 100 height 11
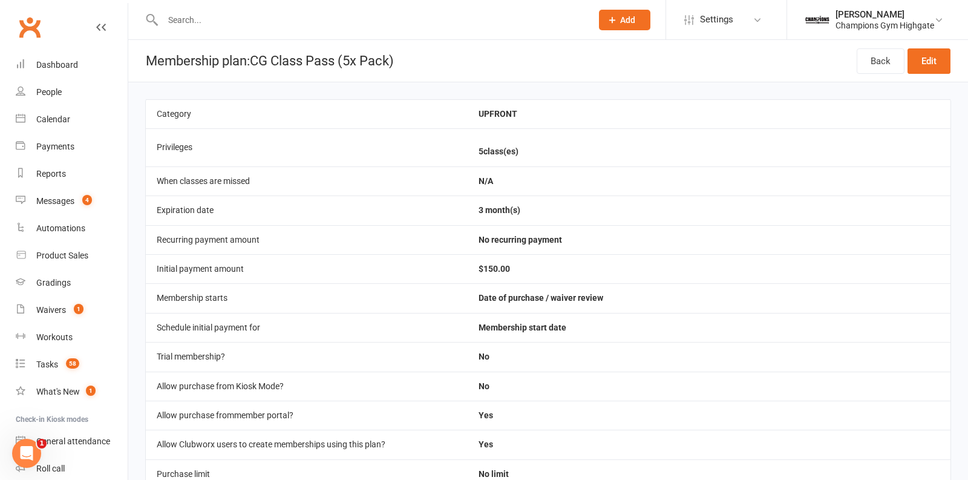
select select "100"
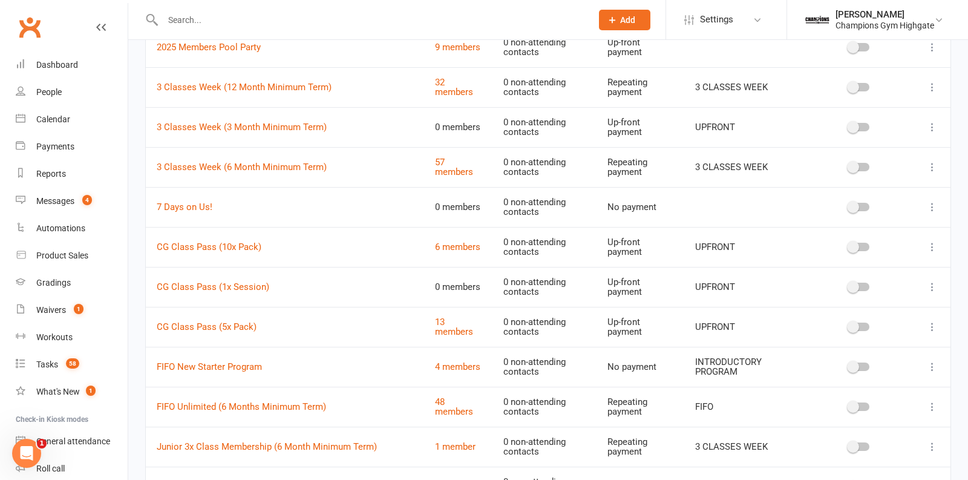
scroll to position [143, 0]
click at [435, 326] on link "13 members" at bounding box center [454, 326] width 38 height 21
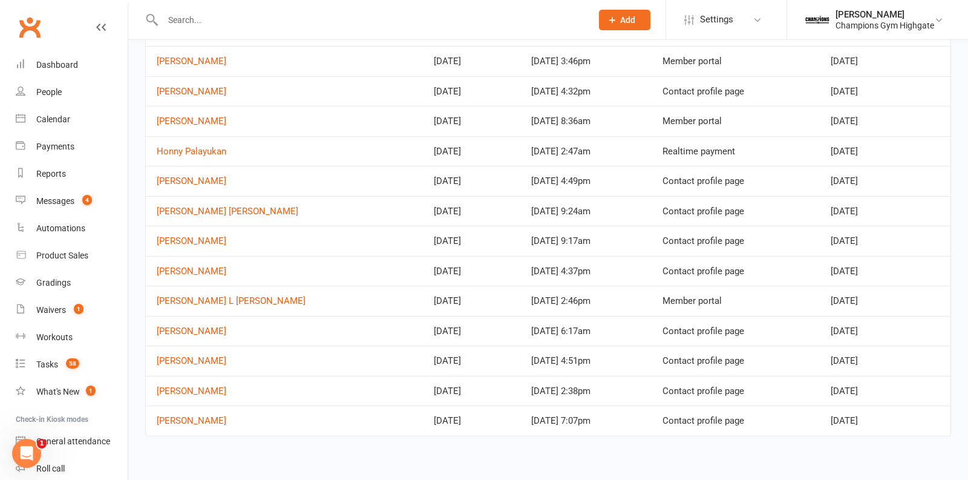
scroll to position [116, 0]
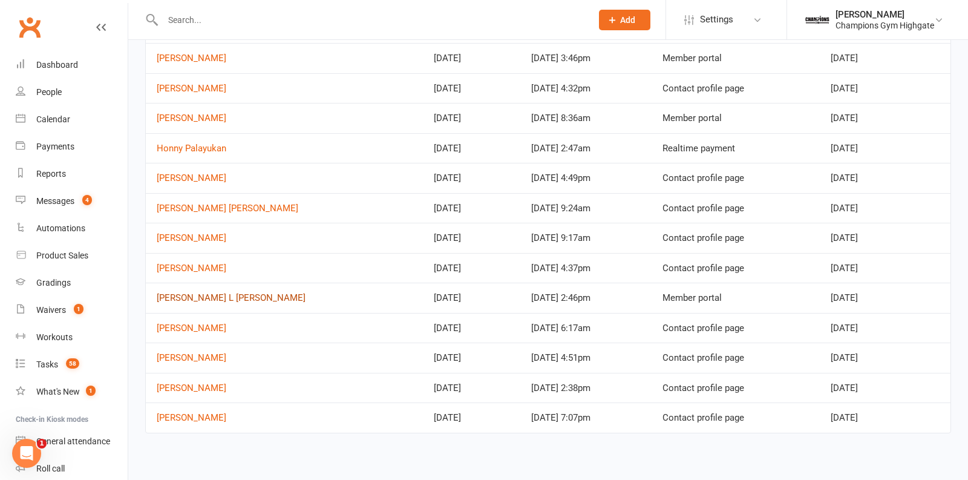
click at [195, 296] on link "[PERSON_NAME] L [PERSON_NAME]" at bounding box center [231, 297] width 149 height 11
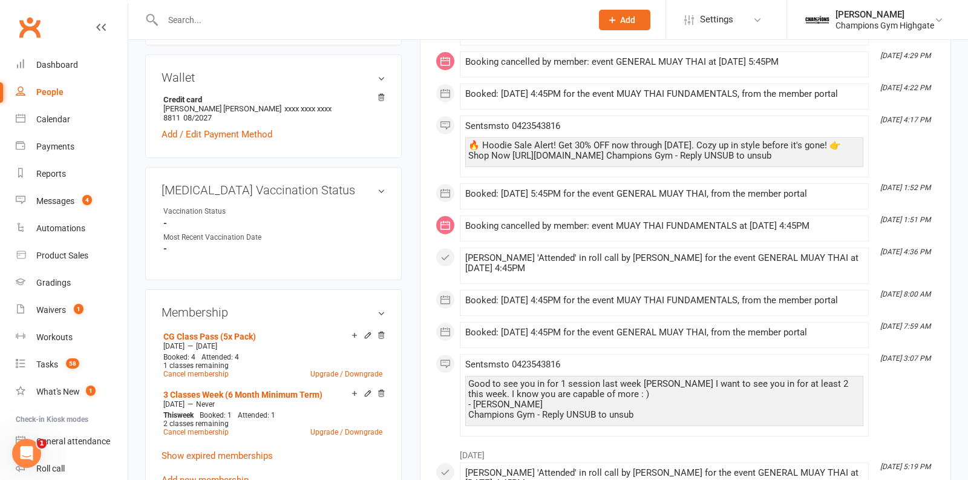
scroll to position [436, 0]
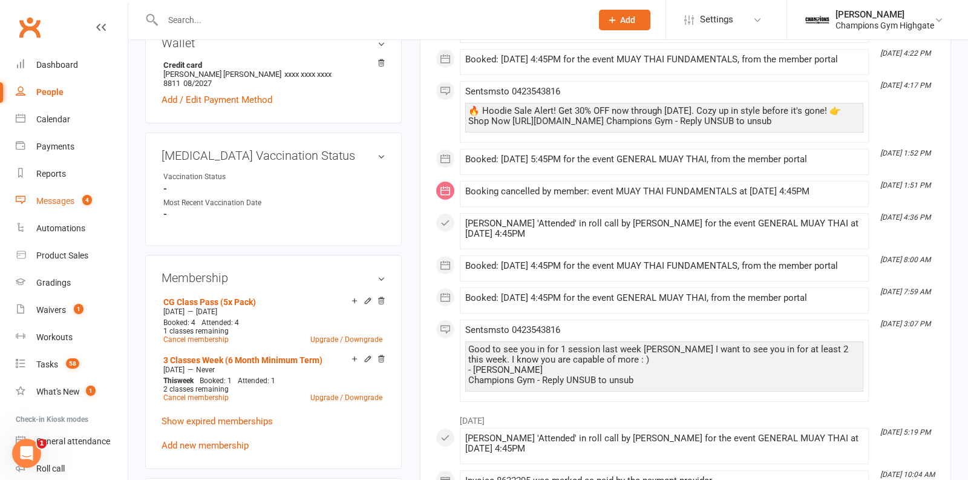
click at [76, 205] on link "Messages 4" at bounding box center [72, 201] width 112 height 27
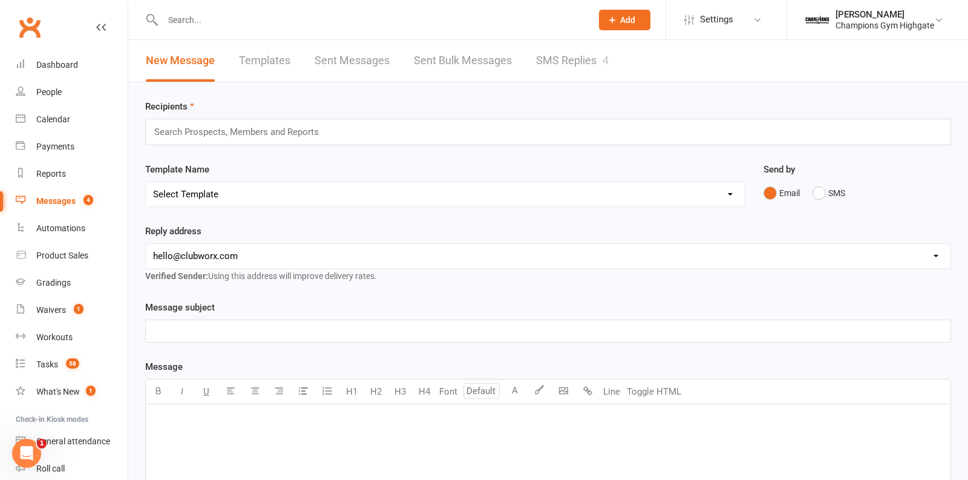
click at [563, 62] on link "SMS Replies 4" at bounding box center [572, 61] width 73 height 42
